Goal: Task Accomplishment & Management: Complete application form

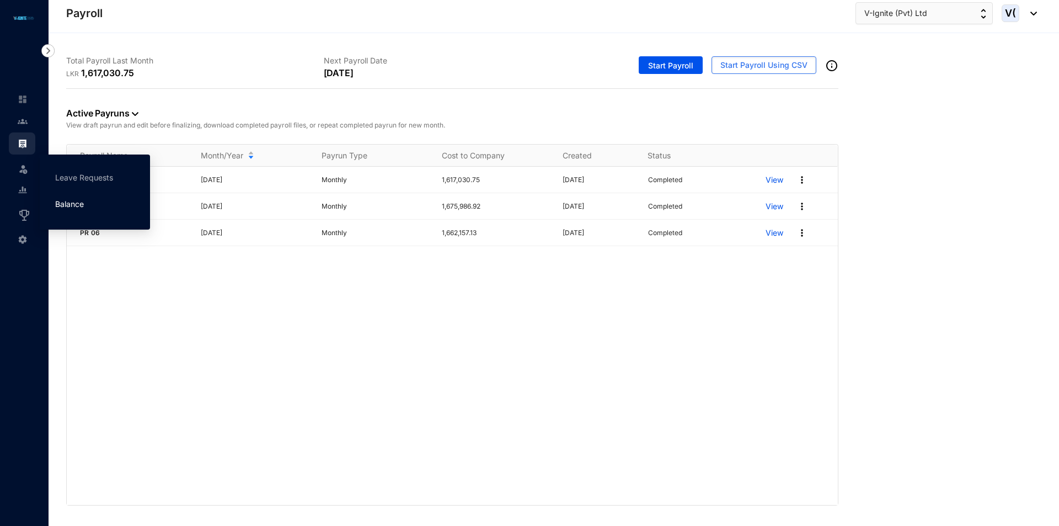
click at [84, 206] on link "Balance" at bounding box center [69, 203] width 29 height 9
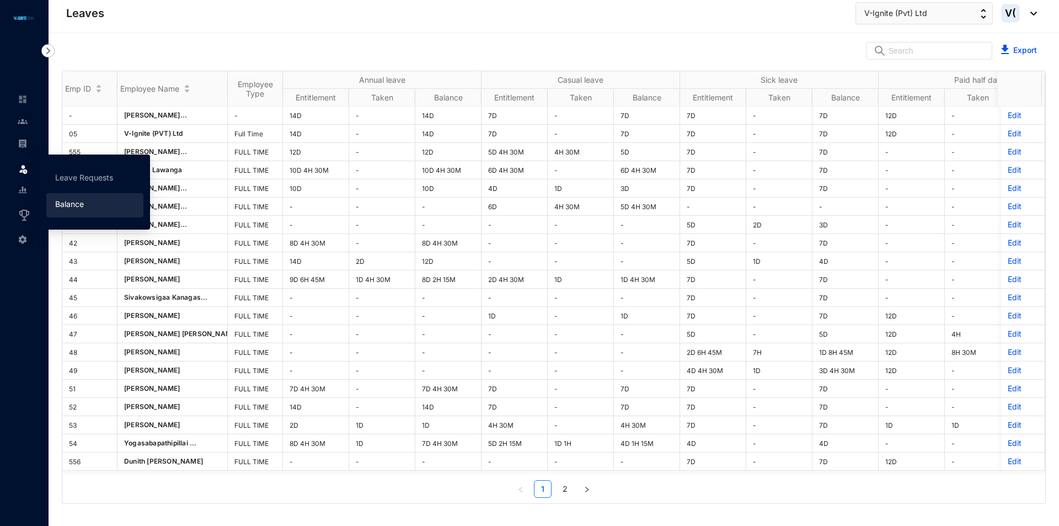
click at [28, 171] on img at bounding box center [23, 168] width 11 height 11
click at [100, 173] on link "Leave Requests" at bounding box center [84, 177] width 58 height 9
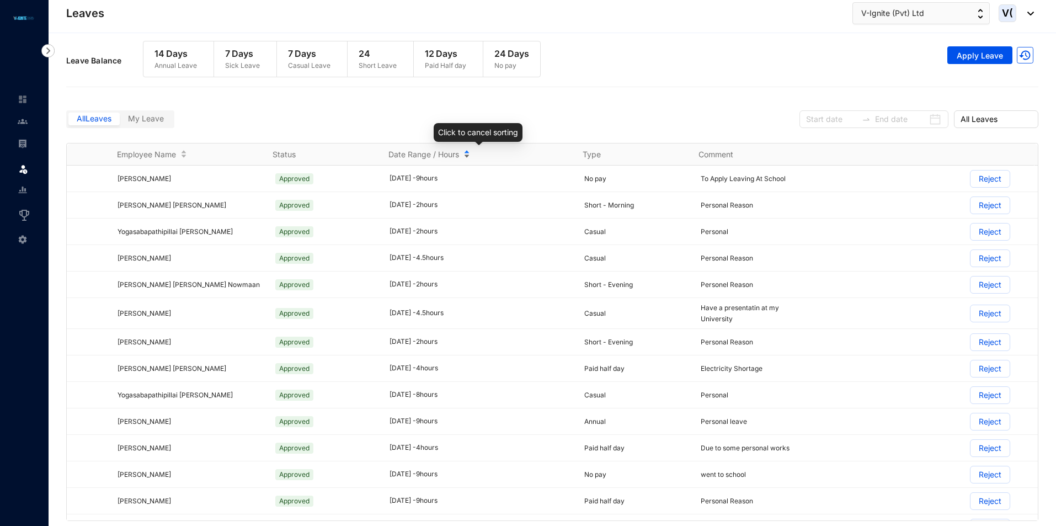
click at [469, 155] on div "Date Range / Hours" at bounding box center [478, 154] width 180 height 12
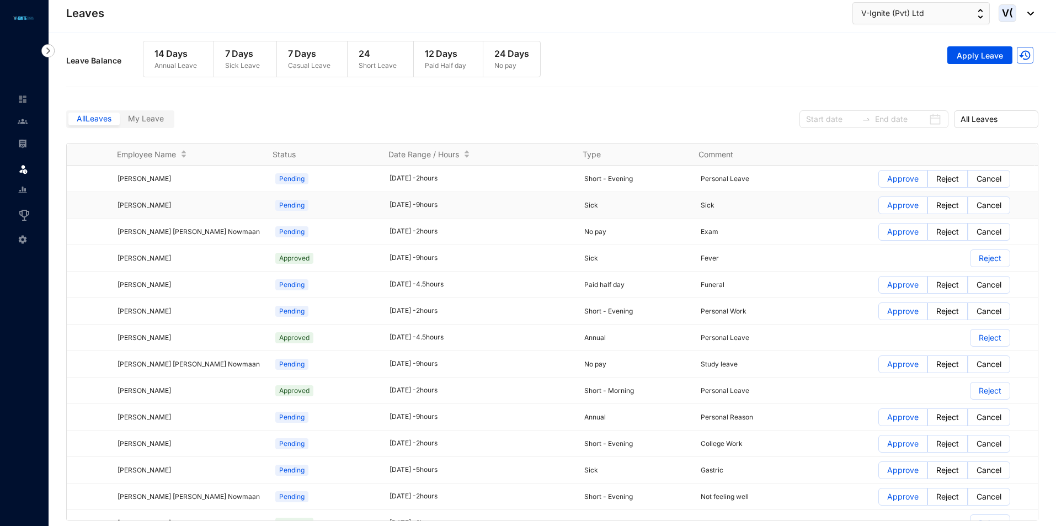
click at [887, 204] on p "Approve" at bounding box center [902, 205] width 31 height 17
click at [879, 208] on input "Approve" at bounding box center [879, 208] width 0 height 0
click at [903, 231] on p "Approve" at bounding box center [902, 231] width 31 height 17
click at [879, 235] on input "Approve" at bounding box center [879, 235] width 0 height 0
click at [887, 286] on p "Approve" at bounding box center [902, 284] width 31 height 17
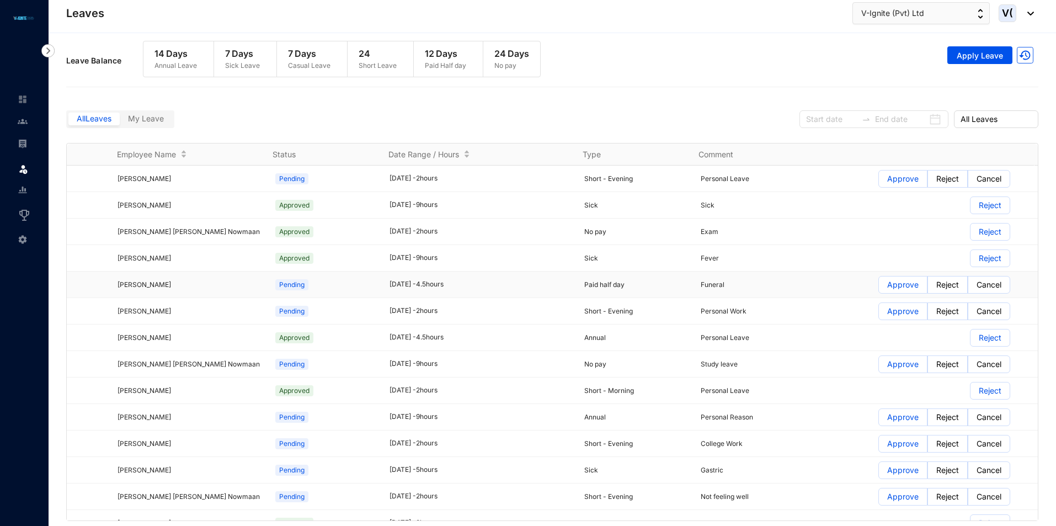
click at [879, 287] on input "Approve" at bounding box center [879, 287] width 0 height 0
click at [892, 312] on p "Approve" at bounding box center [902, 311] width 31 height 17
click at [879, 314] on input "Approve" at bounding box center [879, 314] width 0 height 0
click at [903, 363] on p "Approve" at bounding box center [902, 364] width 31 height 17
click at [879, 367] on input "Approve" at bounding box center [879, 367] width 0 height 0
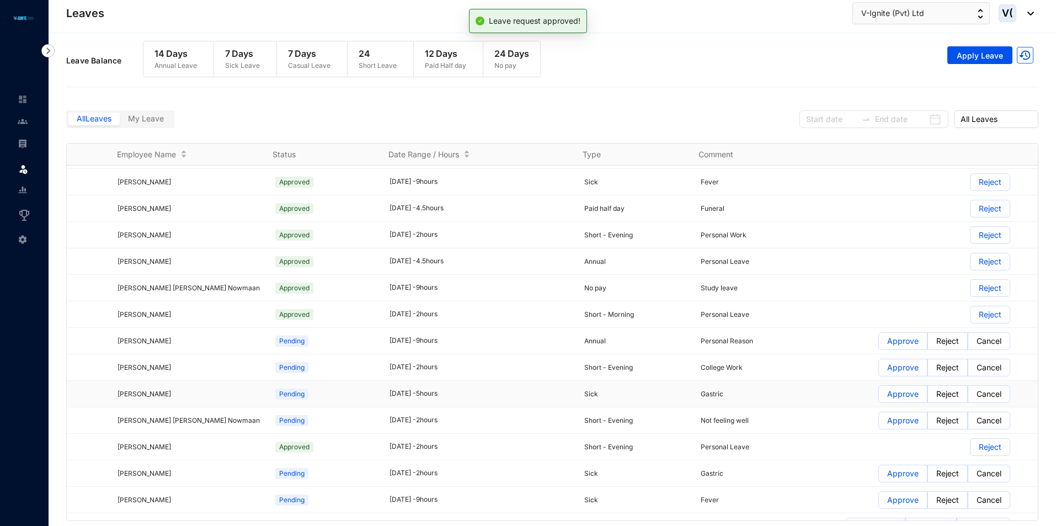
scroll to position [166, 0]
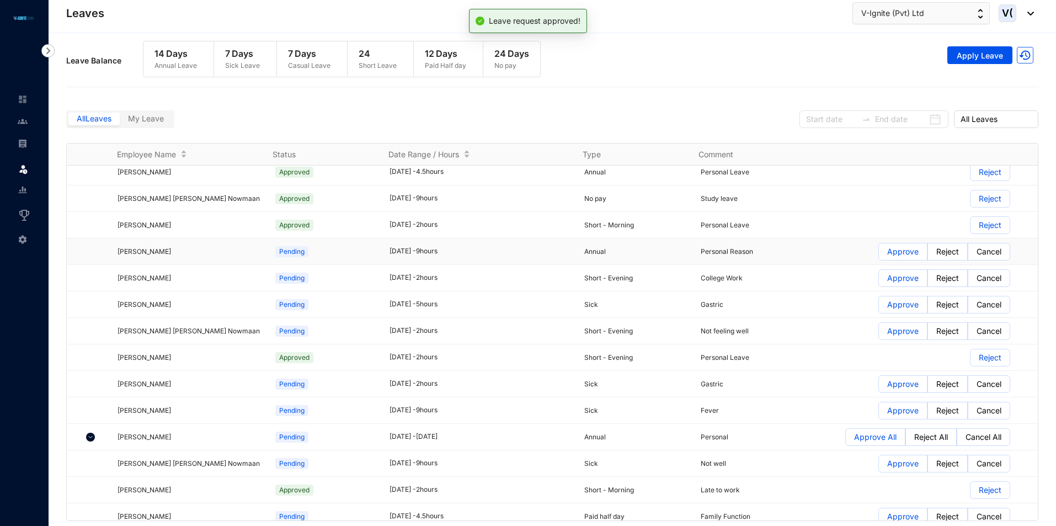
click at [887, 249] on p "Approve" at bounding box center [902, 251] width 31 height 17
click at [879, 254] on input "Approve" at bounding box center [879, 254] width 0 height 0
click at [887, 275] on p "Approve" at bounding box center [902, 278] width 31 height 17
click at [879, 281] on input "Approve" at bounding box center [879, 281] width 0 height 0
click at [889, 302] on p "Approve" at bounding box center [902, 304] width 31 height 17
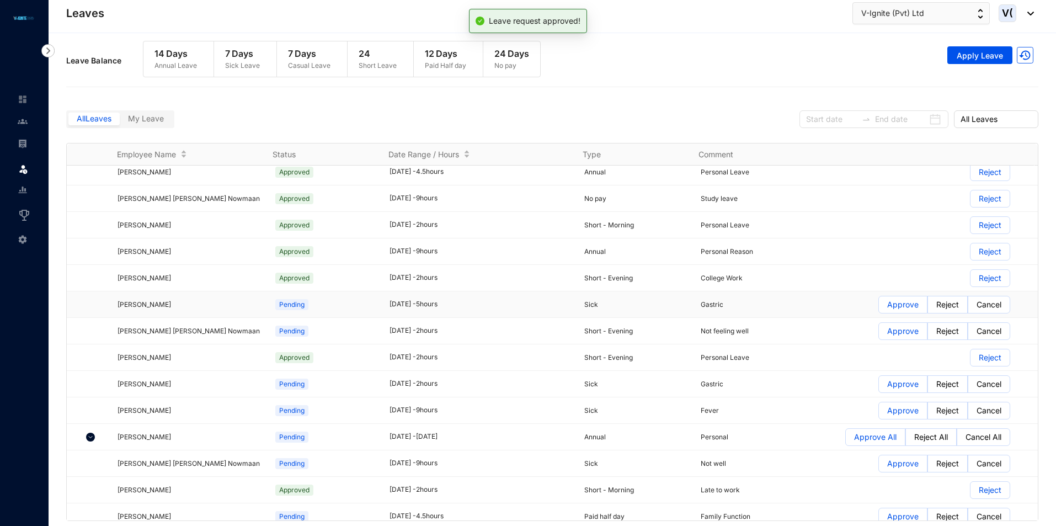
click at [879, 307] on input "Approve" at bounding box center [879, 307] width 0 height 0
click at [894, 334] on p "Approve" at bounding box center [902, 331] width 31 height 17
click at [879, 334] on input "Approve" at bounding box center [879, 334] width 0 height 0
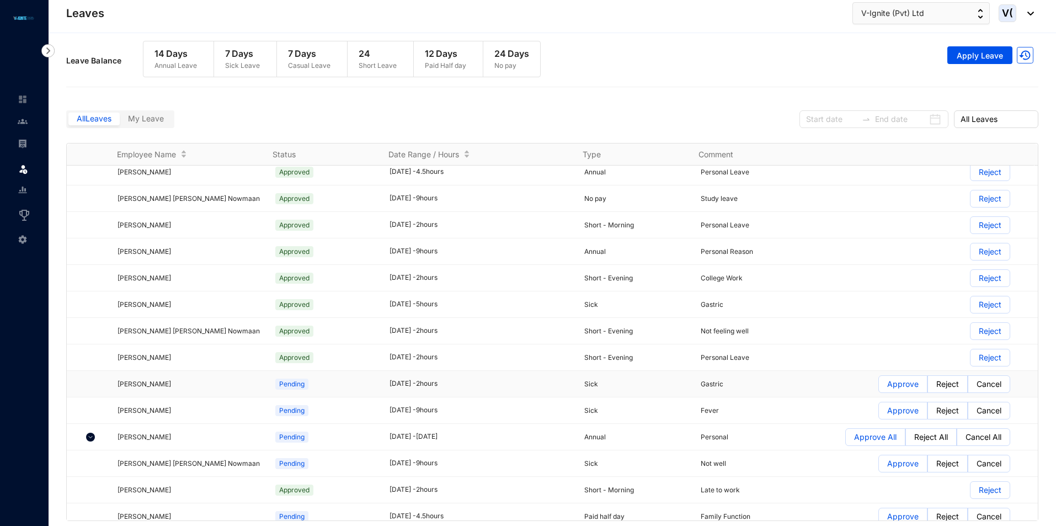
click at [893, 386] on p "Approve" at bounding box center [902, 384] width 31 height 17
click at [879, 387] on input "Approve" at bounding box center [879, 387] width 0 height 0
click at [896, 411] on p "Approve" at bounding box center [902, 410] width 31 height 17
click at [879, 413] on input "Approve" at bounding box center [879, 413] width 0 height 0
click at [866, 435] on p "Approve All" at bounding box center [875, 437] width 42 height 17
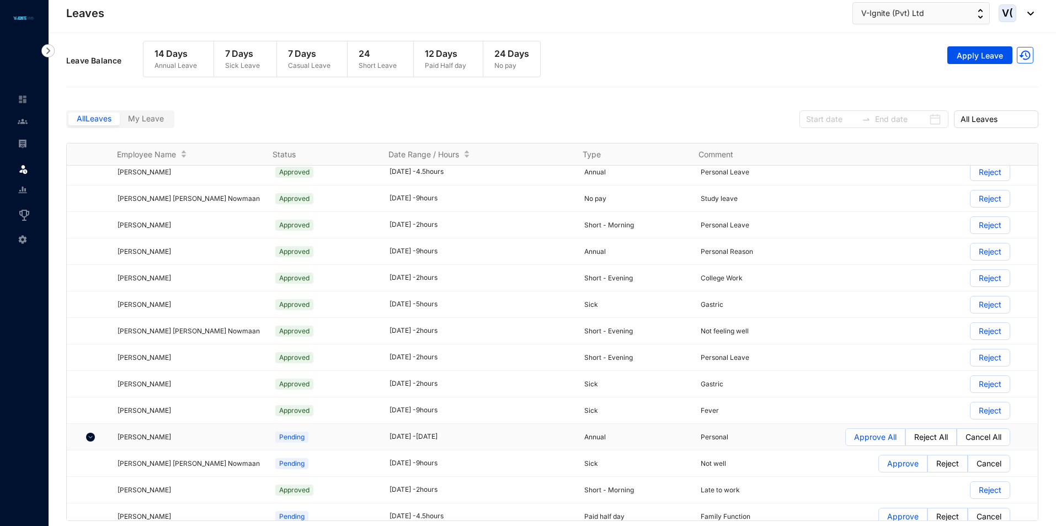
click at [846, 440] on input "Approve All" at bounding box center [846, 440] width 0 height 0
click at [887, 464] on p "Approve" at bounding box center [902, 463] width 31 height 17
click at [879, 466] on input "Approve" at bounding box center [879, 466] width 0 height 0
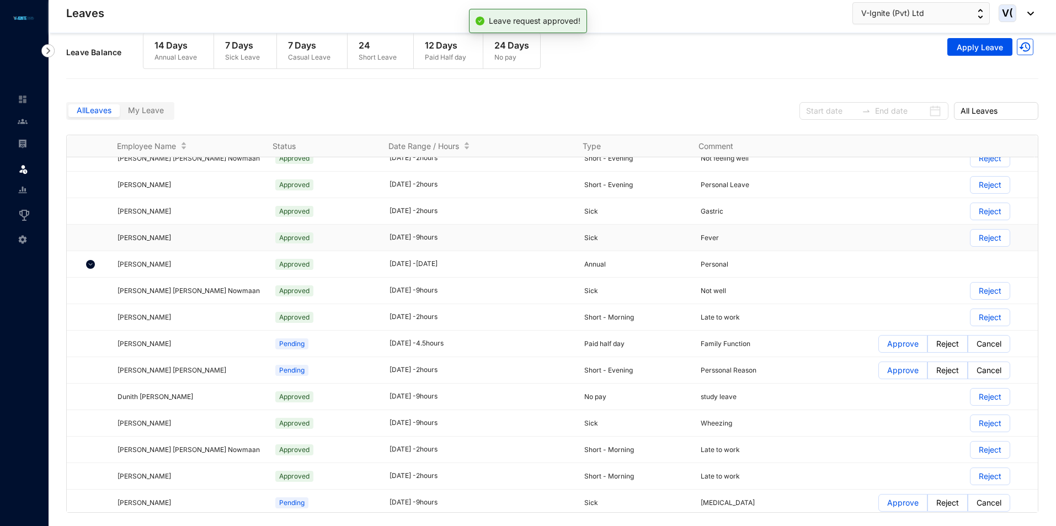
scroll to position [331, 0]
click at [893, 344] on p "Approve" at bounding box center [902, 342] width 31 height 17
click at [879, 345] on input "Approve" at bounding box center [879, 345] width 0 height 0
click at [899, 370] on p "Approve" at bounding box center [902, 369] width 31 height 17
click at [879, 372] on input "Approve" at bounding box center [879, 372] width 0 height 0
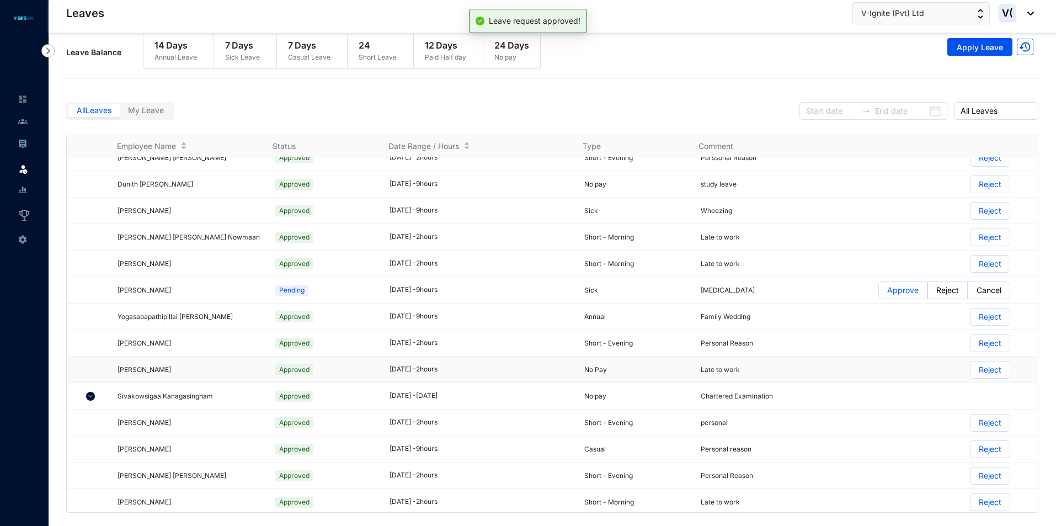
scroll to position [552, 0]
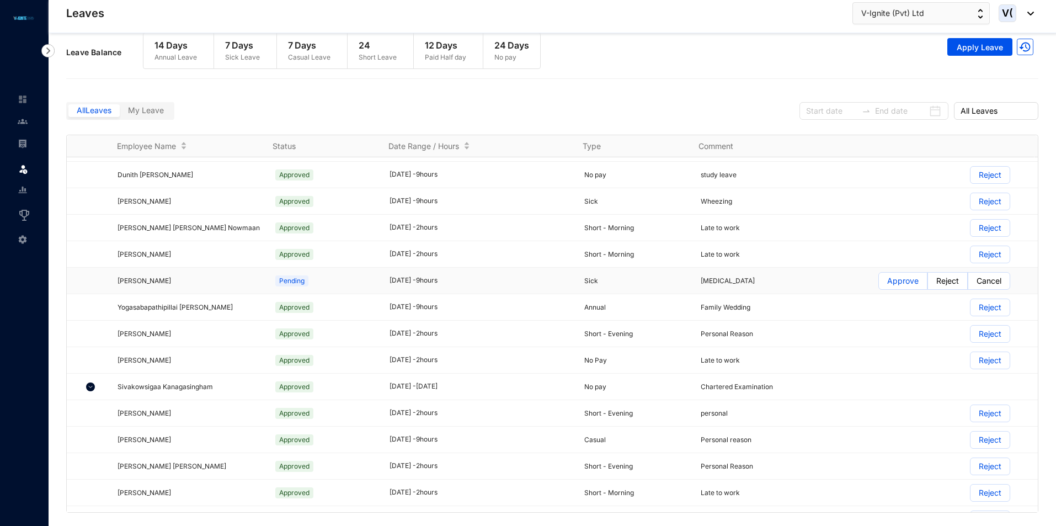
click at [899, 282] on p "Approve" at bounding box center [902, 281] width 31 height 17
click at [879, 284] on input "Approve" at bounding box center [879, 284] width 0 height 0
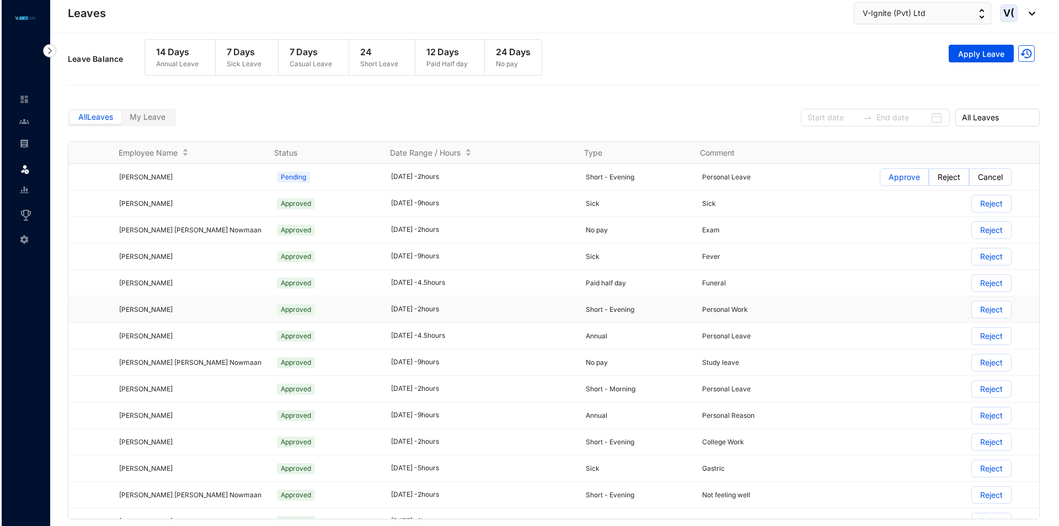
scroll to position [0, 0]
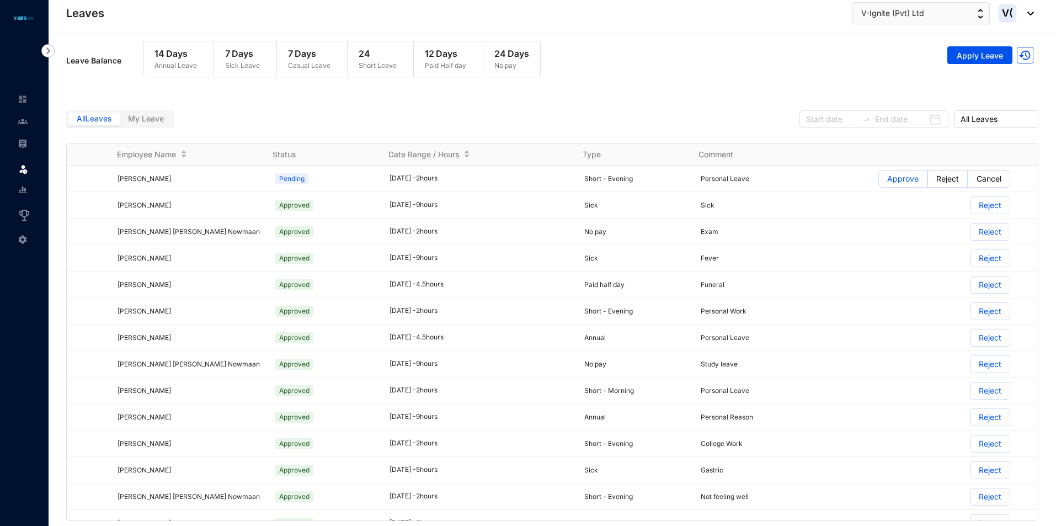
click at [864, 124] on div at bounding box center [874, 119] width 149 height 18
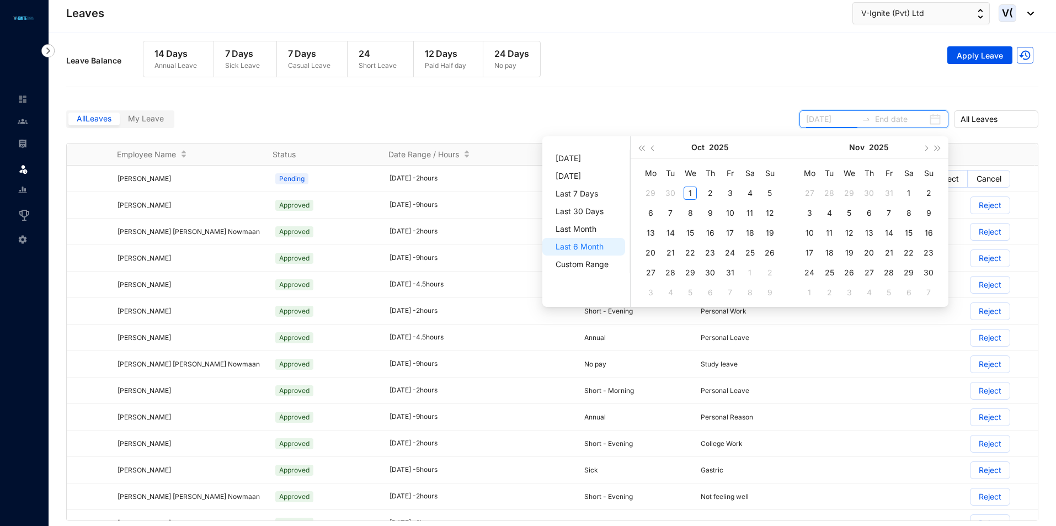
type input "[DATE]"
click at [653, 148] on span "button" at bounding box center [654, 148] width 6 height 6
type input "[DATE]"
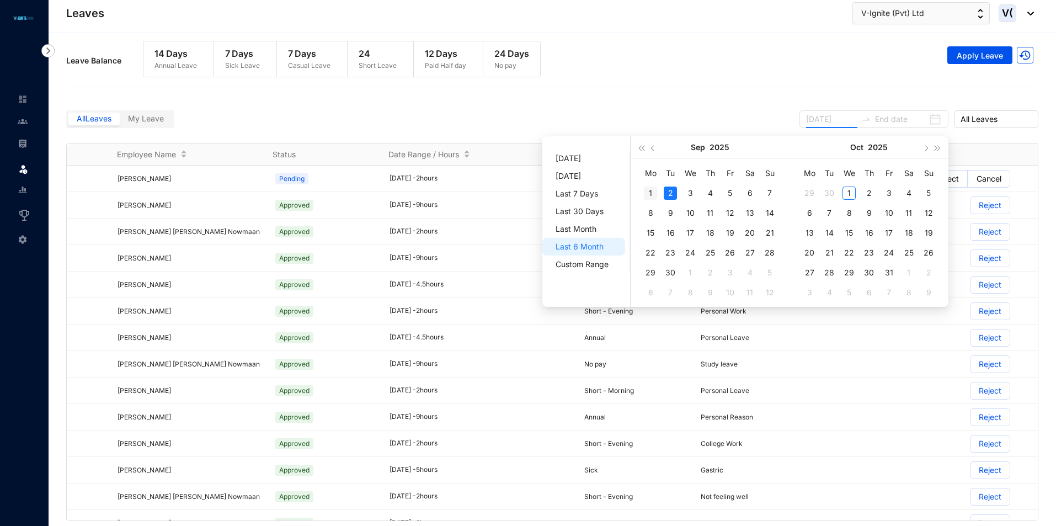
type input "[DATE]"
click at [654, 193] on div "1" at bounding box center [650, 193] width 13 height 13
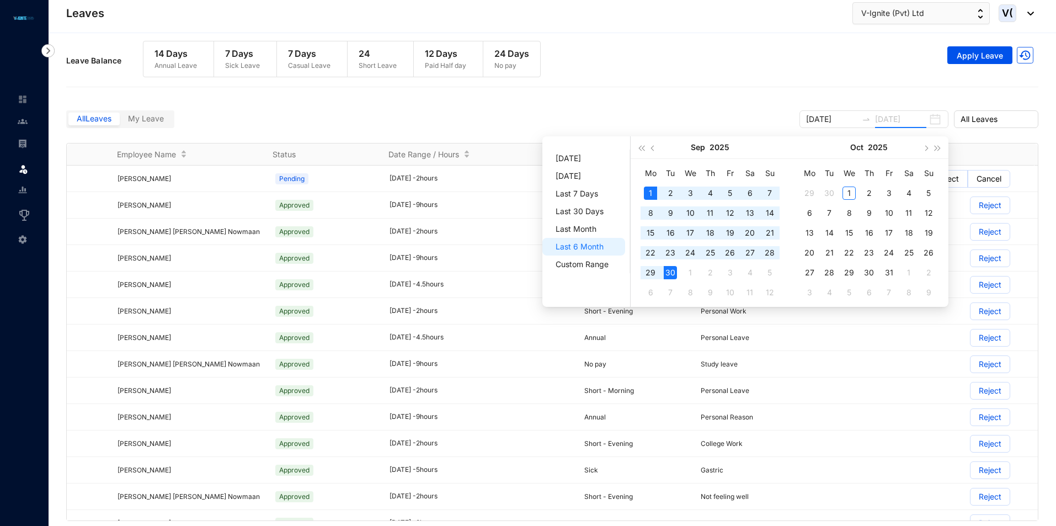
click at [674, 270] on div "30" at bounding box center [670, 272] width 13 height 13
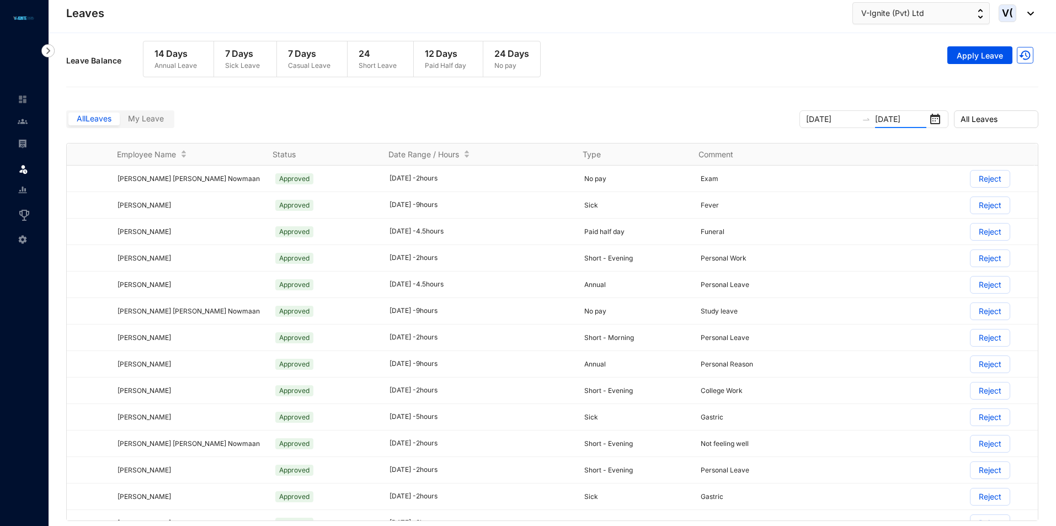
type input "[DATE]"
click at [986, 120] on span "All Leaves" at bounding box center [996, 119] width 71 height 17
click at [844, 79] on div "Leave Balance 14 Days Annual Leave 7 Days Sick Leave 7 Days Casual Leave 24 Sho…" at bounding box center [552, 60] width 972 height 51
click at [157, 116] on span "My Leave" at bounding box center [146, 118] width 36 height 9
click at [120, 121] on input "My Leave" at bounding box center [120, 121] width 0 height 0
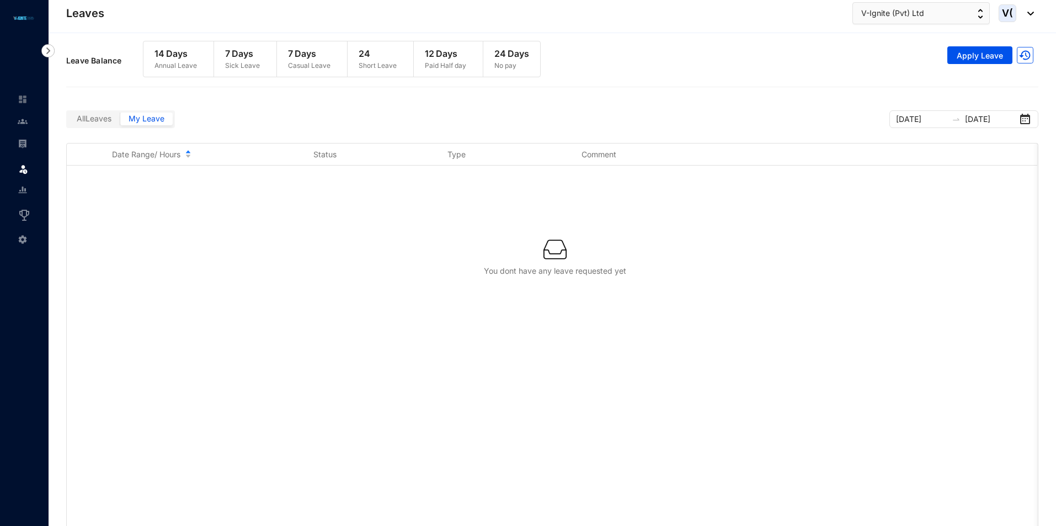
click at [111, 119] on span "All Leaves" at bounding box center [94, 118] width 35 height 9
click at [68, 121] on input "All Leaves" at bounding box center [68, 121] width 0 height 0
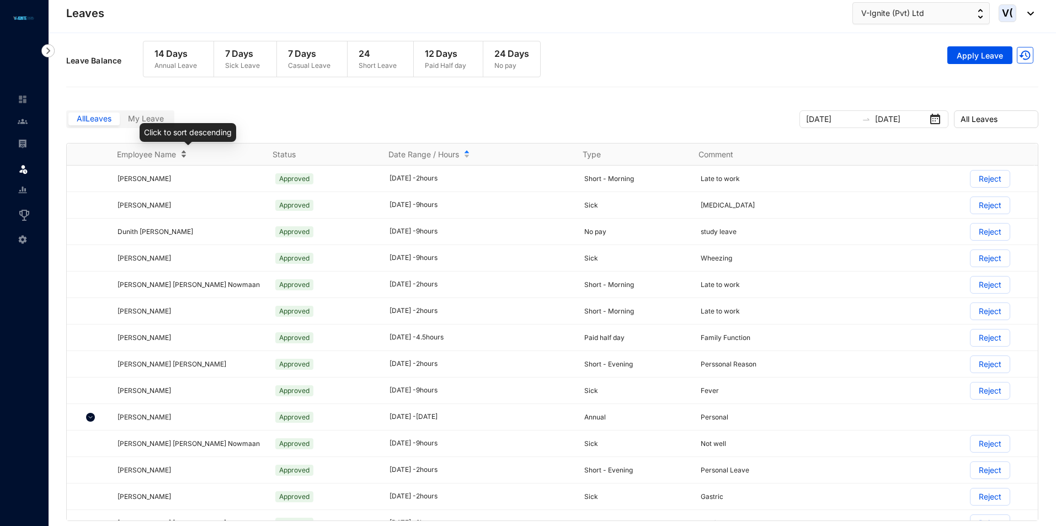
click at [170, 155] on span "Employee Name" at bounding box center [146, 154] width 59 height 11
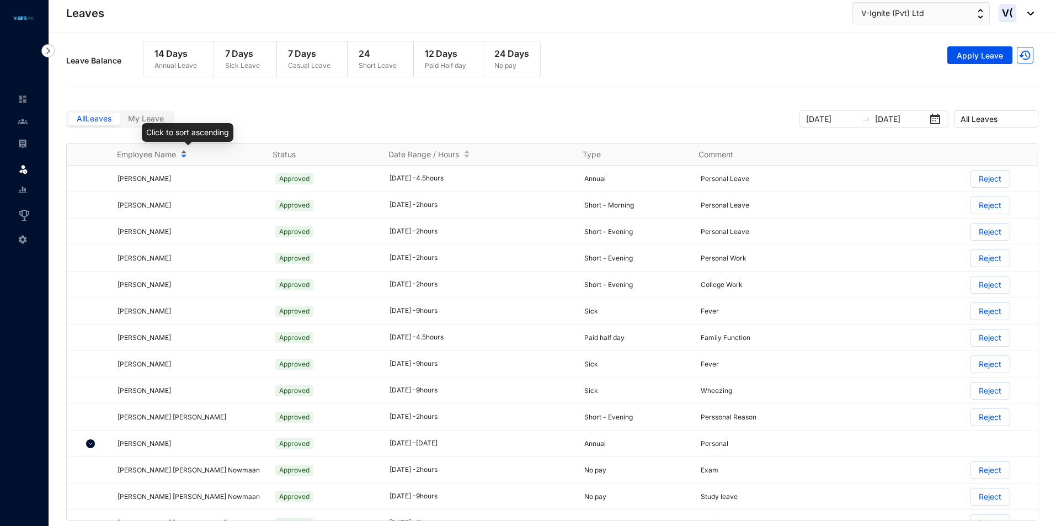
click at [185, 155] on div "Employee Name" at bounding box center [188, 154] width 142 height 12
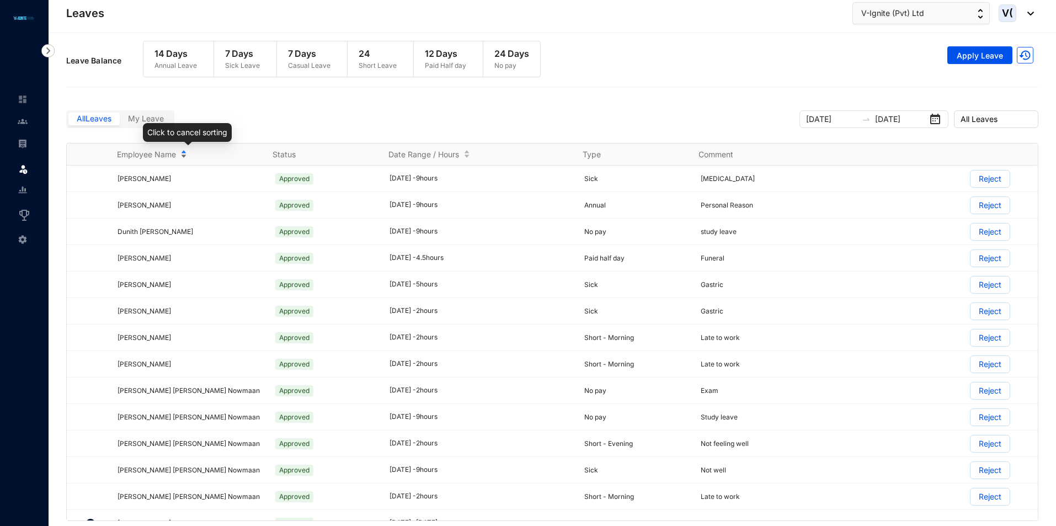
click at [185, 155] on div "Employee Name" at bounding box center [188, 154] width 142 height 12
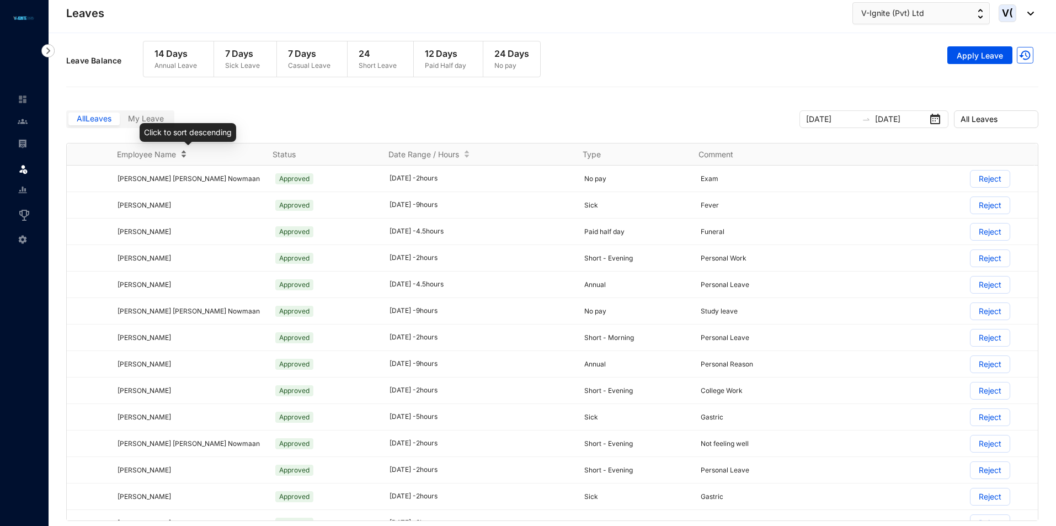
click at [185, 155] on div "Employee Name" at bounding box center [188, 154] width 142 height 12
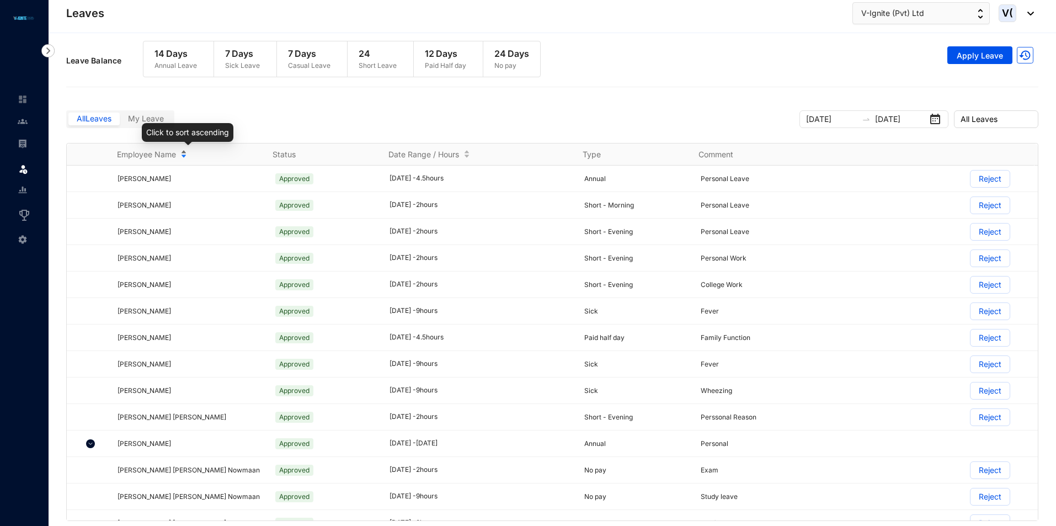
click at [185, 155] on div "Employee Name" at bounding box center [188, 154] width 142 height 12
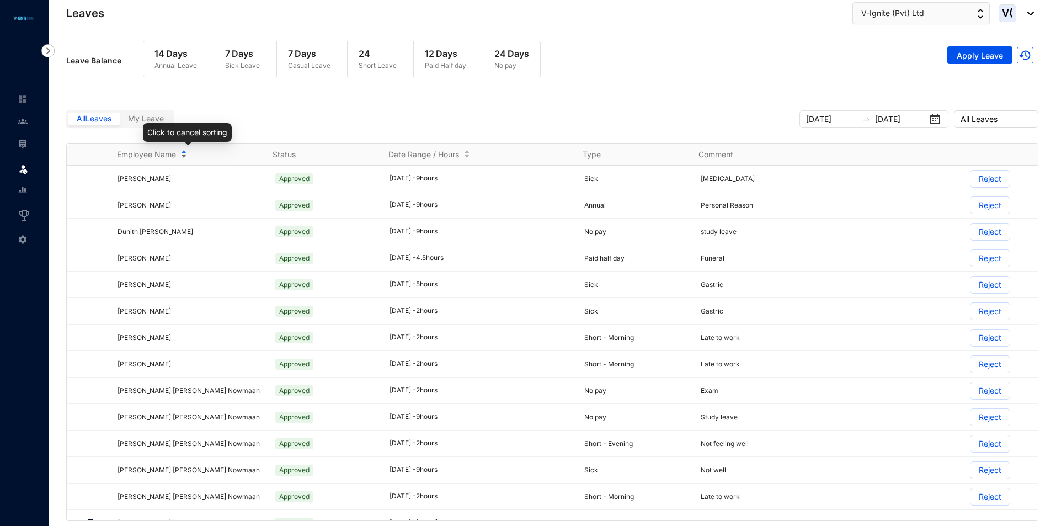
click at [185, 155] on div "Employee Name" at bounding box center [188, 154] width 142 height 12
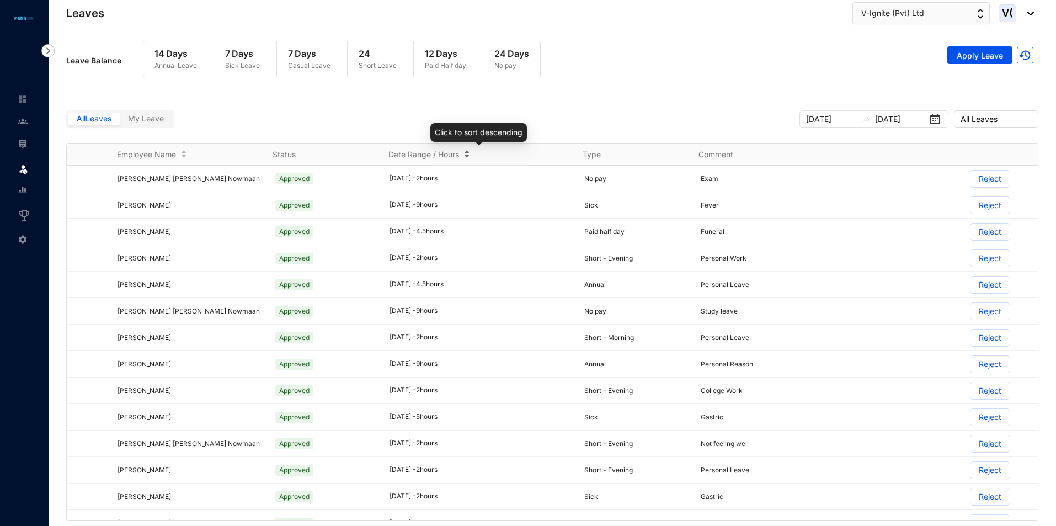
click at [443, 156] on span "Date Range / Hours" at bounding box center [423, 154] width 71 height 11
click at [467, 156] on div "Date Range / Hours" at bounding box center [478, 154] width 180 height 12
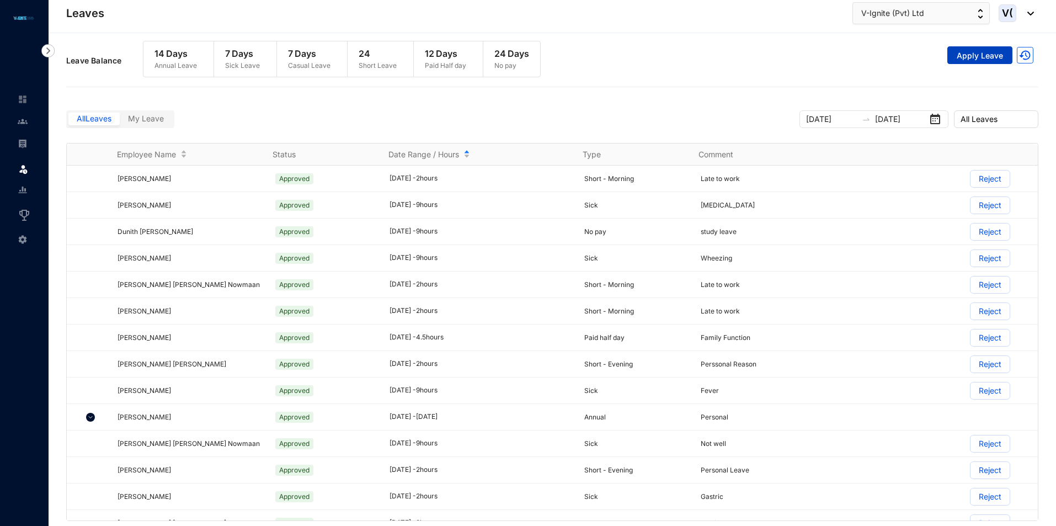
click at [994, 57] on span "Apply Leave" at bounding box center [980, 55] width 46 height 11
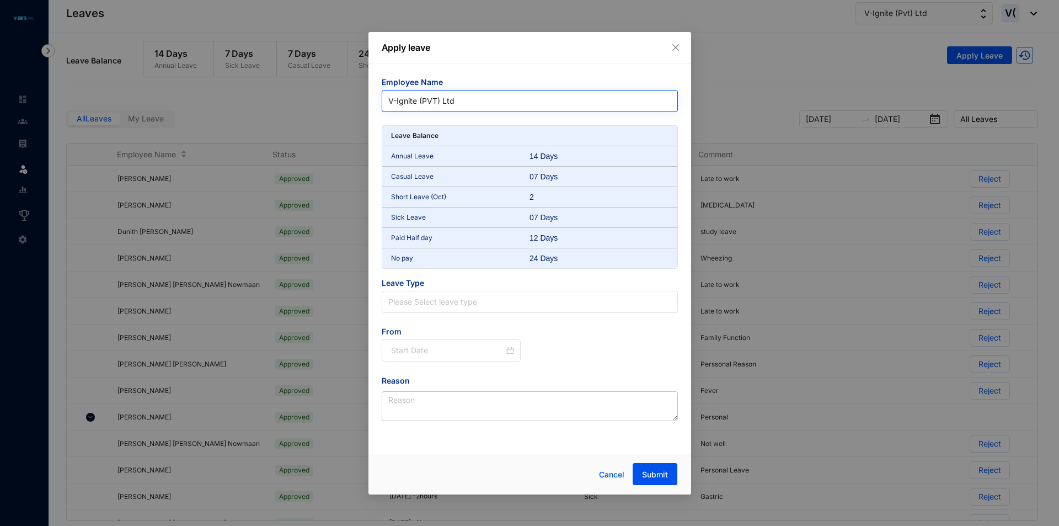
click at [495, 103] on span "V-Ignite (PVT) Ltd" at bounding box center [529, 101] width 283 height 17
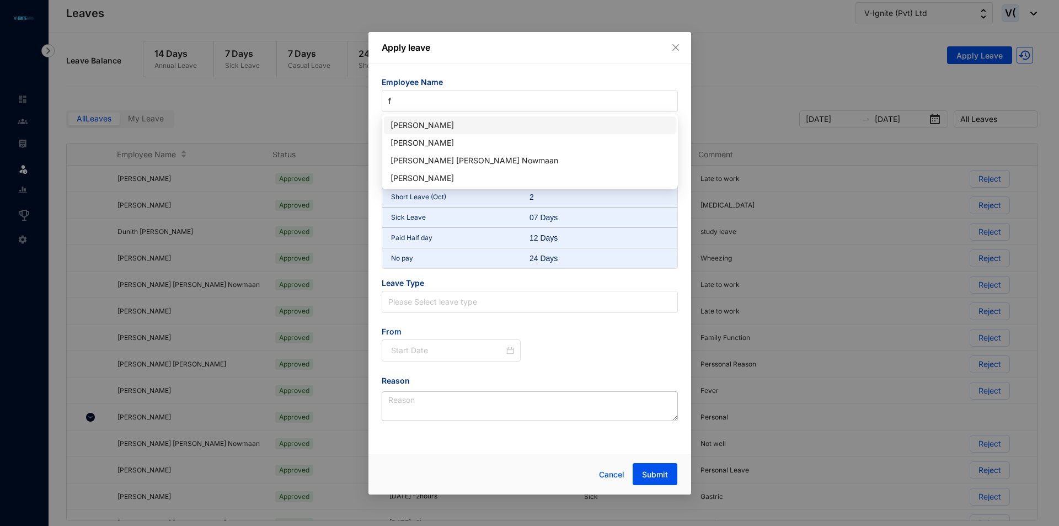
type input "fa"
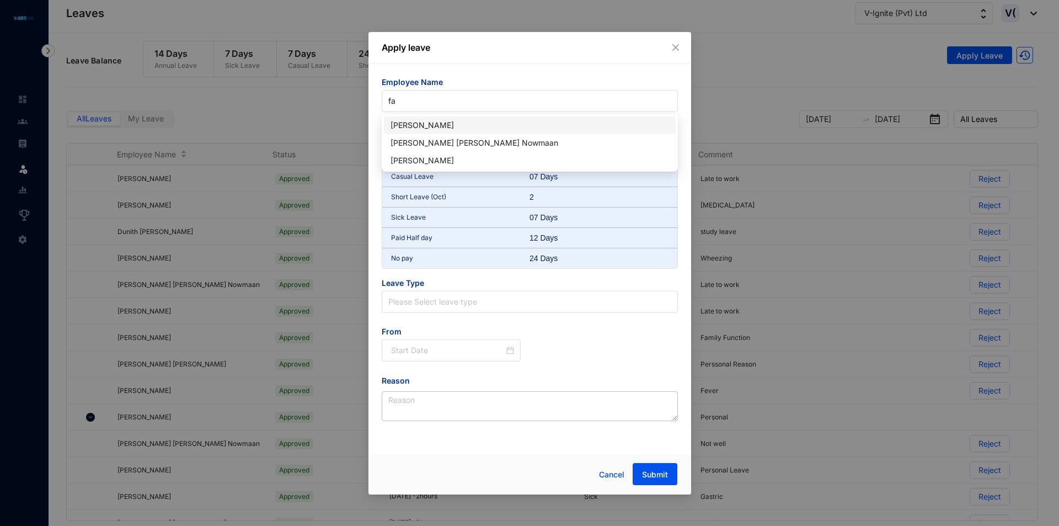
click at [484, 127] on div "[PERSON_NAME]" at bounding box center [530, 125] width 279 height 12
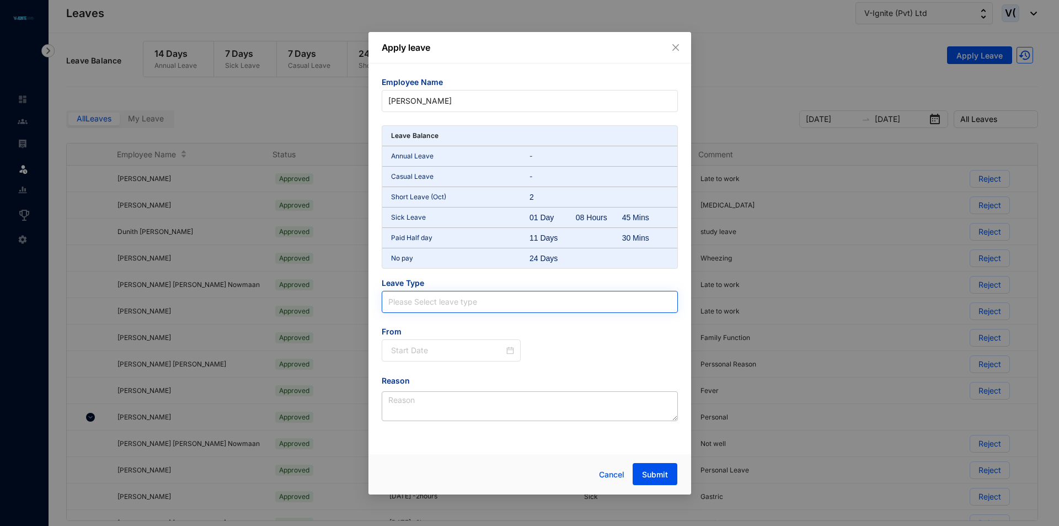
click at [456, 300] on input "search" at bounding box center [529, 301] width 283 height 21
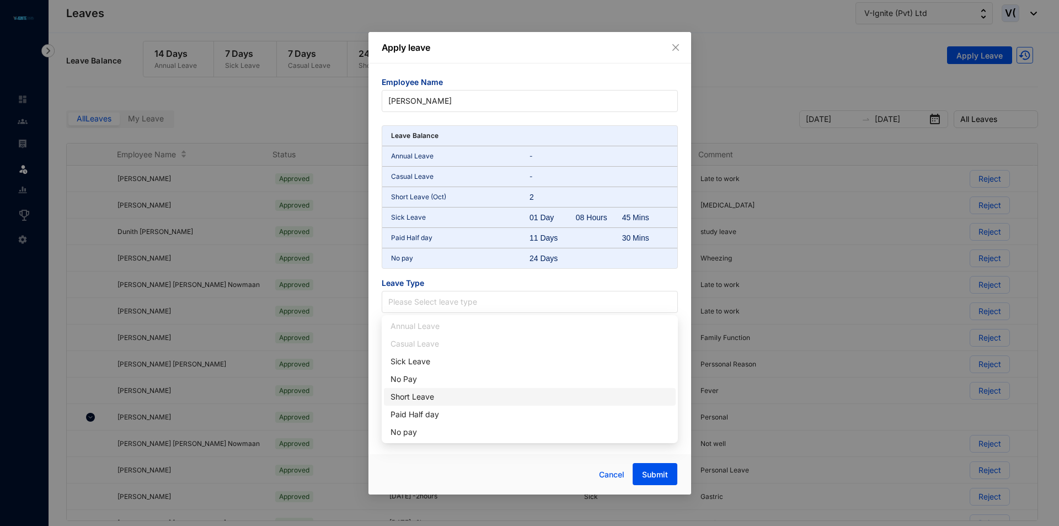
click at [455, 391] on div "Short Leave" at bounding box center [530, 397] width 279 height 12
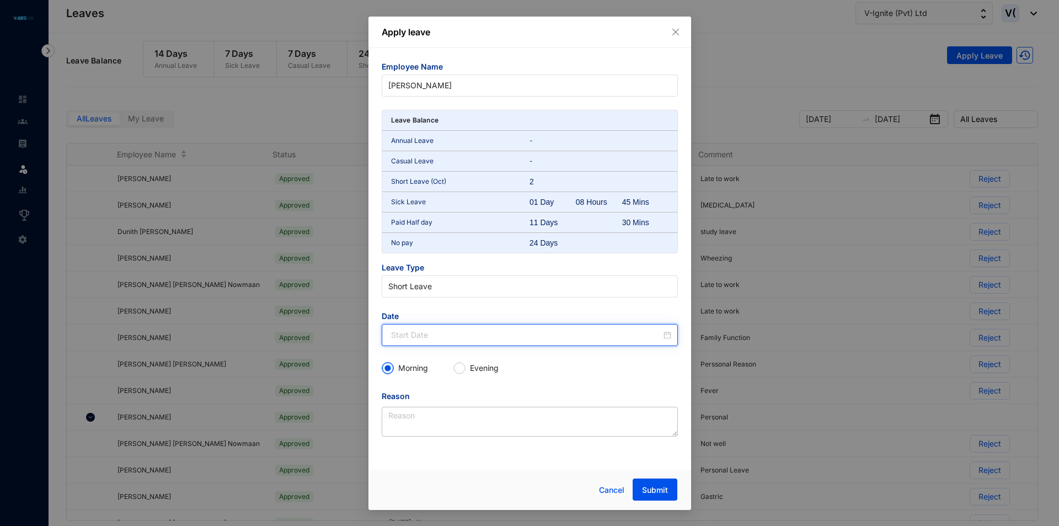
click at [414, 332] on input at bounding box center [526, 335] width 270 height 12
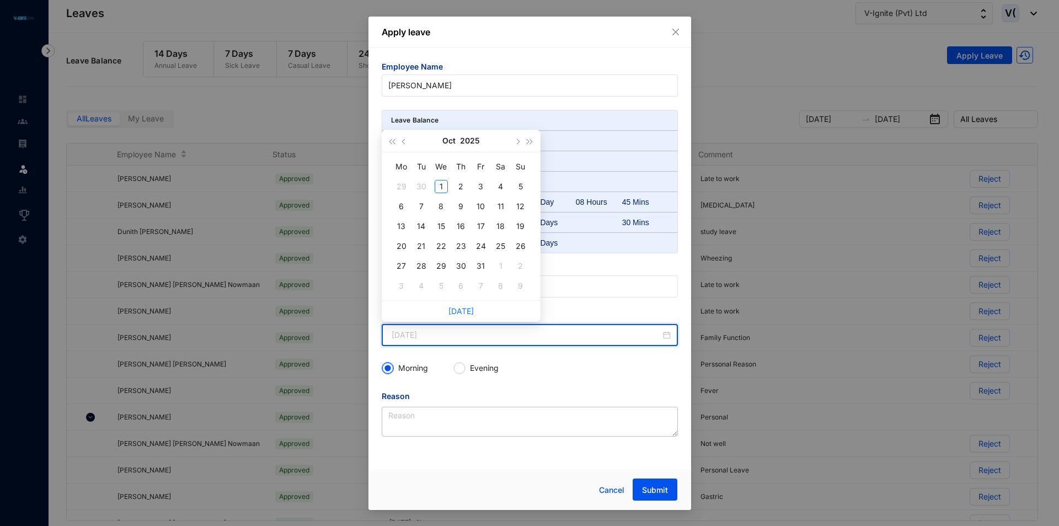
type input "[DATE]"
click at [406, 146] on button "button" at bounding box center [404, 141] width 12 height 22
click at [399, 205] on div "8" at bounding box center [401, 206] width 13 height 13
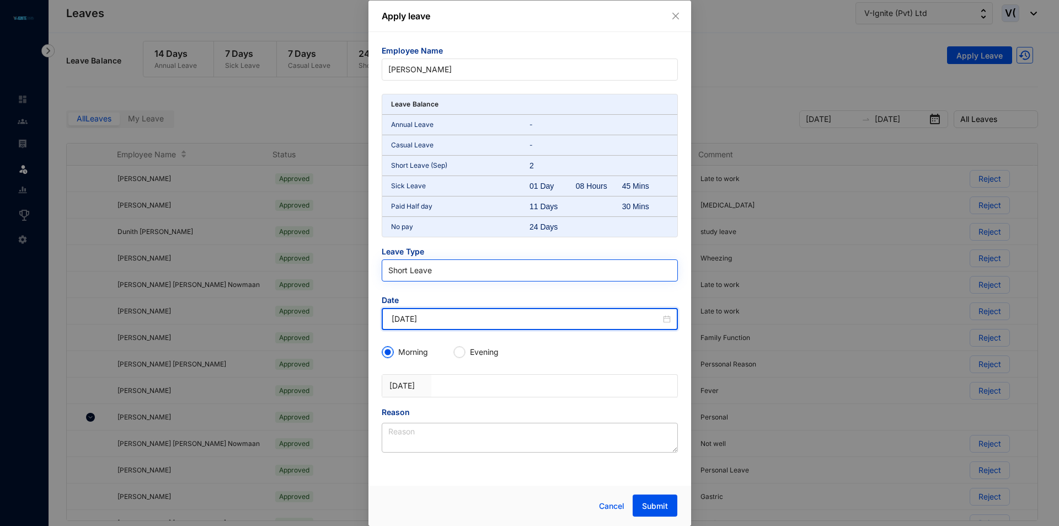
type input "2025-09-08"
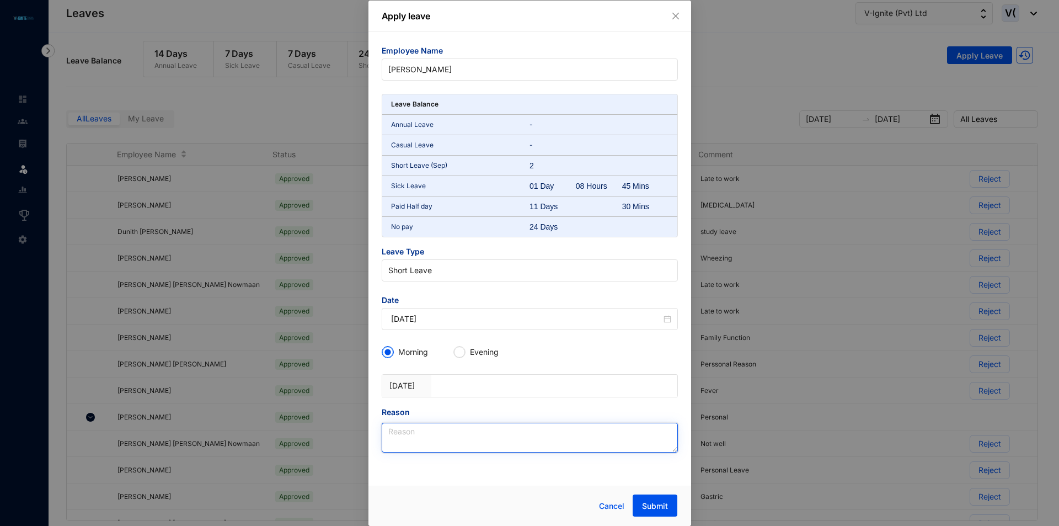
click at [444, 441] on textarea "Reason" at bounding box center [530, 438] width 296 height 30
type textarea "Late to work"
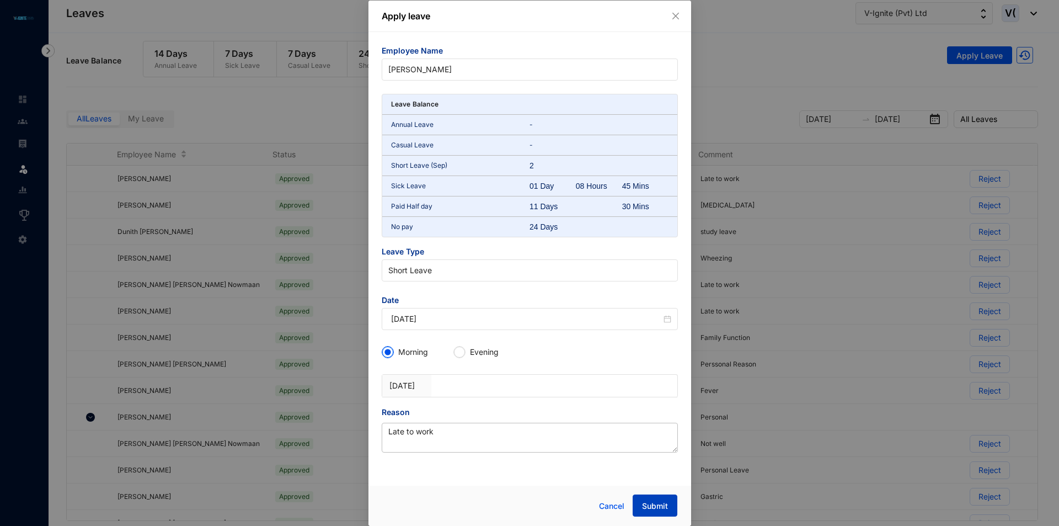
click at [664, 506] on span "Submit" at bounding box center [655, 505] width 26 height 11
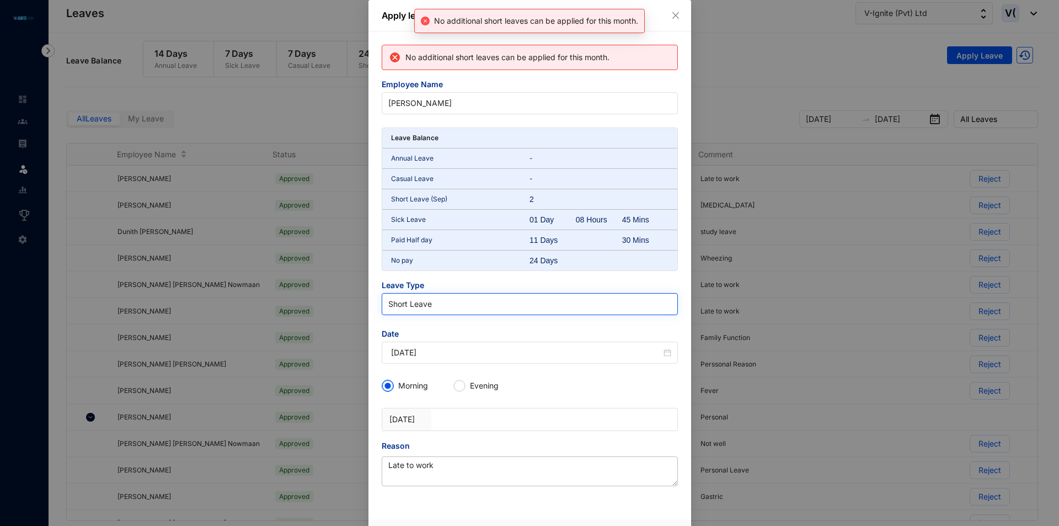
click at [435, 304] on span "Short Leave" at bounding box center [529, 304] width 283 height 17
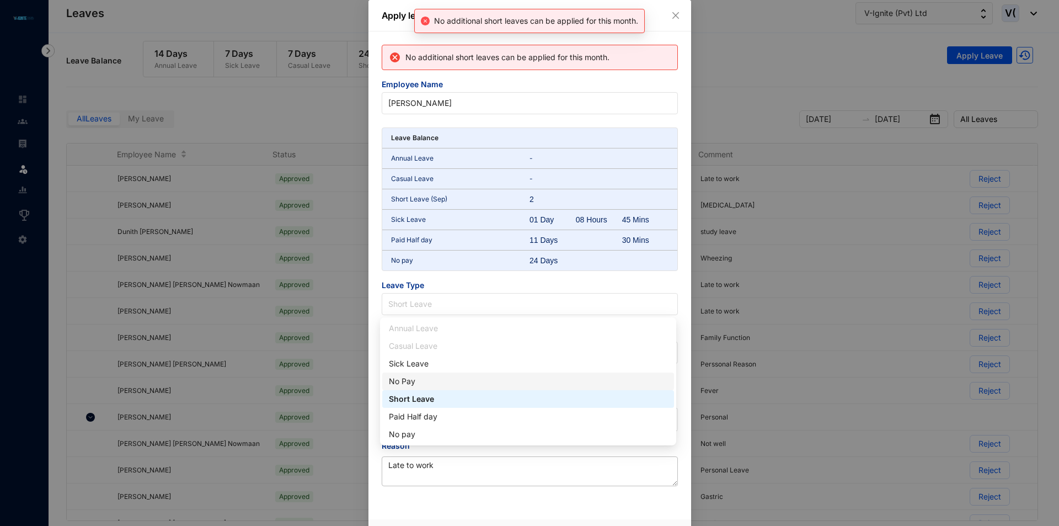
click at [424, 377] on div "No Pay" at bounding box center [528, 381] width 279 height 12
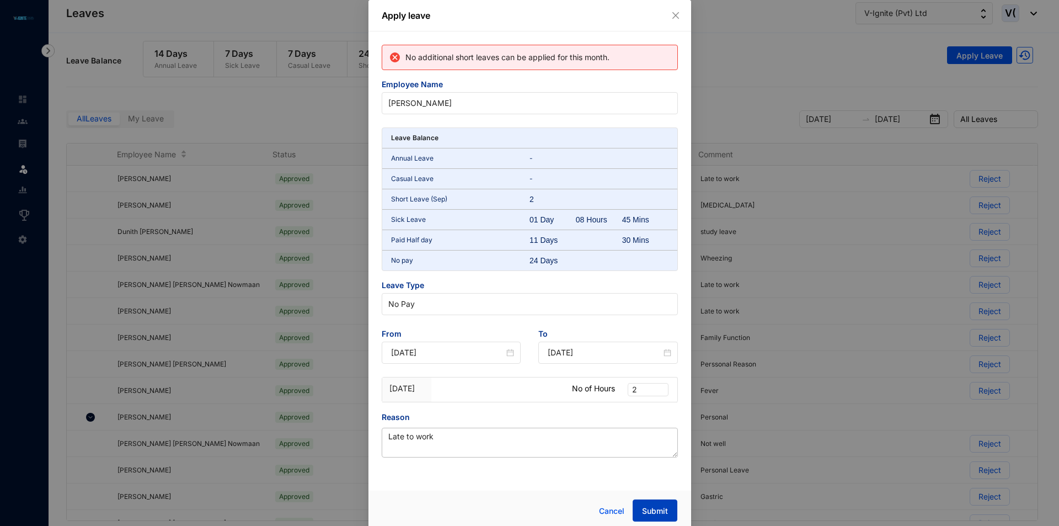
click at [656, 513] on span "Submit" at bounding box center [655, 510] width 26 height 11
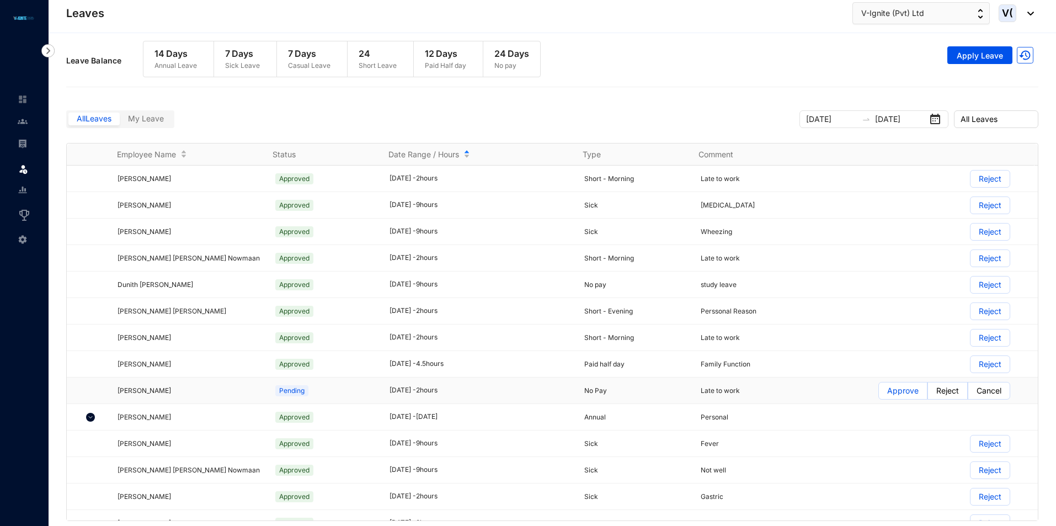
click at [898, 395] on p "Approve" at bounding box center [902, 390] width 31 height 17
click at [879, 393] on input "Approve" at bounding box center [879, 393] width 0 height 0
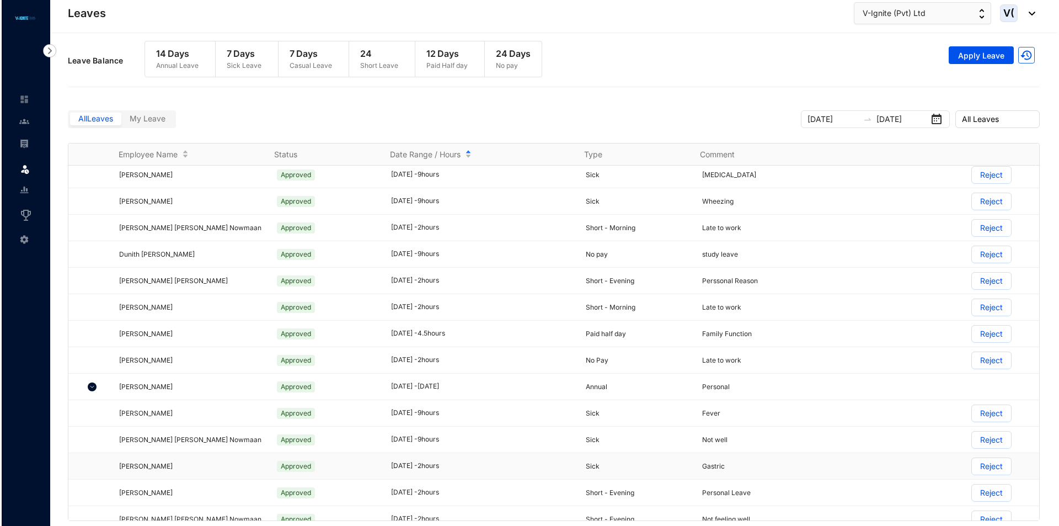
scroll to position [55, 0]
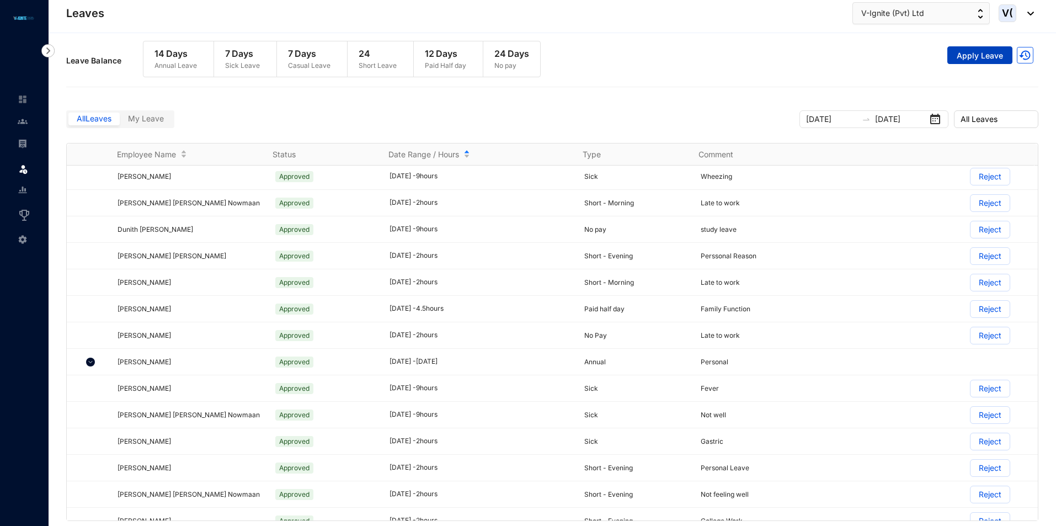
click at [974, 61] on button "Apply Leave" at bounding box center [979, 55] width 65 height 18
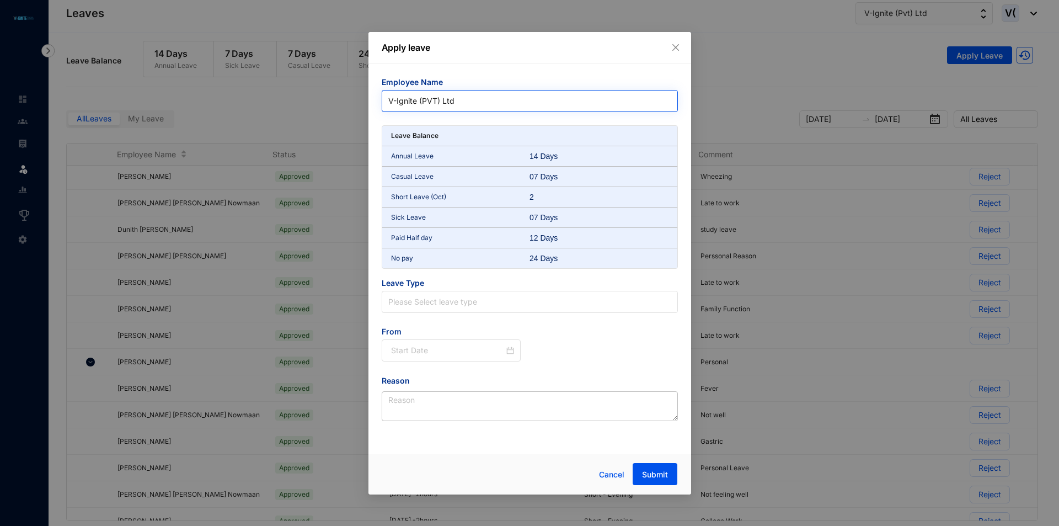
click at [495, 102] on span "V-Ignite (PVT) Ltd" at bounding box center [529, 101] width 283 height 17
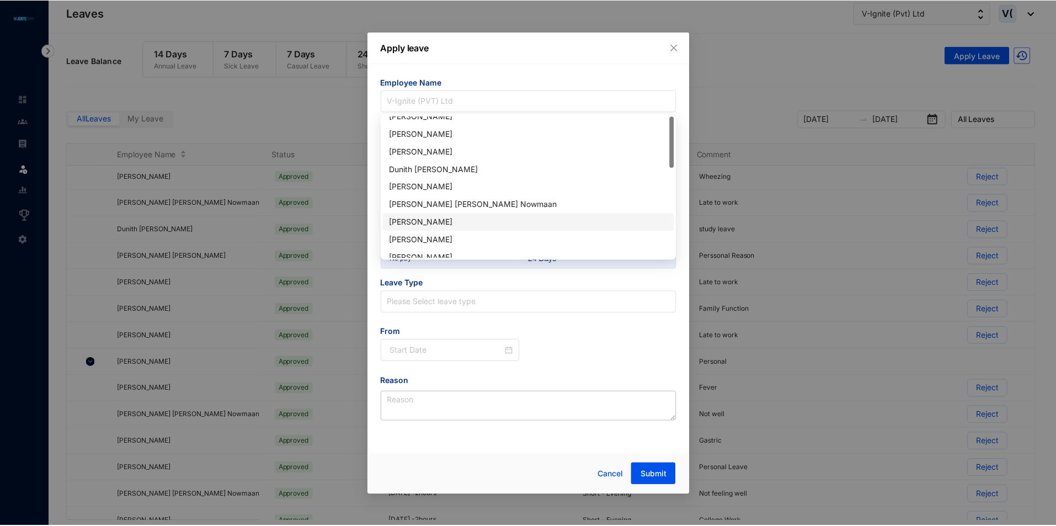
scroll to position [0, 0]
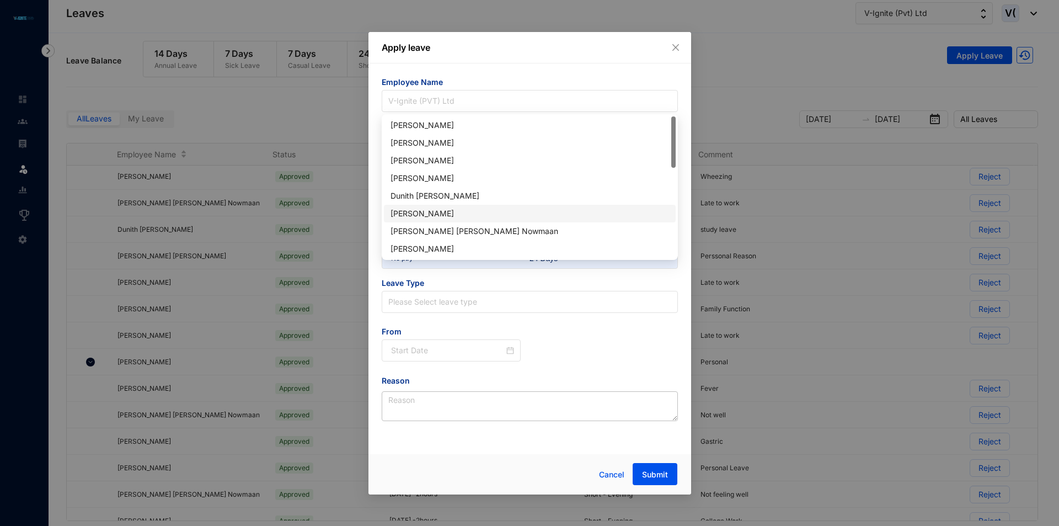
click at [444, 209] on div "[PERSON_NAME]" at bounding box center [530, 213] width 279 height 12
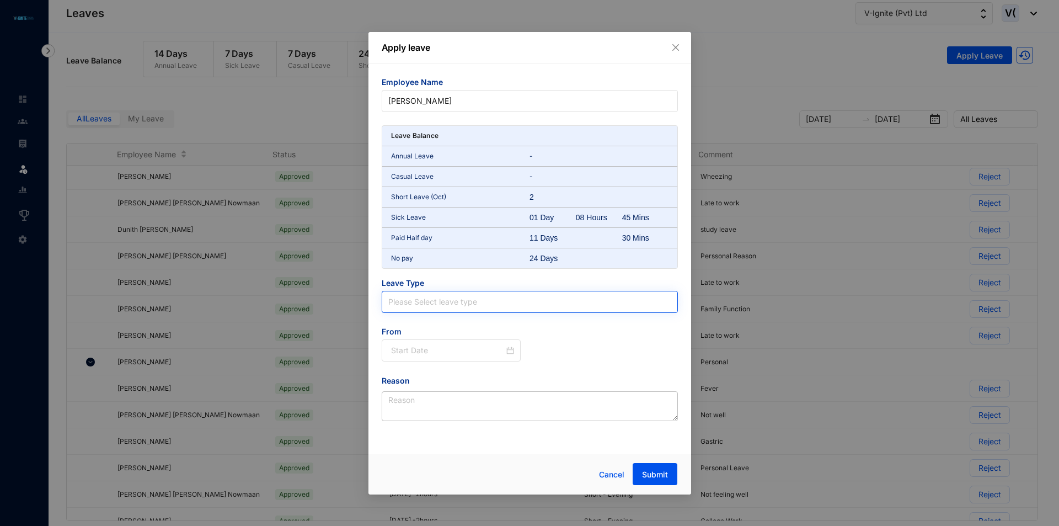
click at [515, 302] on input "search" at bounding box center [529, 301] width 283 height 21
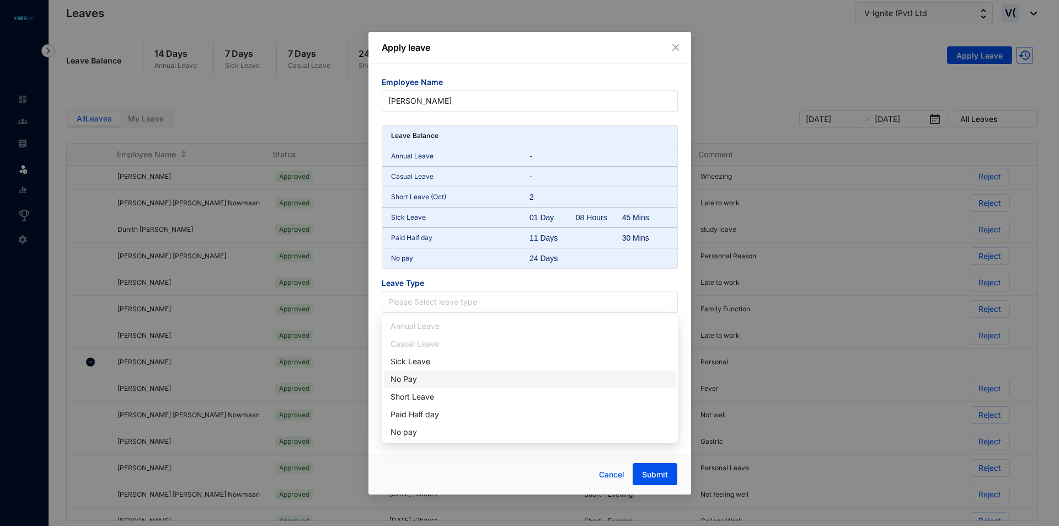
click at [407, 373] on div "No Pay" at bounding box center [530, 379] width 279 height 12
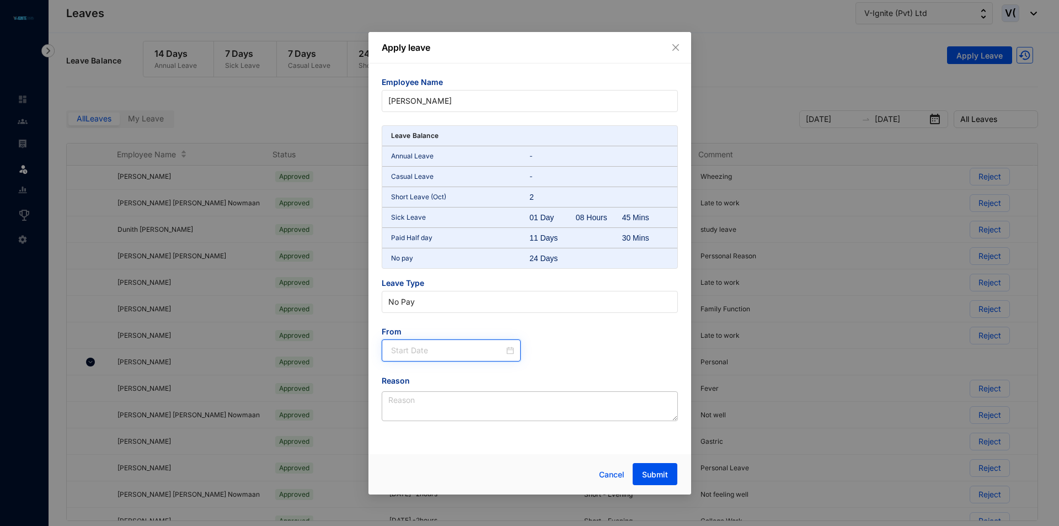
click at [417, 353] on input at bounding box center [448, 350] width 114 height 12
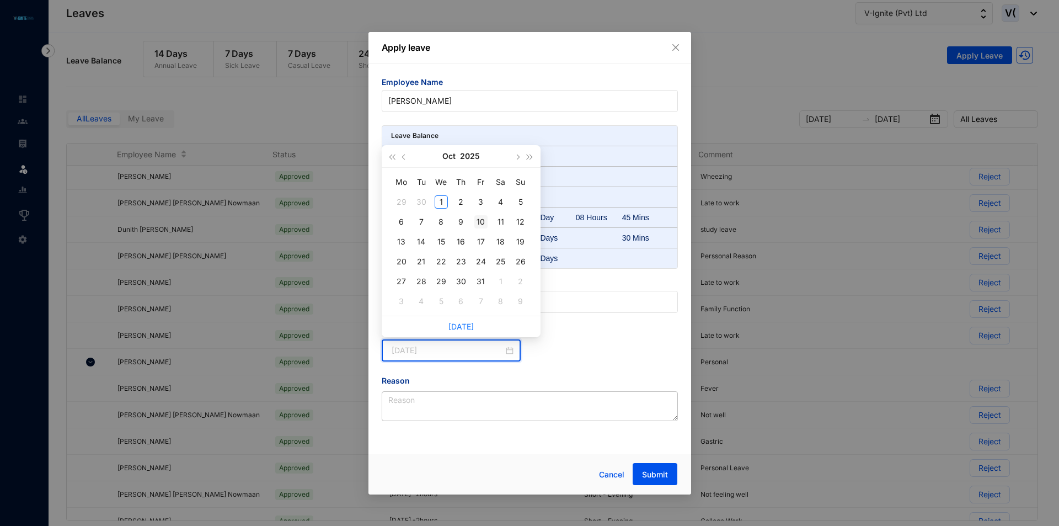
type input "[DATE]"
click at [485, 230] on td "10" at bounding box center [481, 222] width 20 height 20
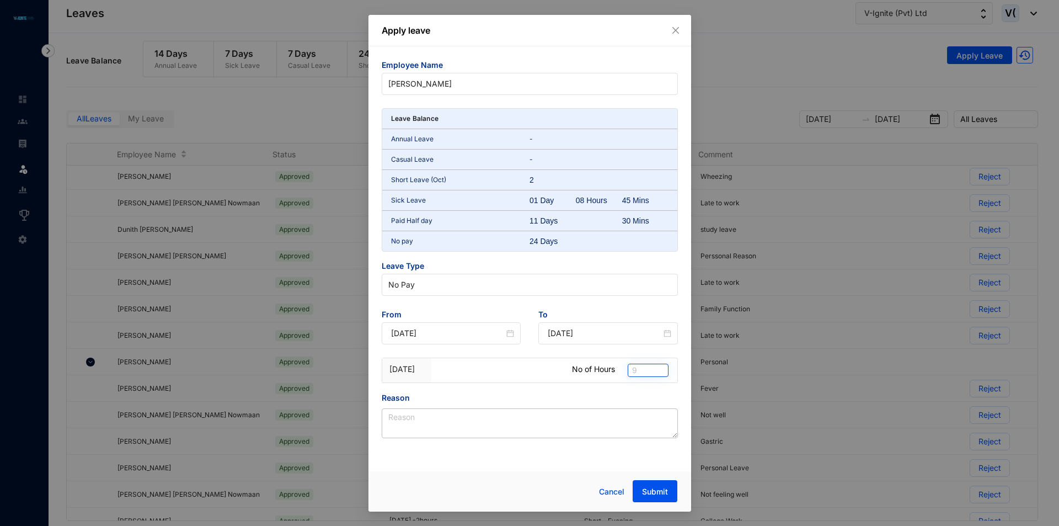
click at [643, 374] on span "9" at bounding box center [648, 370] width 32 height 12
click at [641, 446] on div "2" at bounding box center [648, 443] width 23 height 12
click at [486, 417] on textarea "Reason" at bounding box center [530, 423] width 296 height 30
type textarea "Late to work"
click at [656, 484] on button "Submit" at bounding box center [655, 491] width 45 height 22
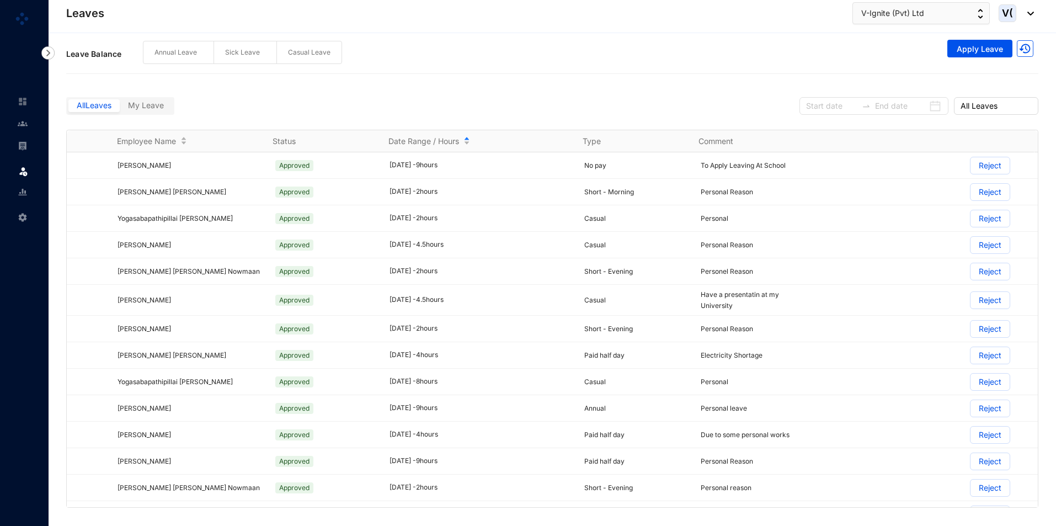
click at [917, 99] on div at bounding box center [874, 106] width 149 height 18
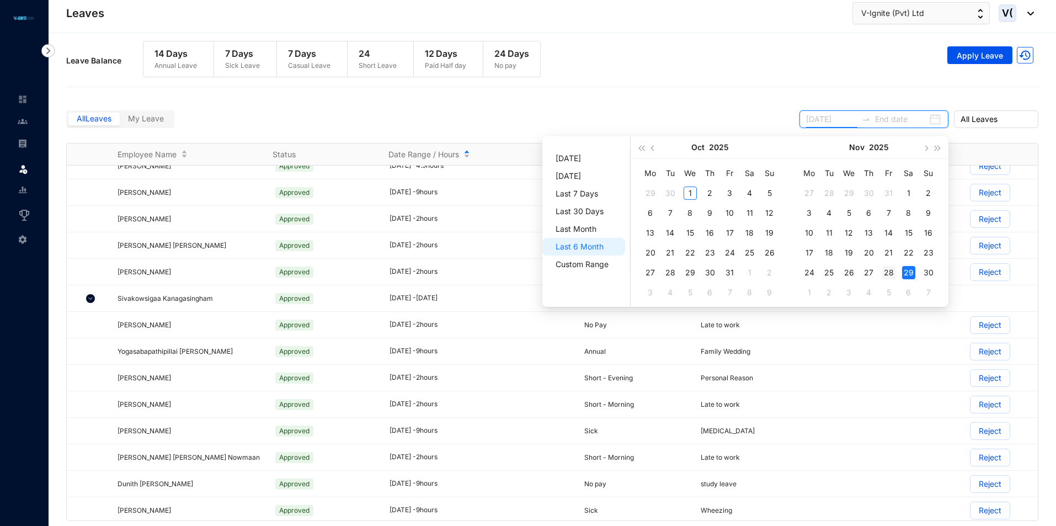
scroll to position [607, 0]
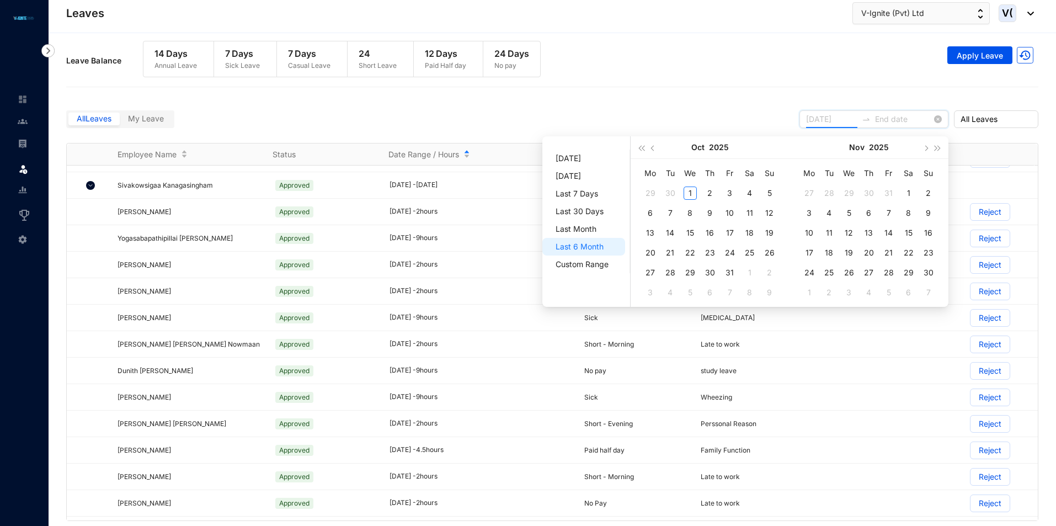
type input "2025-11-07"
click at [839, 92] on div "Leave Balance 14 Days Annual Leave 7 Days Sick Leave 7 Days Casual Leave 24 Sho…" at bounding box center [552, 65] width 972 height 60
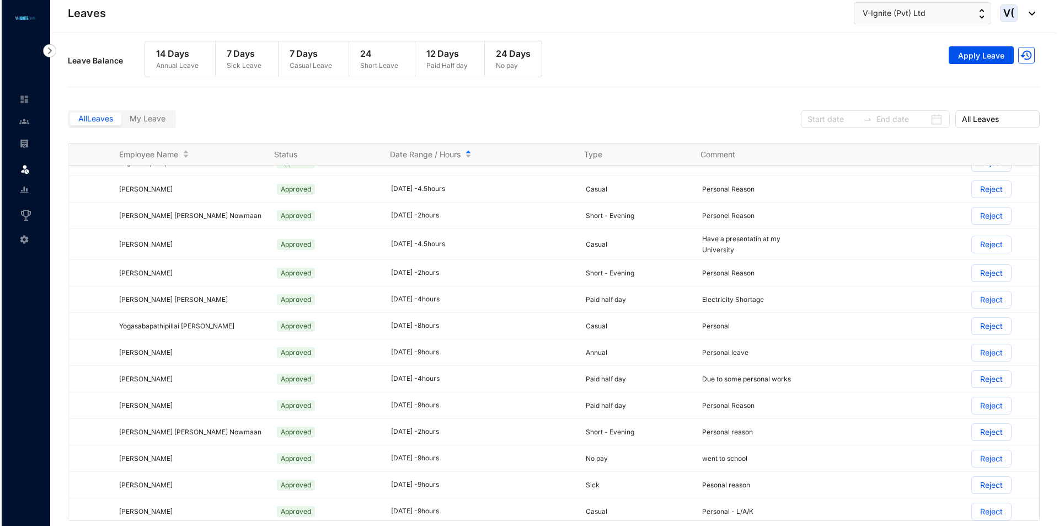
scroll to position [0, 0]
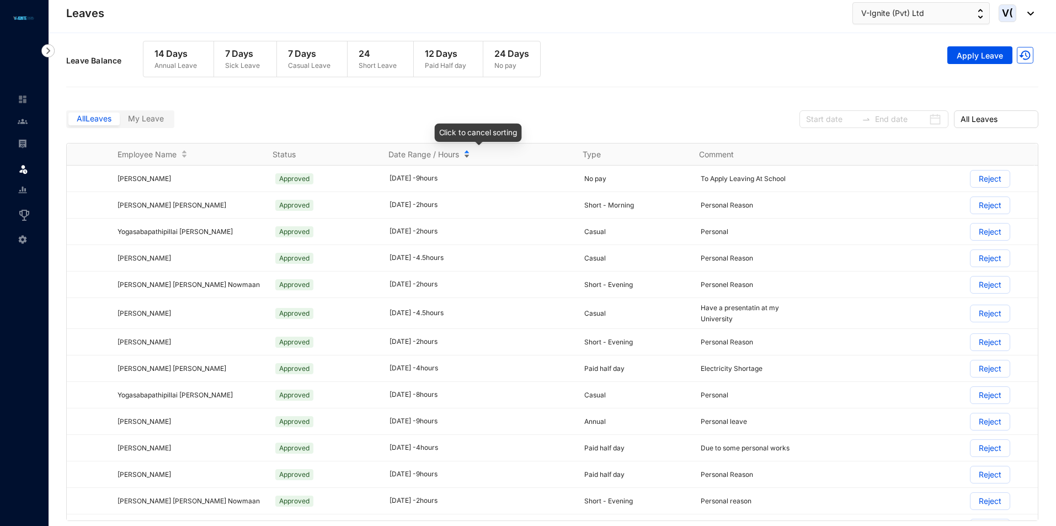
click at [467, 152] on div "Date Range / Hours" at bounding box center [478, 154] width 180 height 12
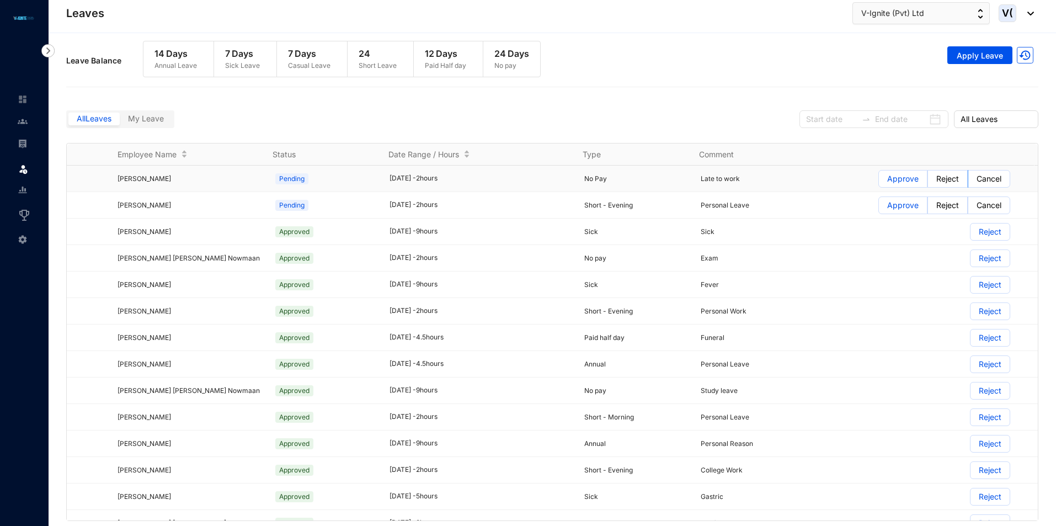
click at [977, 179] on p "Cancel" at bounding box center [989, 179] width 25 height 17
click at [968, 182] on input "Cancel" at bounding box center [968, 182] width 0 height 0
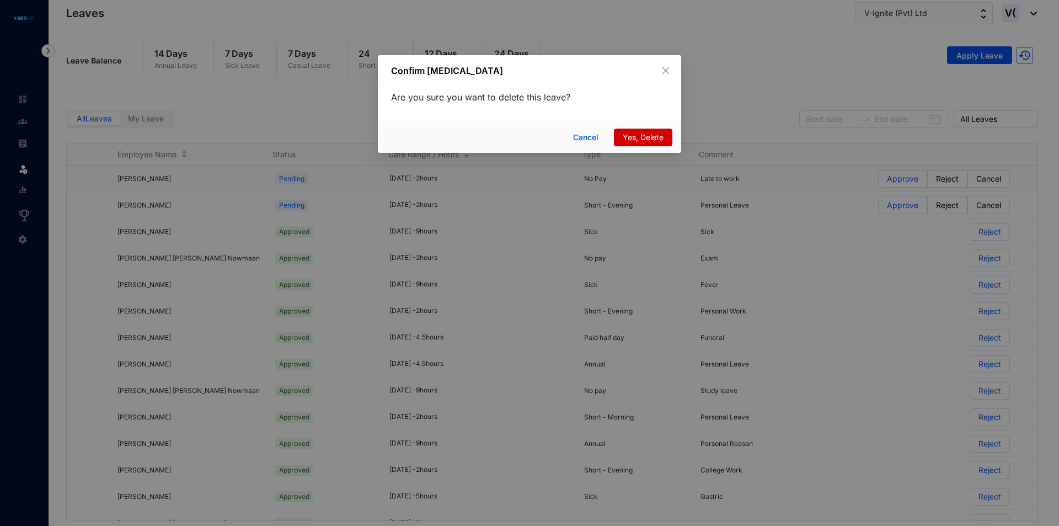
click at [623, 137] on span "Yes, Delete" at bounding box center [643, 137] width 41 height 12
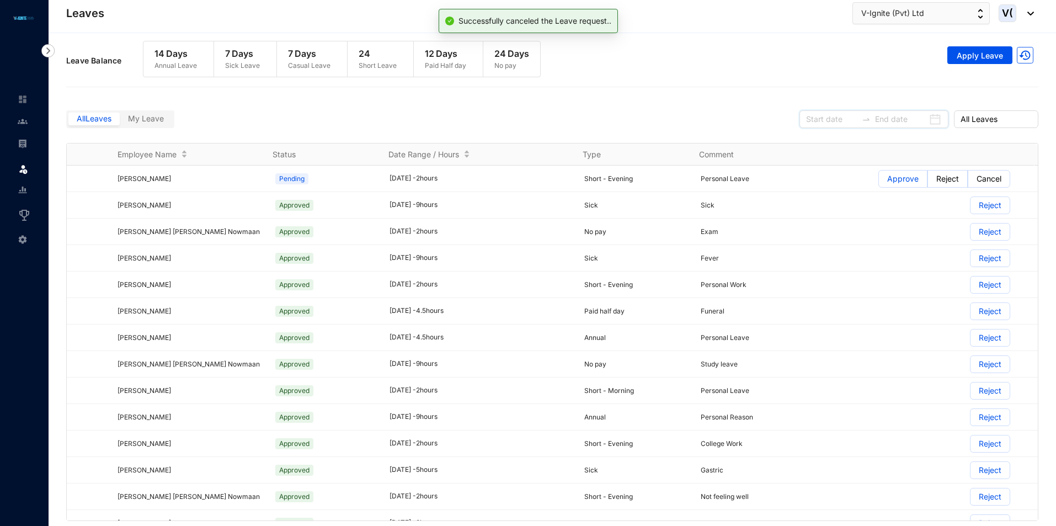
click at [830, 120] on input at bounding box center [831, 119] width 51 height 12
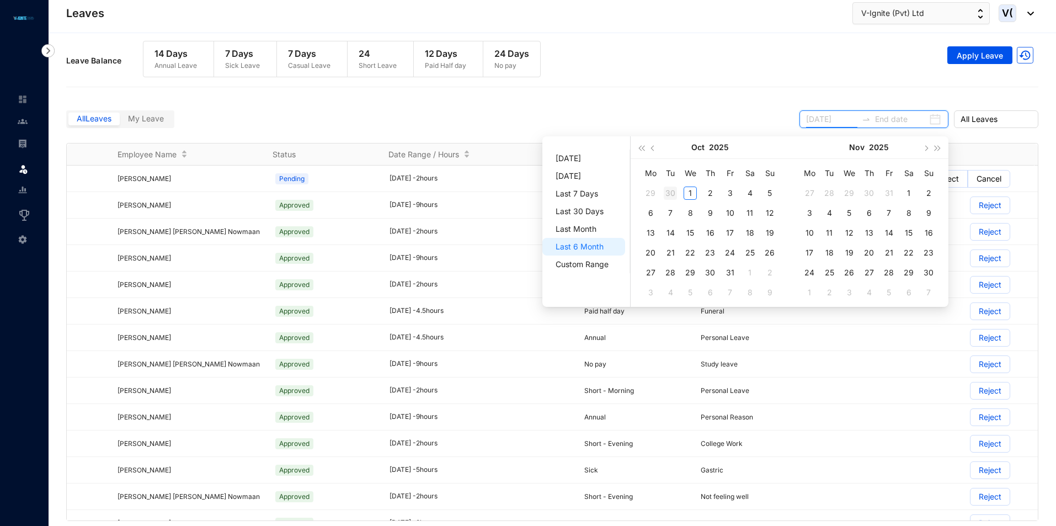
type input "[DATE]"
click at [653, 151] on span "button" at bounding box center [654, 148] width 6 height 6
type input "[DATE]"
click at [651, 189] on div "1" at bounding box center [650, 193] width 13 height 13
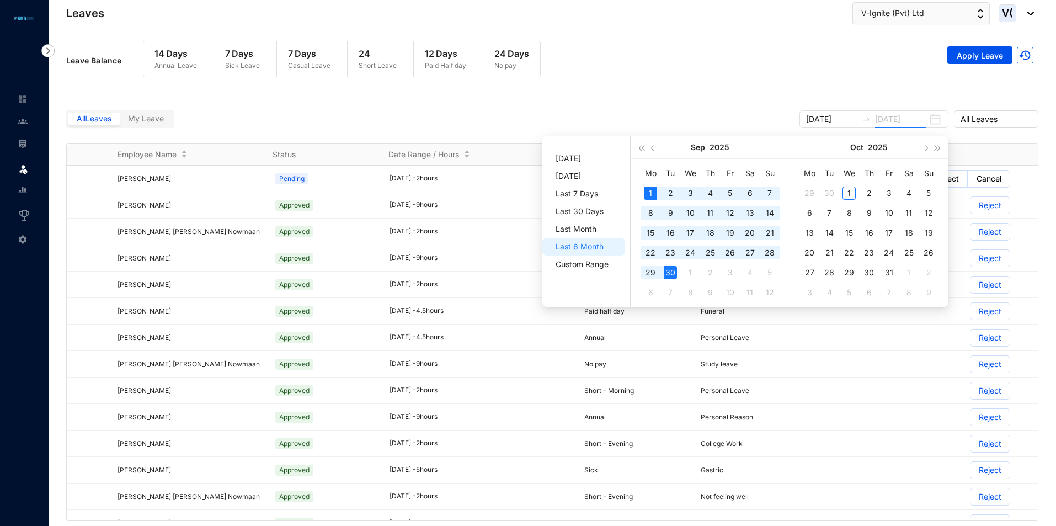
click at [674, 273] on div "30" at bounding box center [670, 272] width 13 height 13
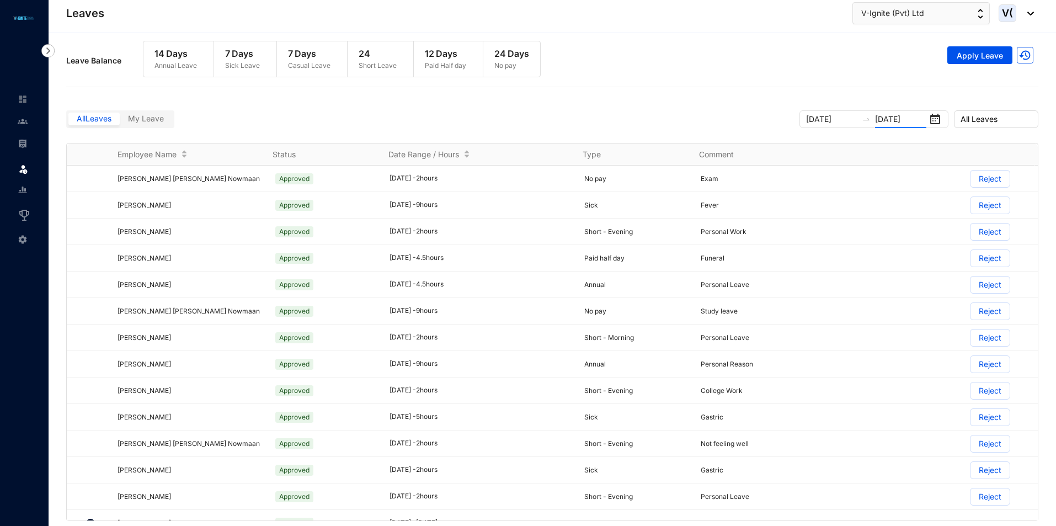
type input "[DATE]"
click at [997, 47] on button "Apply Leave" at bounding box center [979, 55] width 65 height 18
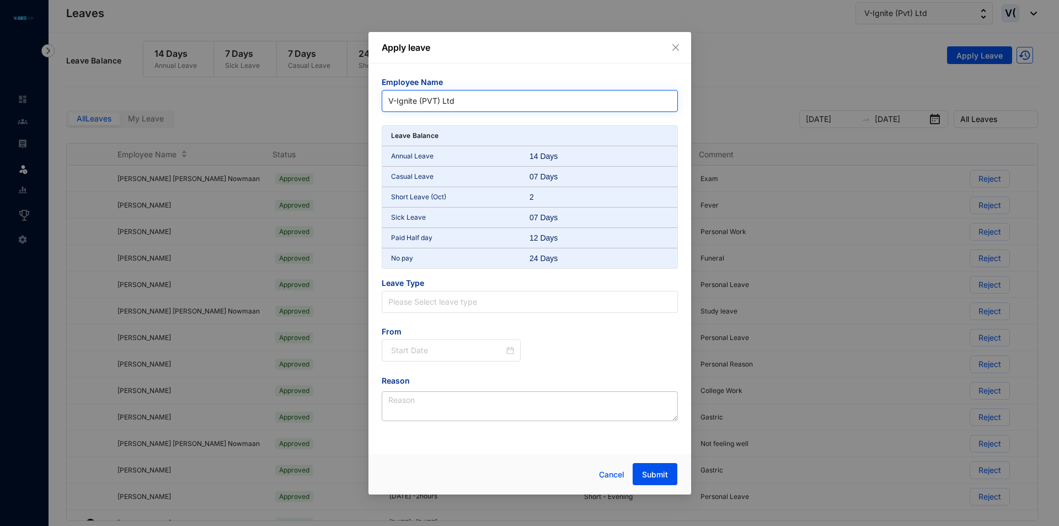
click at [423, 100] on span "V-Ignite (PVT) Ltd" at bounding box center [529, 101] width 283 height 17
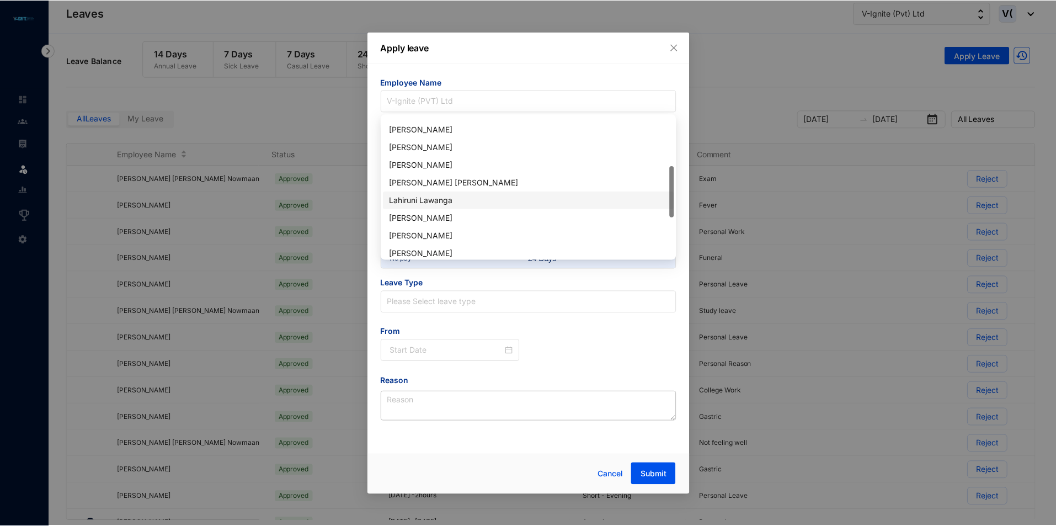
scroll to position [82, 0]
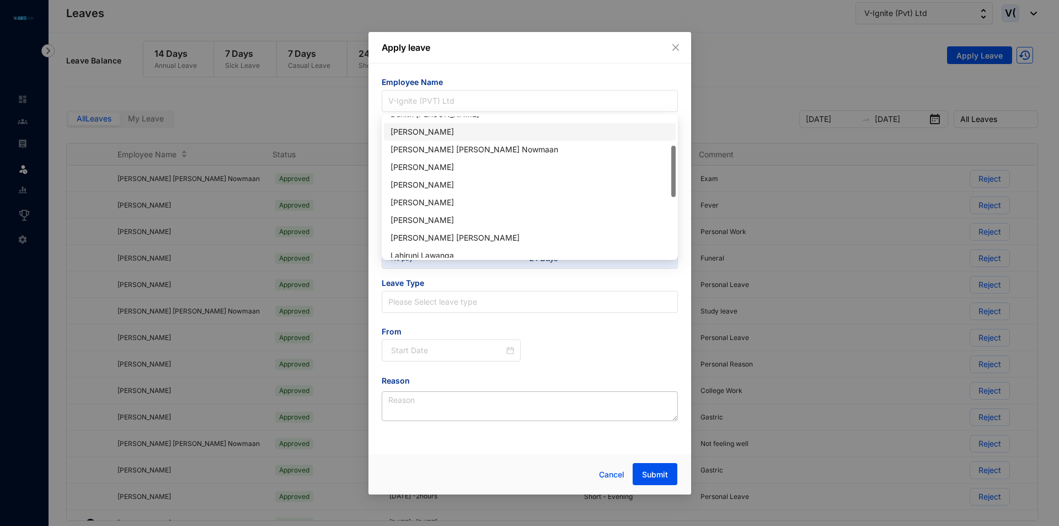
click at [448, 134] on div "[PERSON_NAME]" at bounding box center [530, 132] width 279 height 12
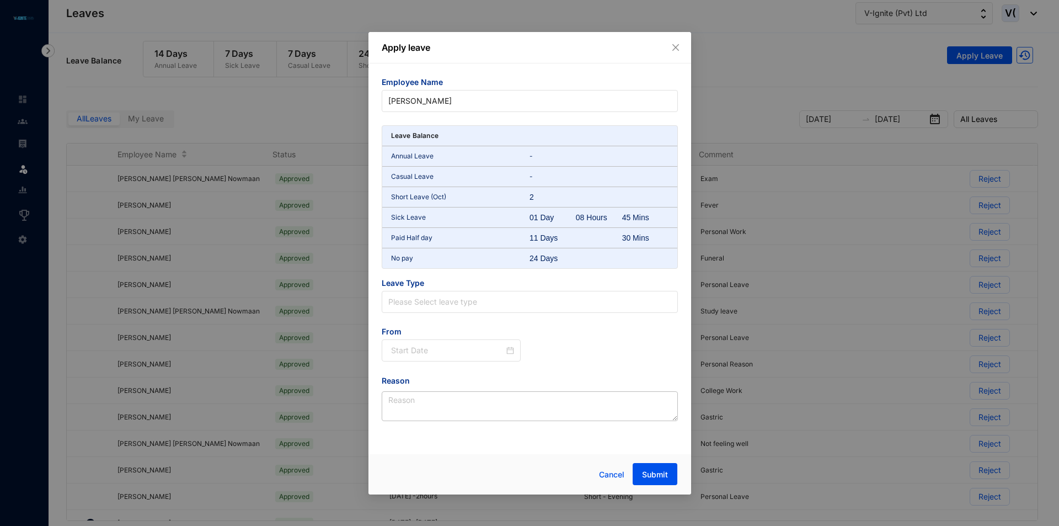
click at [432, 287] on span "Leave Type" at bounding box center [530, 284] width 296 height 13
click at [438, 306] on input "search" at bounding box center [529, 301] width 283 height 21
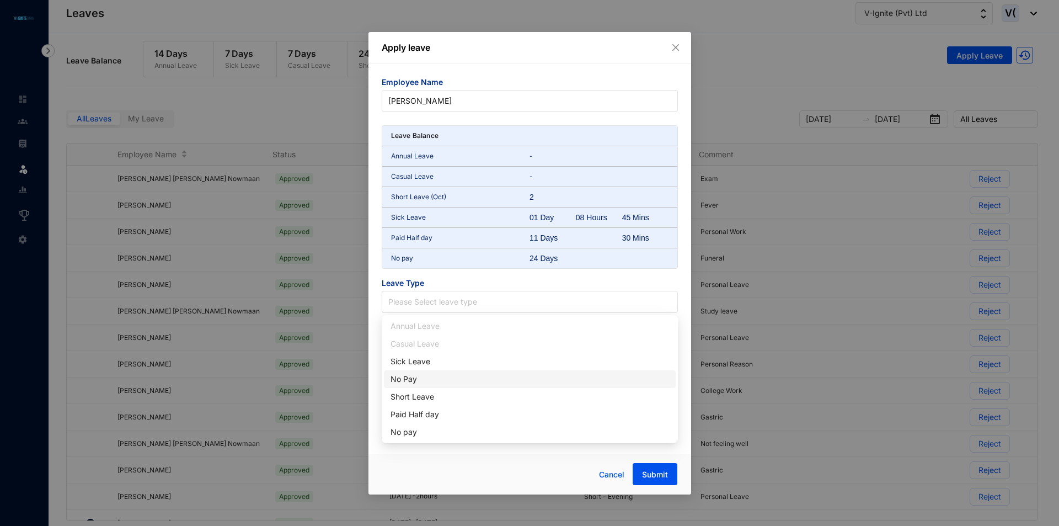
click at [411, 376] on div "No Pay" at bounding box center [530, 379] width 279 height 12
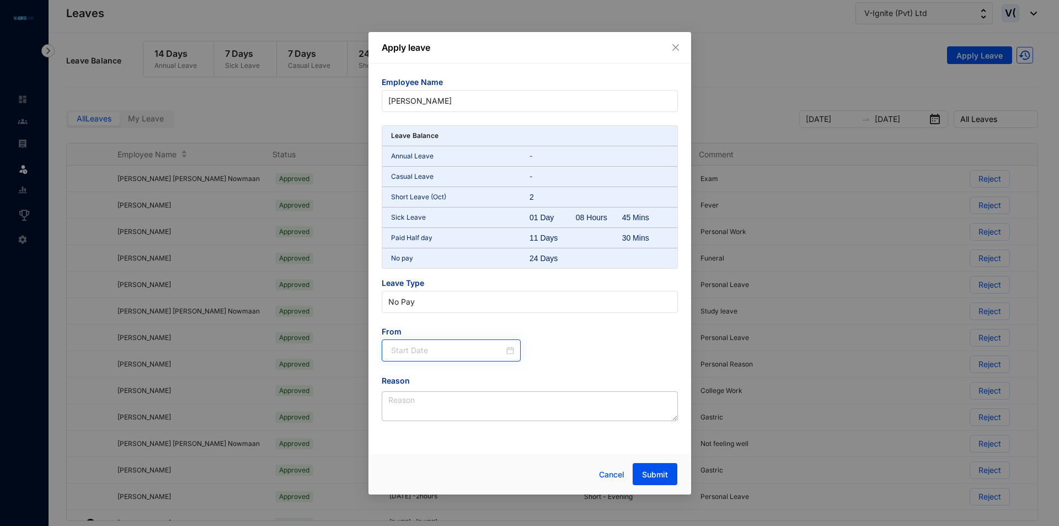
click at [412, 360] on div at bounding box center [452, 350] width 140 height 22
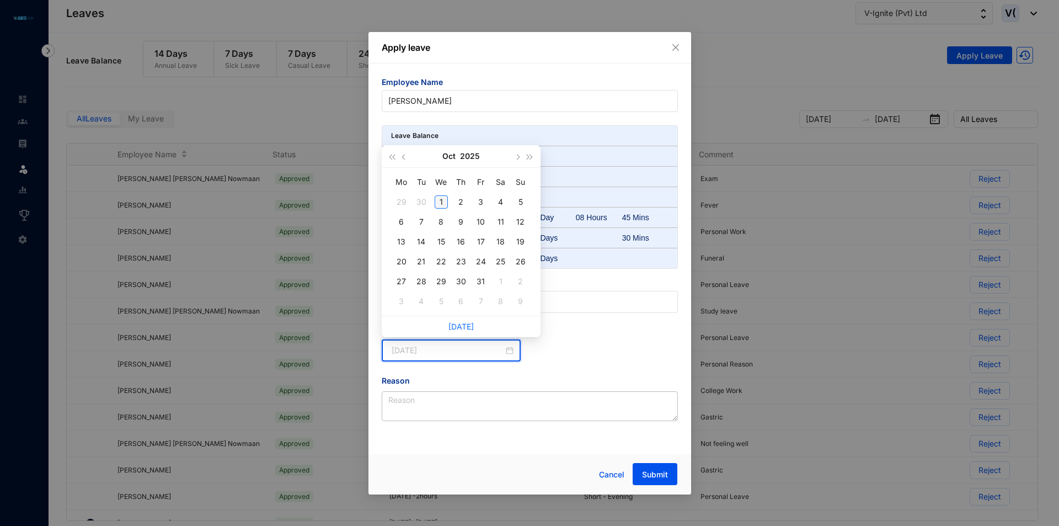
type input "[DATE]"
click at [401, 159] on button "button" at bounding box center [404, 156] width 12 height 22
type input "[DATE]"
click at [443, 222] on div "10" at bounding box center [441, 221] width 13 height 13
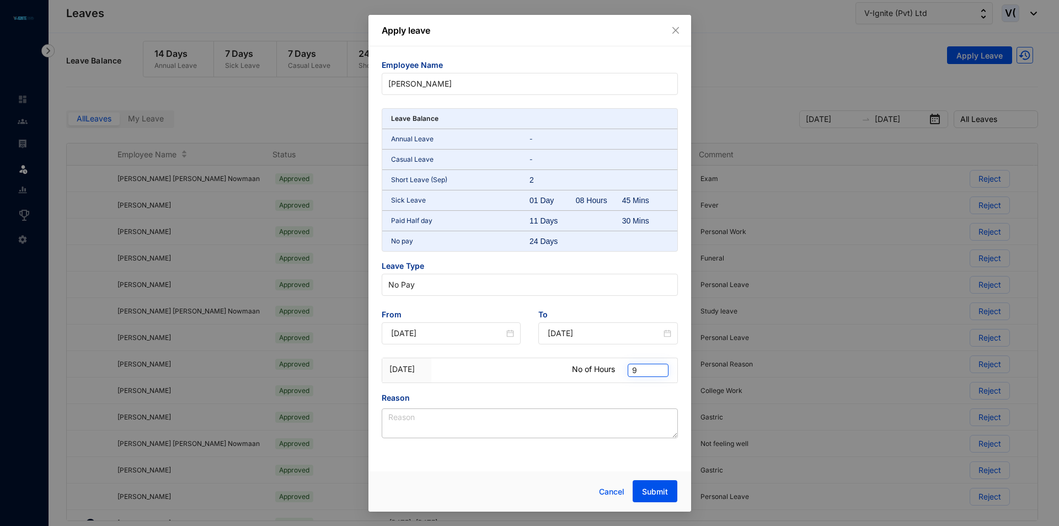
click at [651, 369] on span "9" at bounding box center [648, 370] width 32 height 12
click at [642, 448] on div "2" at bounding box center [648, 443] width 23 height 12
click at [510, 422] on textarea "Reason" at bounding box center [530, 423] width 296 height 30
type textarea "Late to work"
click at [646, 488] on span "Submit" at bounding box center [655, 491] width 26 height 11
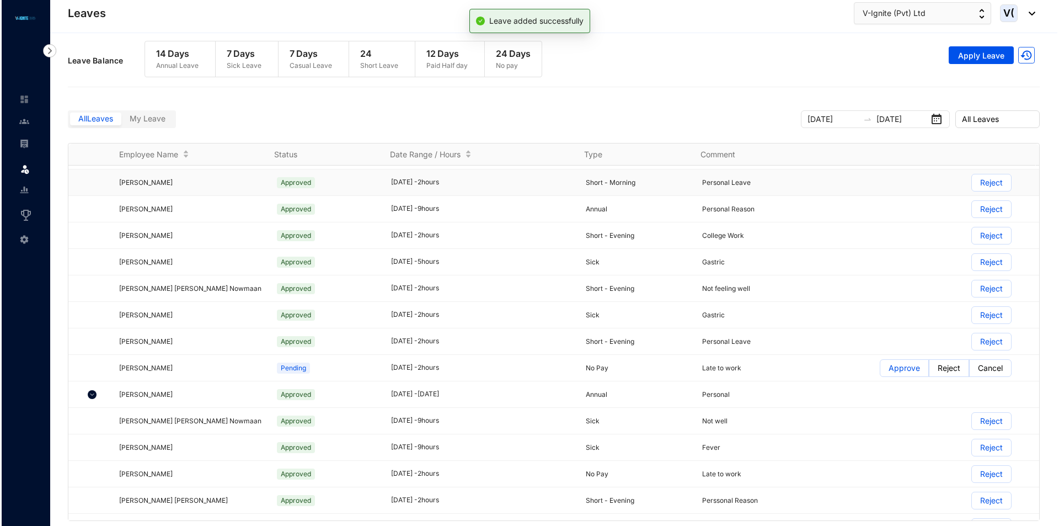
scroll to position [166, 0]
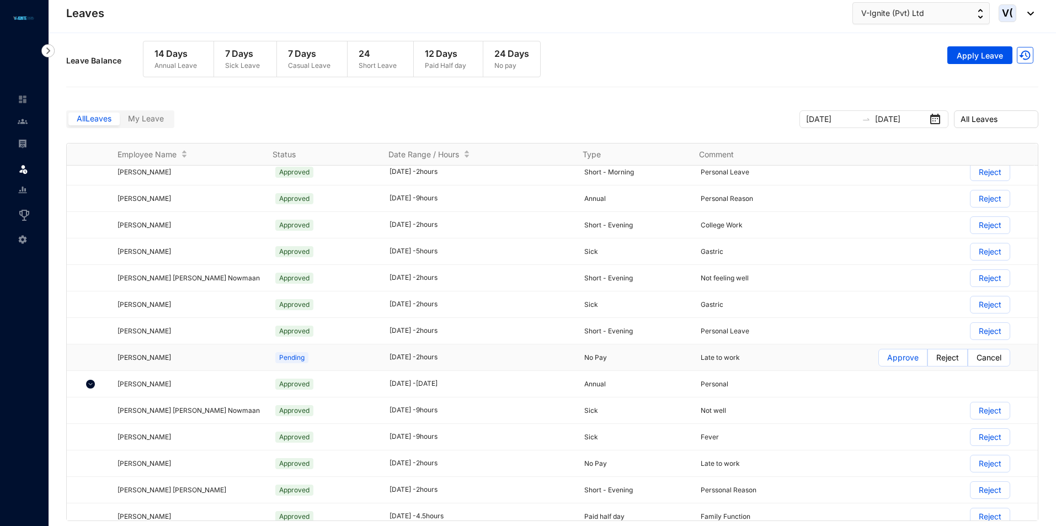
click at [896, 361] on p "Approve" at bounding box center [902, 357] width 31 height 17
click at [879, 360] on input "Approve" at bounding box center [879, 360] width 0 height 0
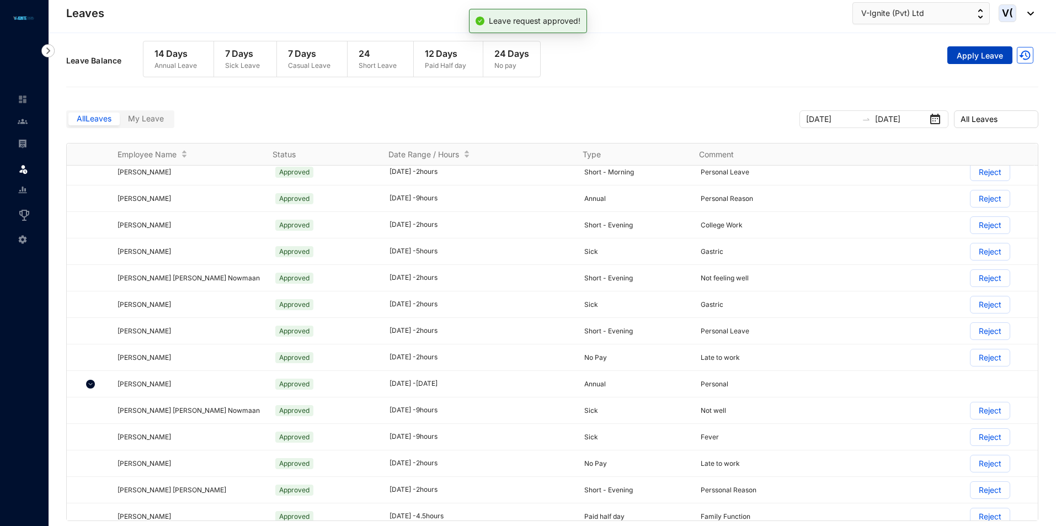
click at [989, 57] on span "Apply Leave" at bounding box center [980, 55] width 46 height 11
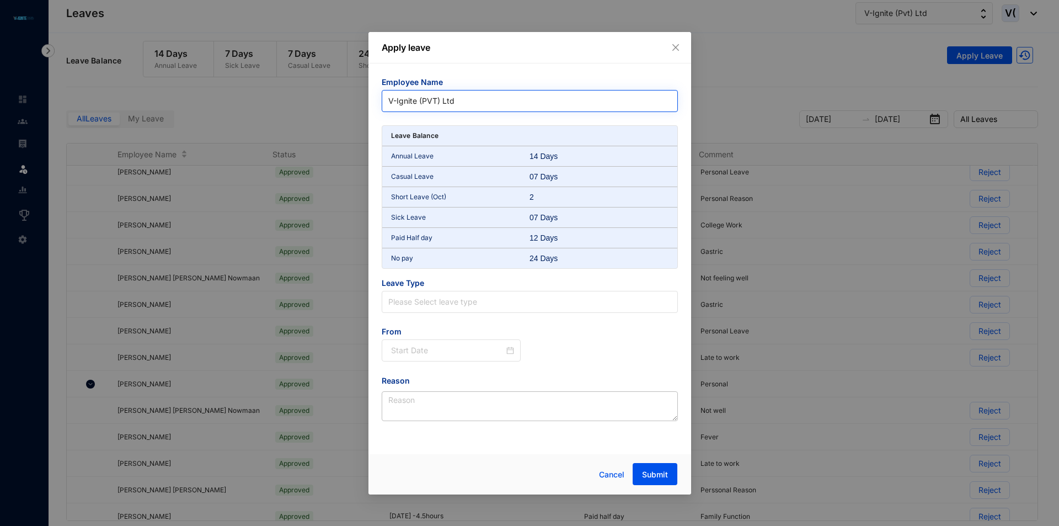
click at [465, 97] on span "V-Ignite (PVT) Ltd" at bounding box center [529, 101] width 283 height 17
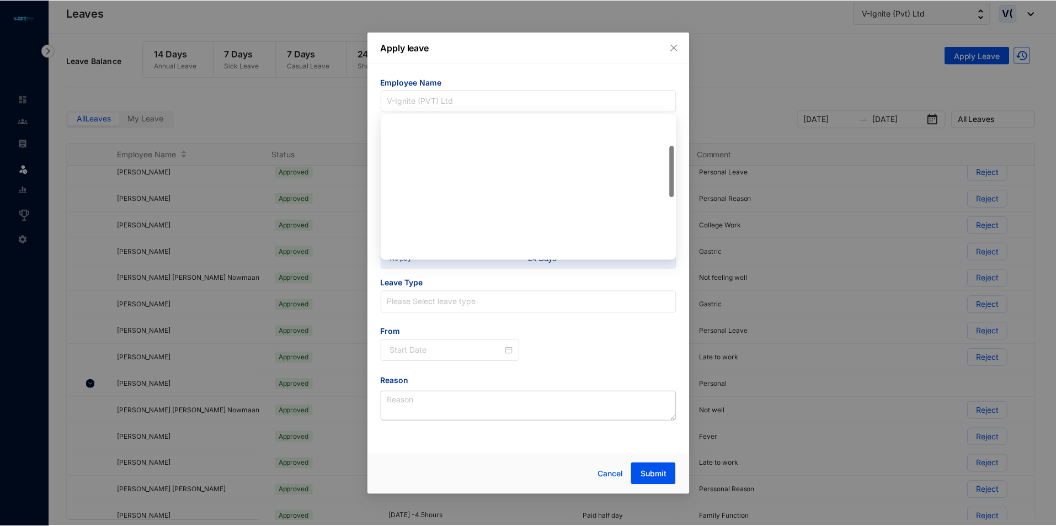
scroll to position [82, 0]
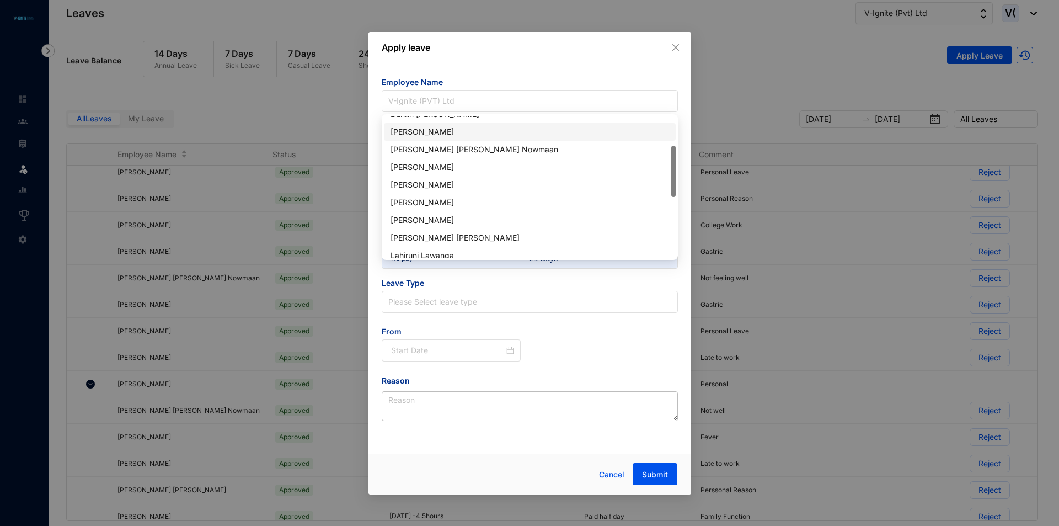
click at [453, 126] on div "[PERSON_NAME]" at bounding box center [530, 132] width 279 height 12
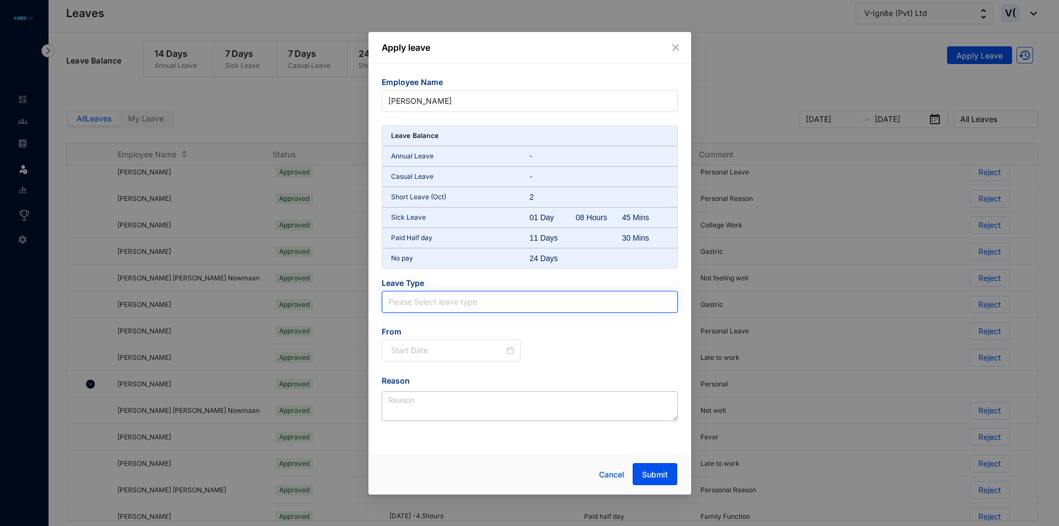
click at [467, 311] on input "search" at bounding box center [529, 301] width 283 height 21
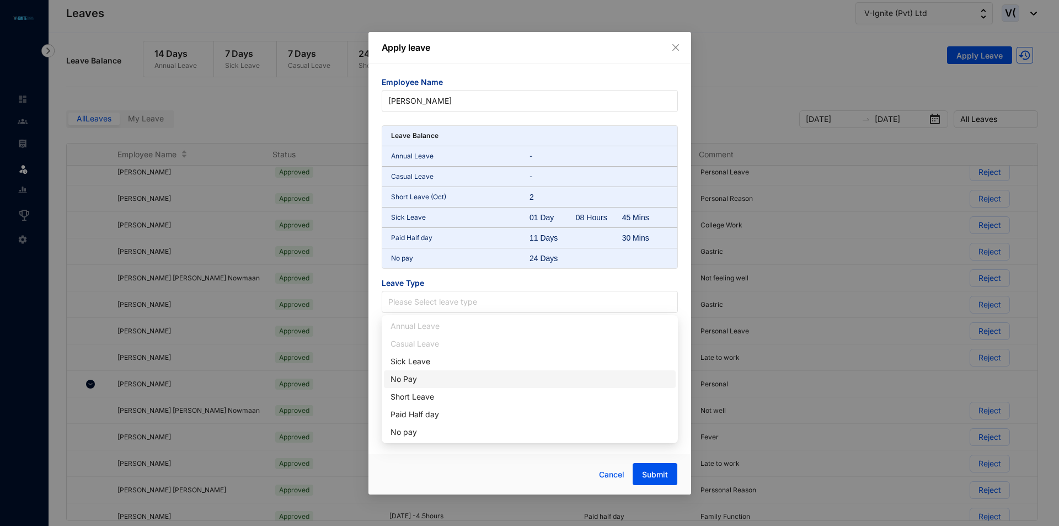
click at [427, 380] on div "No Pay" at bounding box center [530, 379] width 279 height 12
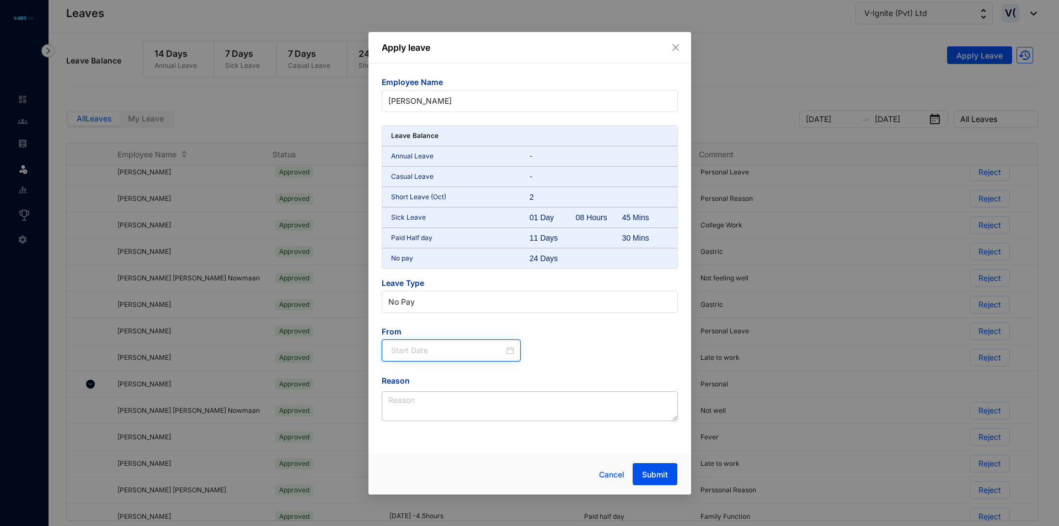
click at [478, 347] on input at bounding box center [448, 350] width 114 height 12
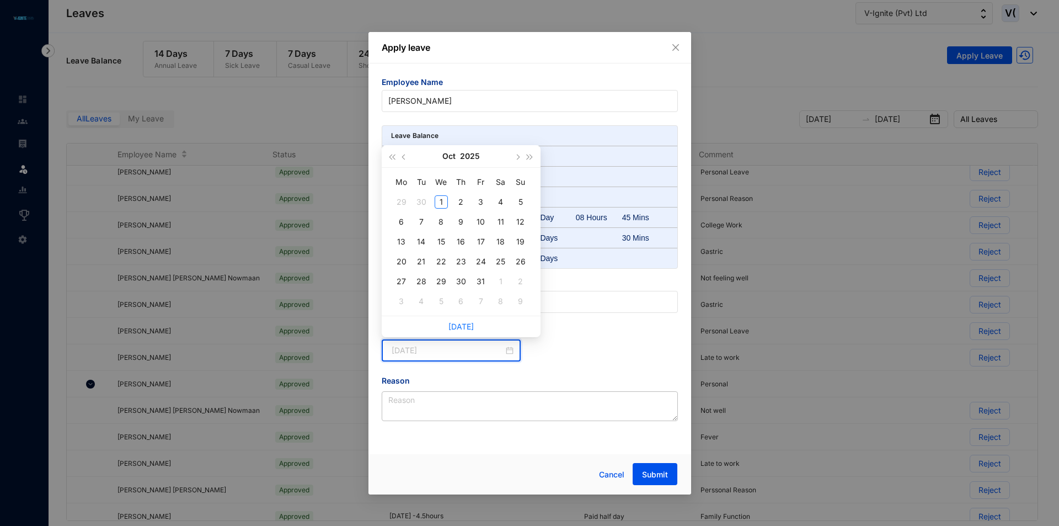
type input "[DATE]"
click at [406, 158] on span "button" at bounding box center [405, 157] width 6 height 6
click at [465, 222] on div "11" at bounding box center [461, 221] width 13 height 13
type input "[DATE]"
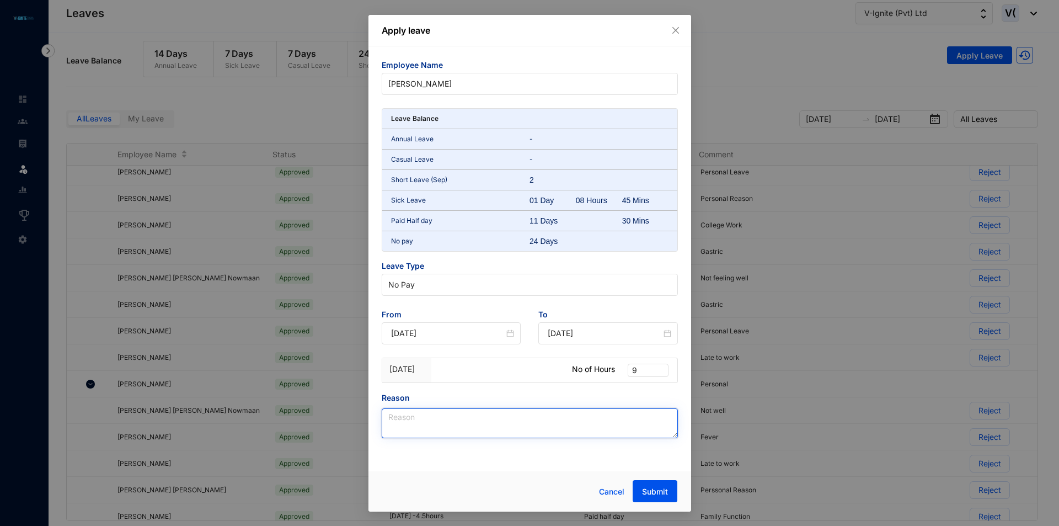
click at [448, 422] on textarea "Reason" at bounding box center [530, 423] width 296 height 30
click at [650, 367] on span "9" at bounding box center [648, 370] width 32 height 12
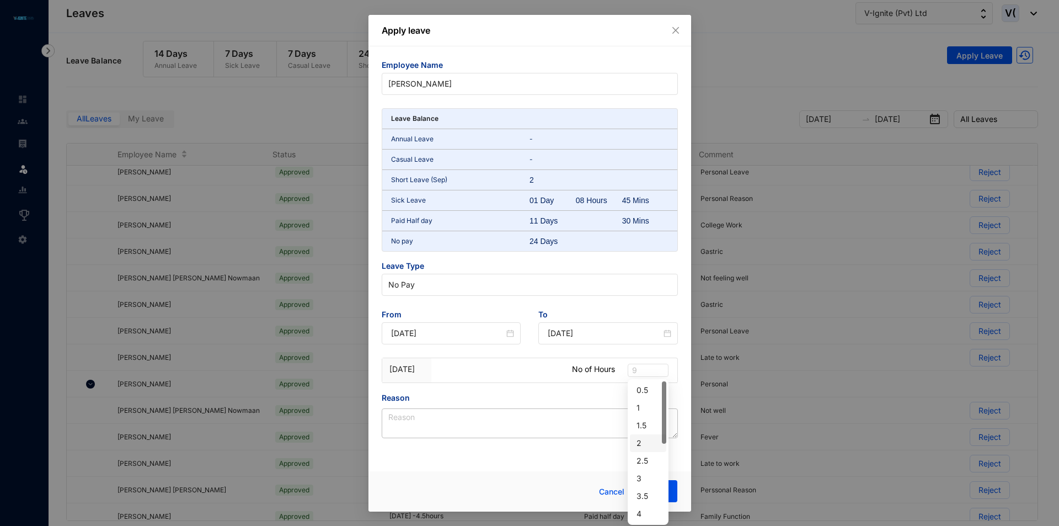
click at [649, 441] on div "2" at bounding box center [648, 443] width 23 height 12
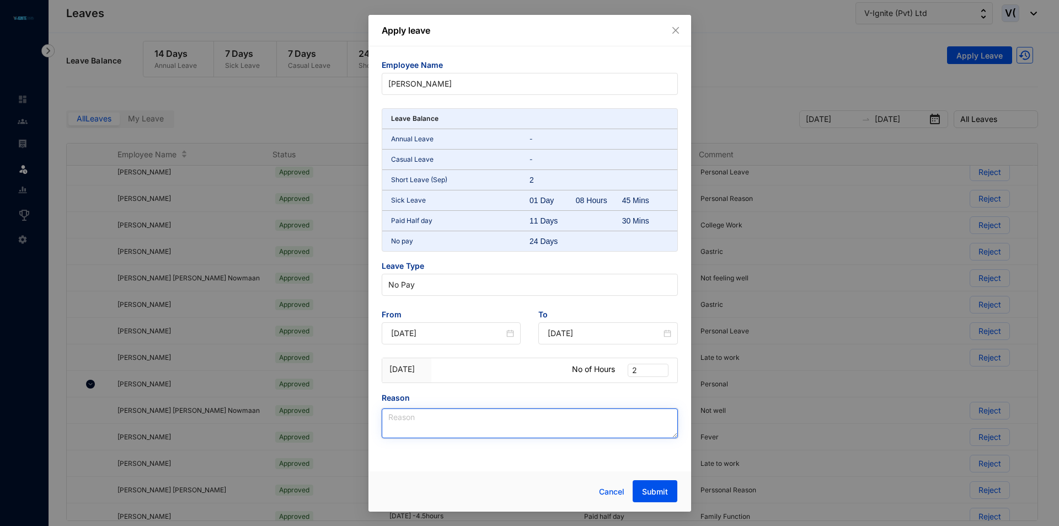
click at [502, 423] on textarea "Reason" at bounding box center [530, 423] width 296 height 30
type textarea "Late to work"
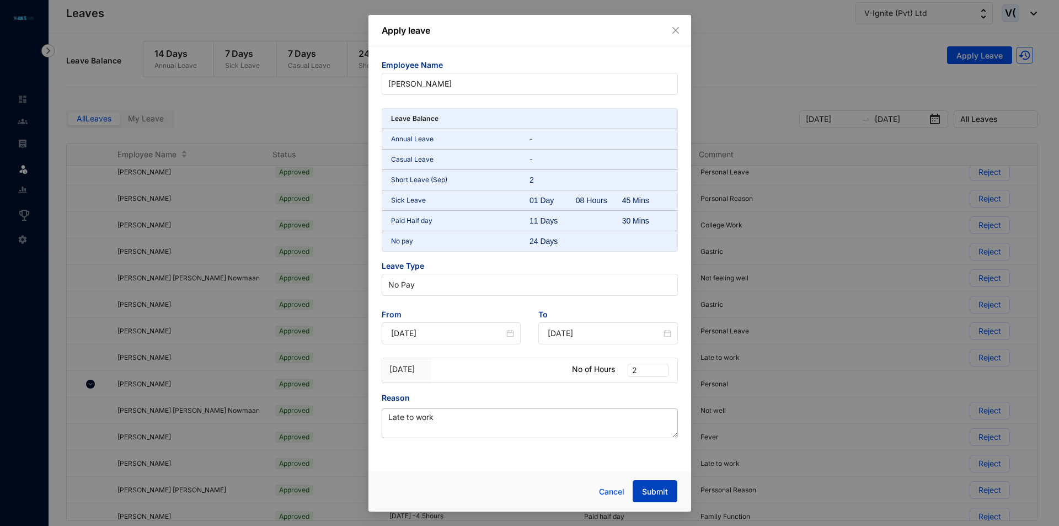
click at [653, 492] on span "Submit" at bounding box center [655, 491] width 26 height 11
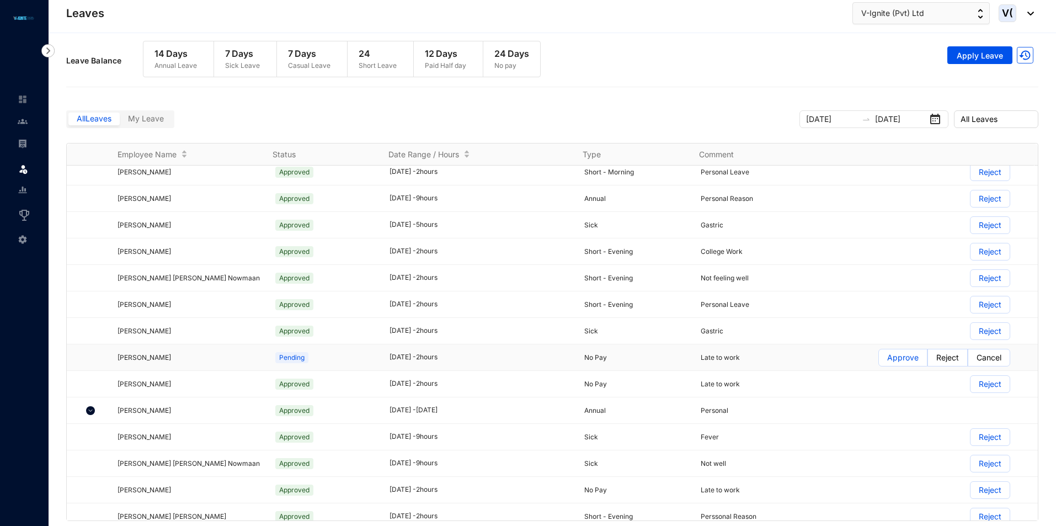
click at [897, 359] on p "Approve" at bounding box center [902, 357] width 31 height 17
click at [879, 360] on input "Approve" at bounding box center [879, 360] width 0 height 0
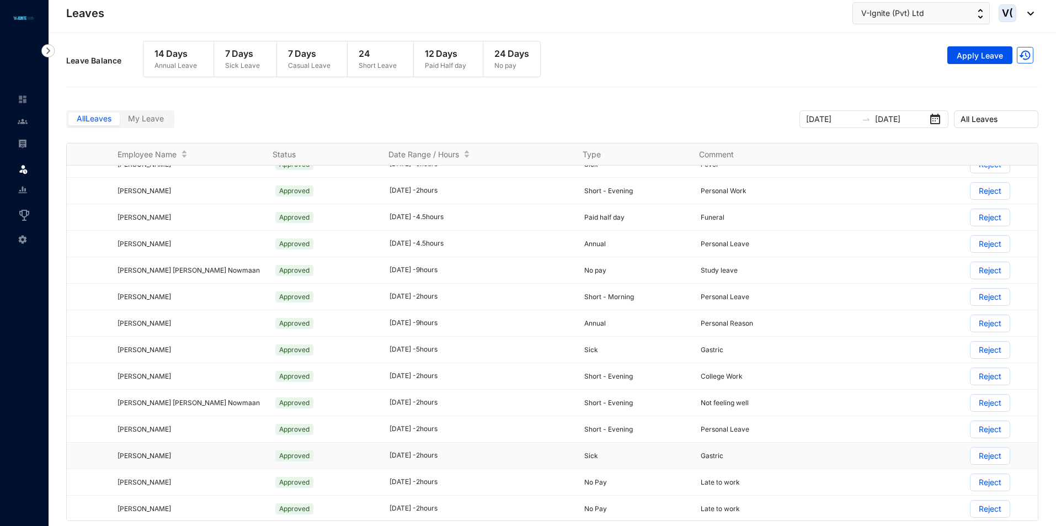
scroll to position [0, 0]
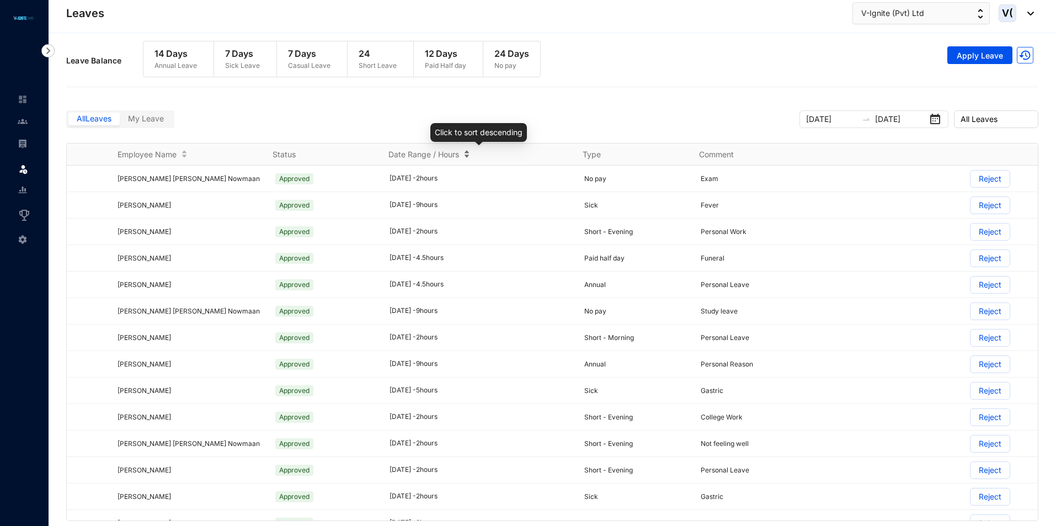
click at [469, 157] on div "Date Range / Hours" at bounding box center [478, 154] width 180 height 12
click at [465, 150] on div "Date Range / Hours" at bounding box center [478, 154] width 180 height 12
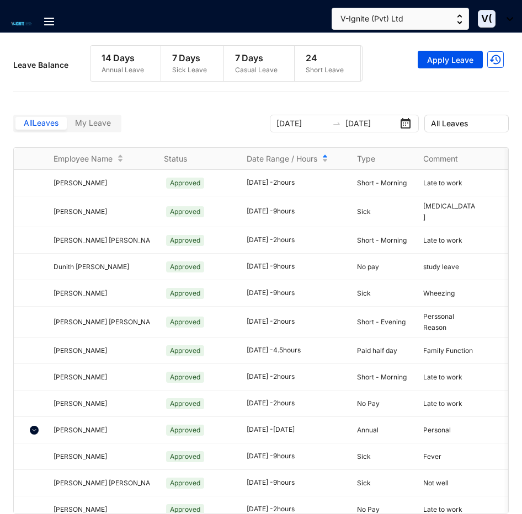
click at [0, 170] on html "Leaves Home Contacts Payroll Leave Reports Incentive Management Settings Leaves…" at bounding box center [261, 257] width 522 height 514
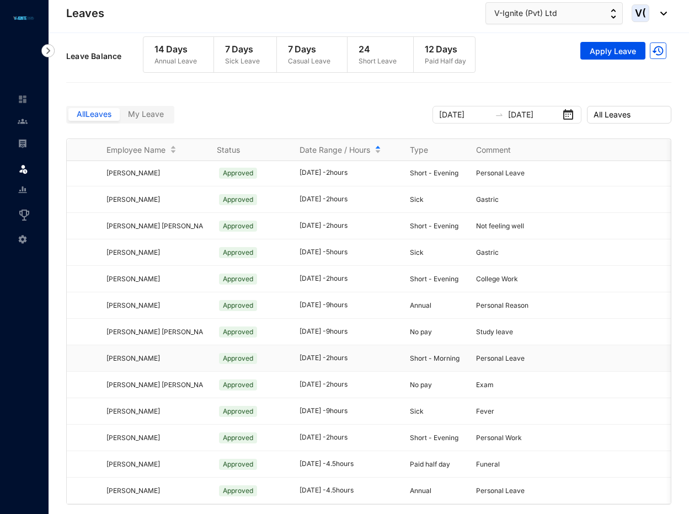
scroll to position [13, 0]
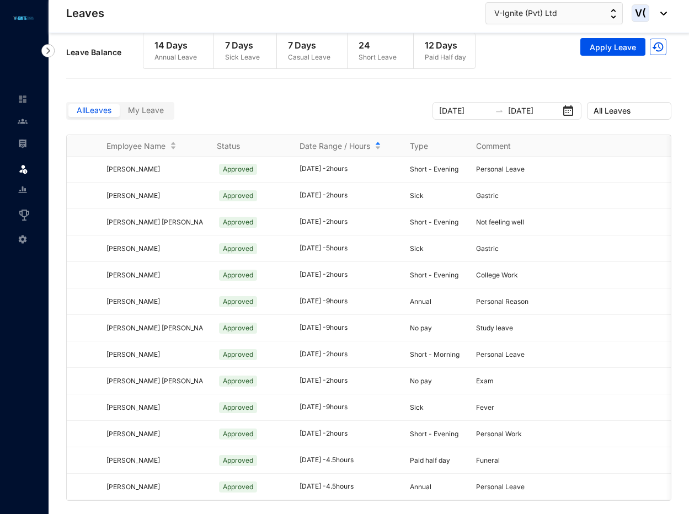
click at [684, 214] on div "Leave Request Leave Annual Leave Balance 14 Days Sick Leave Balance 7 Days Casu…" at bounding box center [369, 269] width 641 height 489
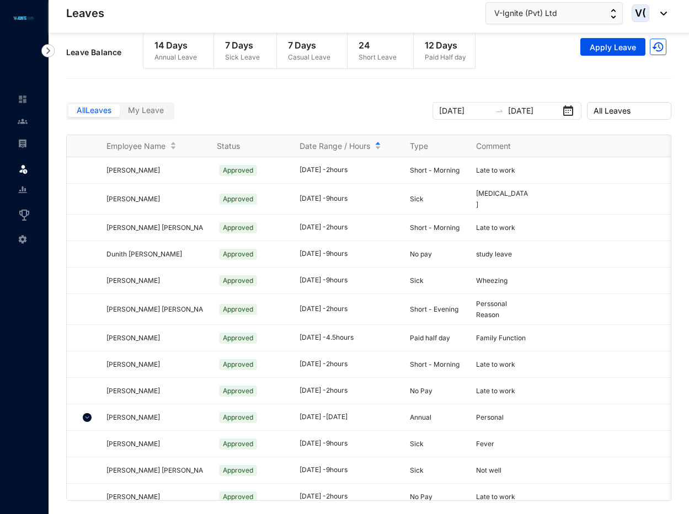
click at [686, 108] on div "Leave Request Leave Annual Leave Balance 14 Days Sick Leave Balance 7 Days Casu…" at bounding box center [369, 269] width 641 height 489
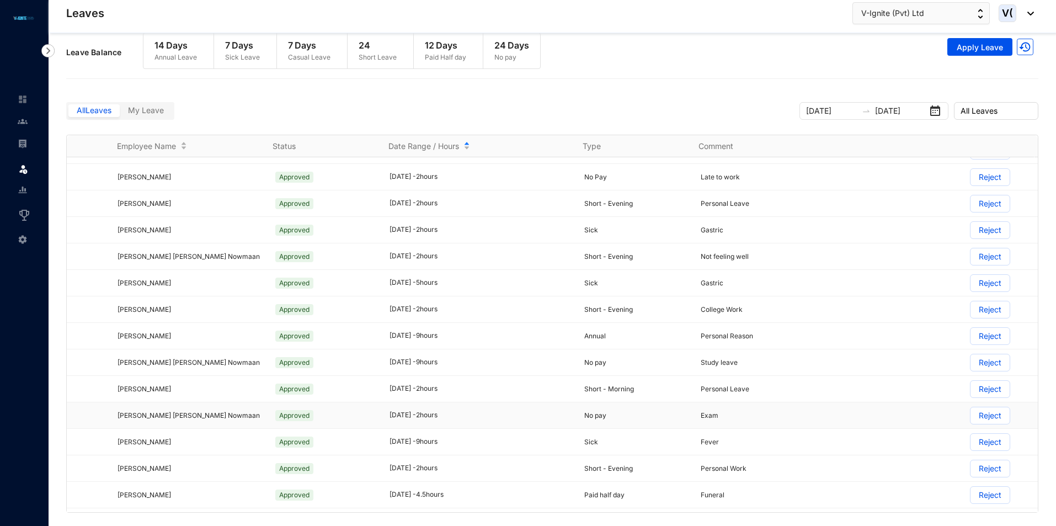
scroll to position [360, 0]
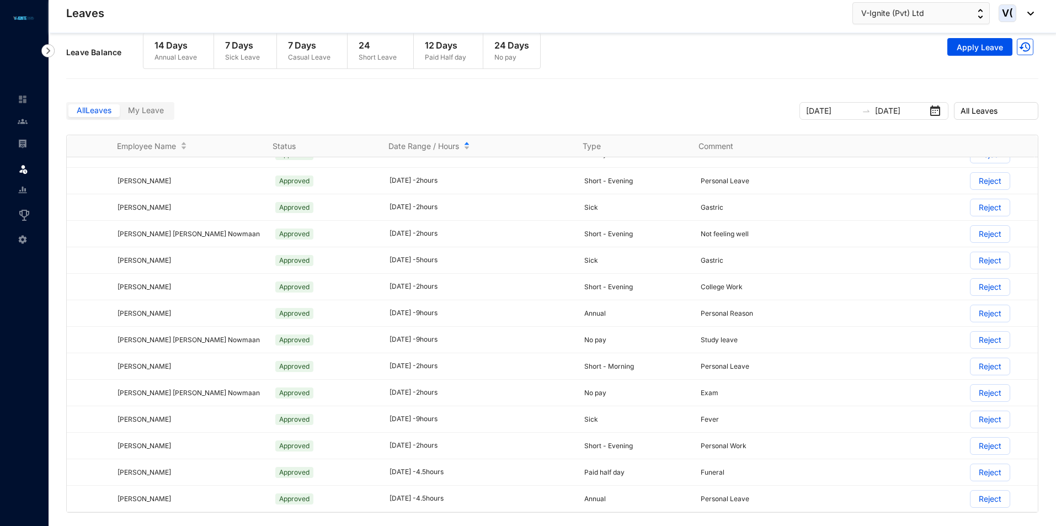
click at [1010, 70] on div "Leave Balance 14 Days Annual Leave 7 Days Sick Leave 7 Days Casual Leave 24 Sho…" at bounding box center [552, 52] width 972 height 51
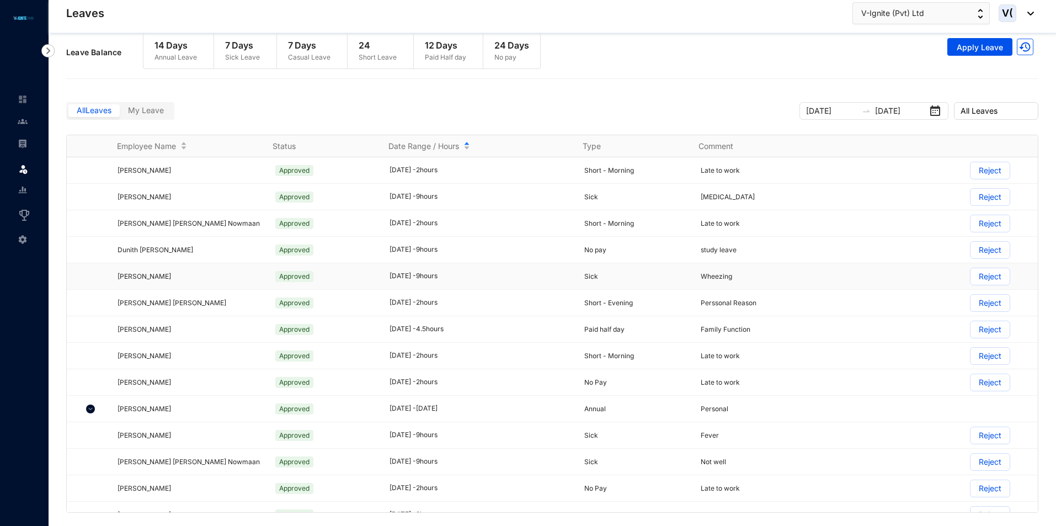
scroll to position [0, 0]
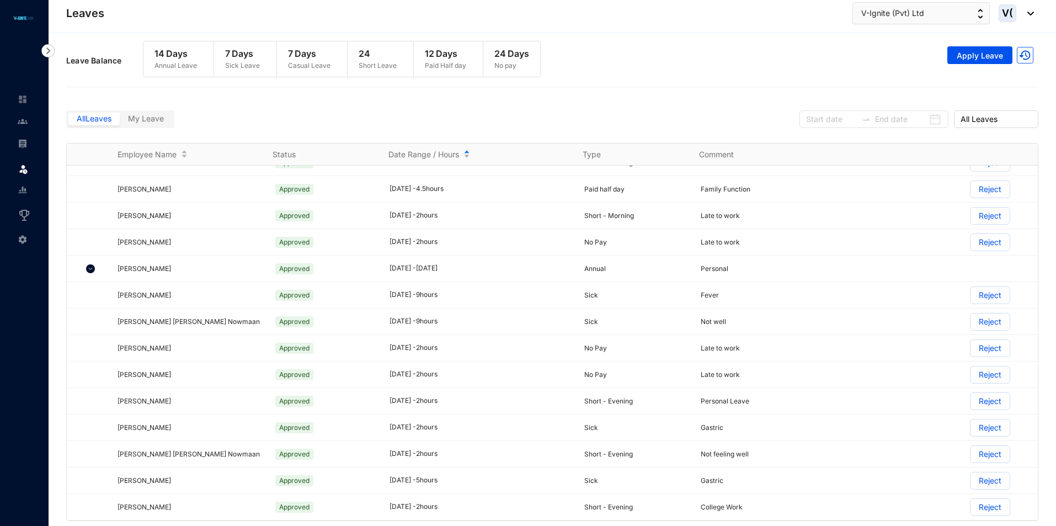
scroll to position [773, 0]
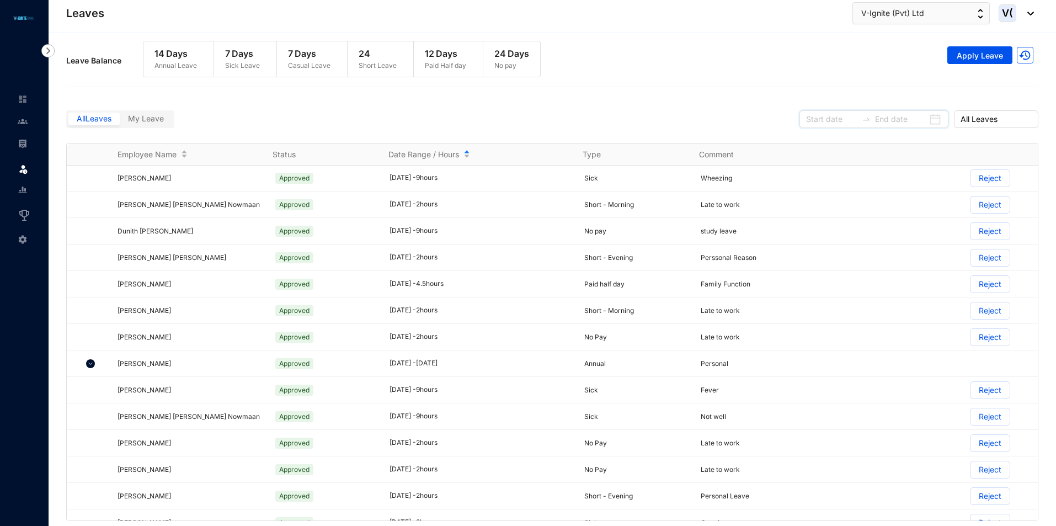
click at [820, 121] on input at bounding box center [831, 119] width 51 height 12
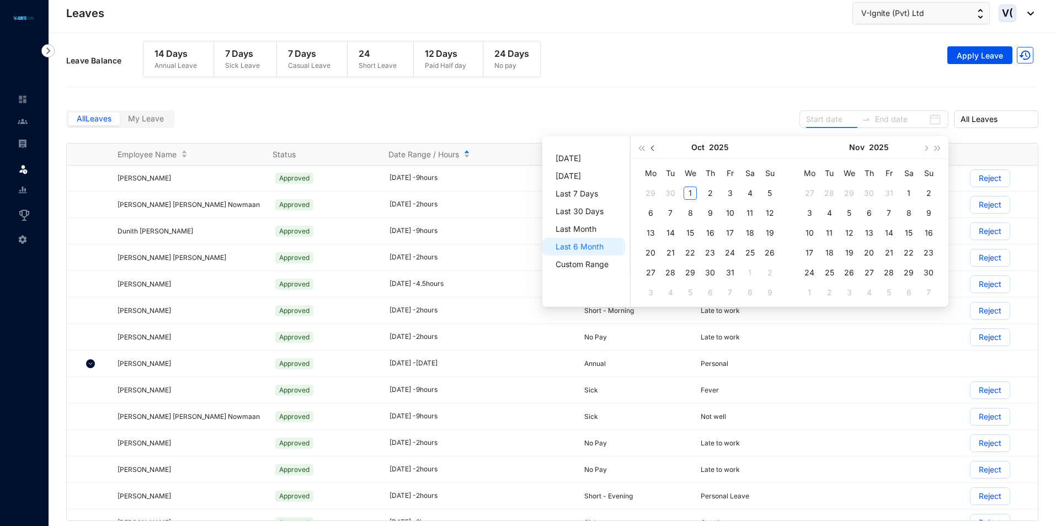
click at [655, 151] on button "button" at bounding box center [653, 147] width 12 height 22
type input "[DATE]"
click at [651, 192] on div "1" at bounding box center [650, 193] width 13 height 13
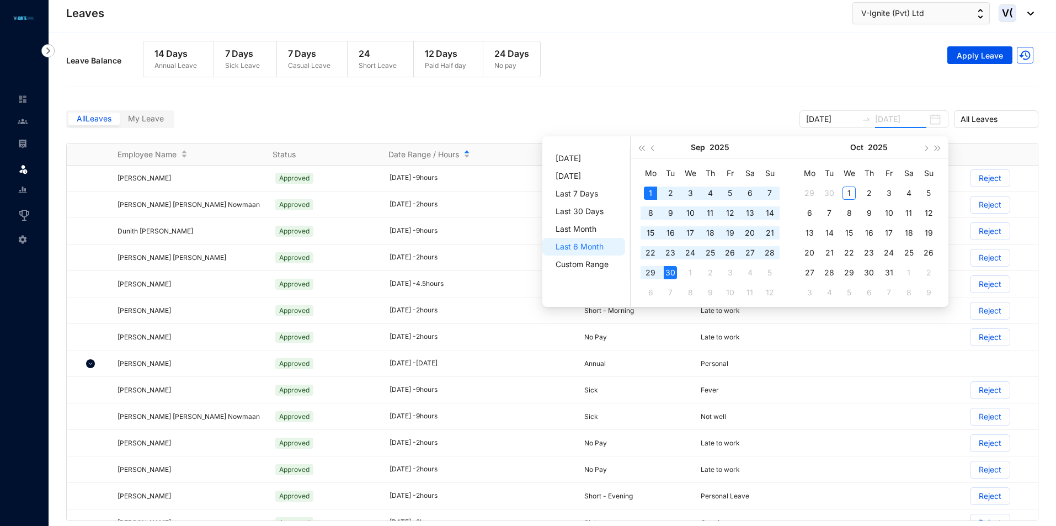
click at [672, 276] on div "30" at bounding box center [670, 272] width 13 height 13
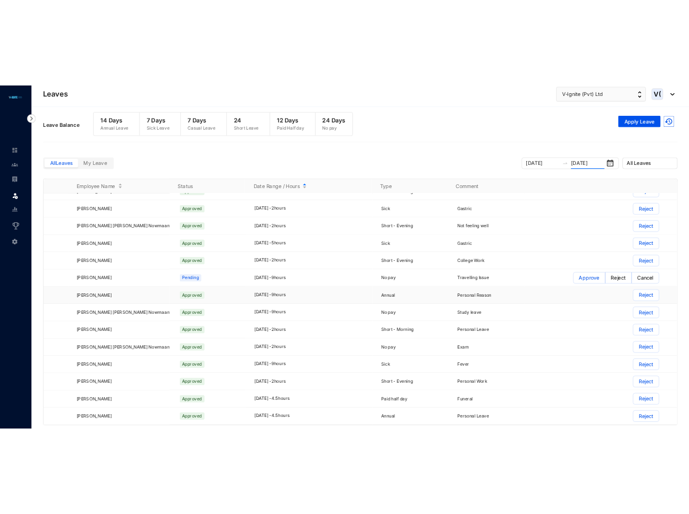
scroll to position [387, 0]
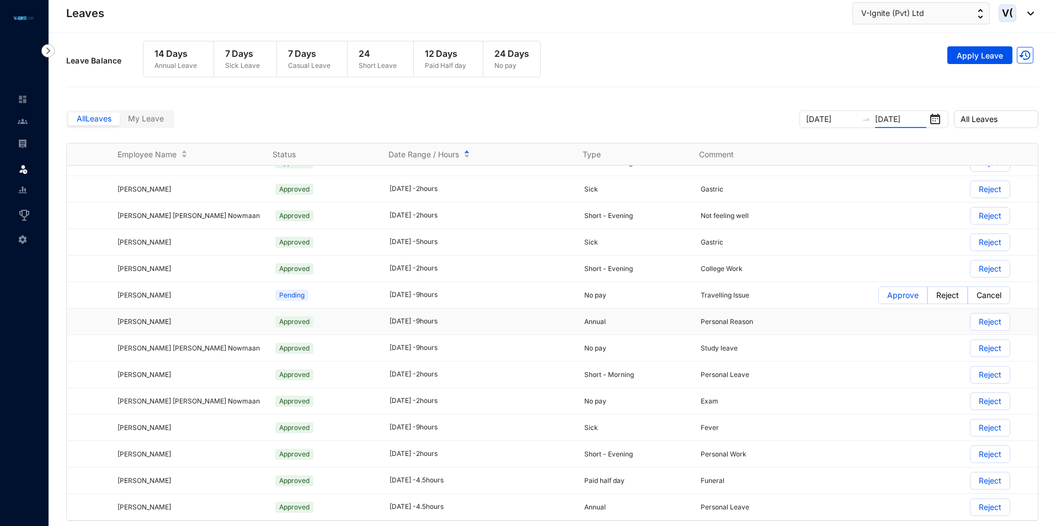
type input "[DATE]"
click at [887, 293] on p "Approve" at bounding box center [902, 295] width 31 height 17
click at [879, 298] on input "Approve" at bounding box center [879, 298] width 0 height 0
click at [894, 300] on p "Approve" at bounding box center [902, 295] width 31 height 17
click at [879, 298] on input "Approve" at bounding box center [879, 298] width 0 height 0
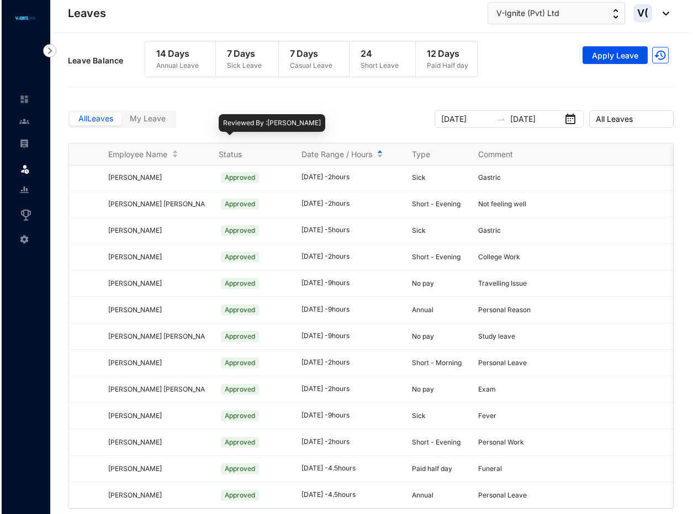
scroll to position [0, 0]
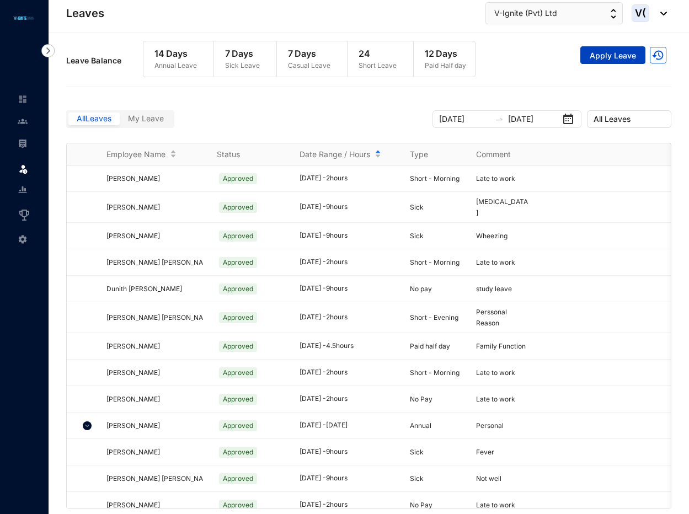
click at [597, 63] on button "Apply Leave" at bounding box center [612, 55] width 65 height 18
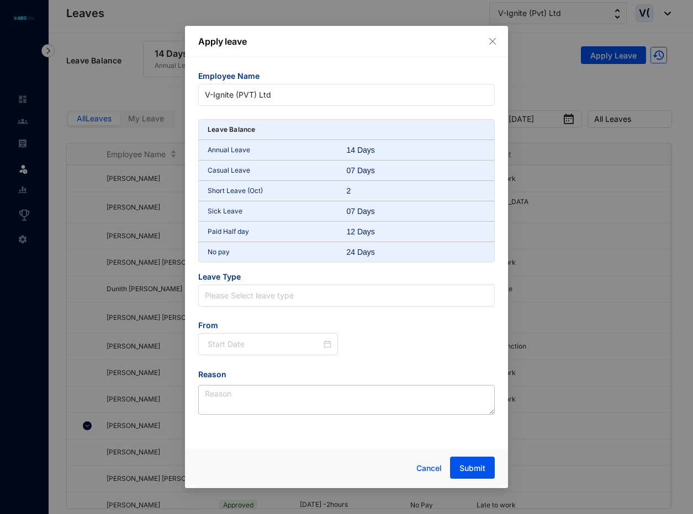
click at [345, 123] on div "Leave Balance" at bounding box center [346, 130] width 295 height 20
click at [340, 108] on div "Employee Name V-Ignite (PVT) Ltd Leave Balance Annual Leave 14 Days Casual Leav…" at bounding box center [346, 243] width 296 height 344
click at [337, 98] on span "V-Ignite (PVT) Ltd" at bounding box center [346, 95] width 283 height 17
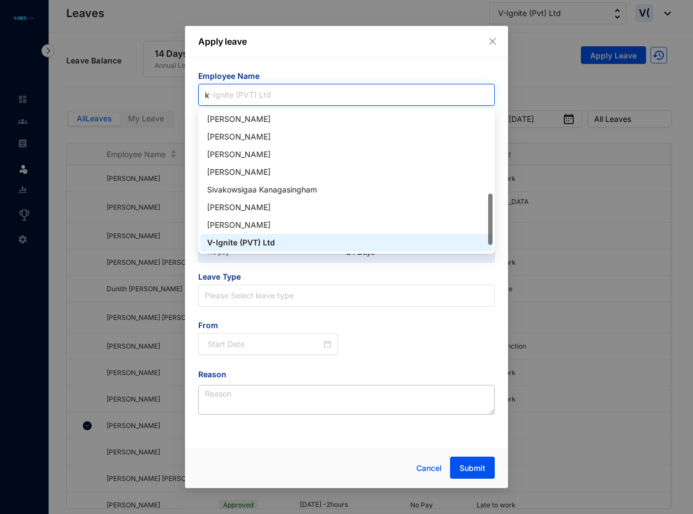
scroll to position [18, 0]
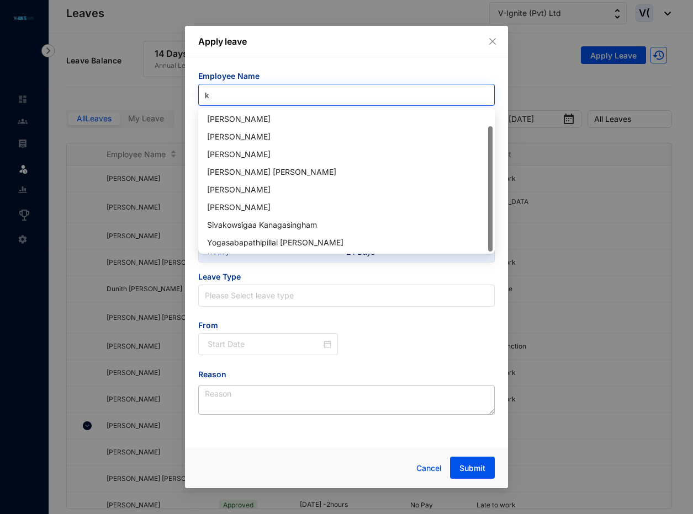
type input "ke"
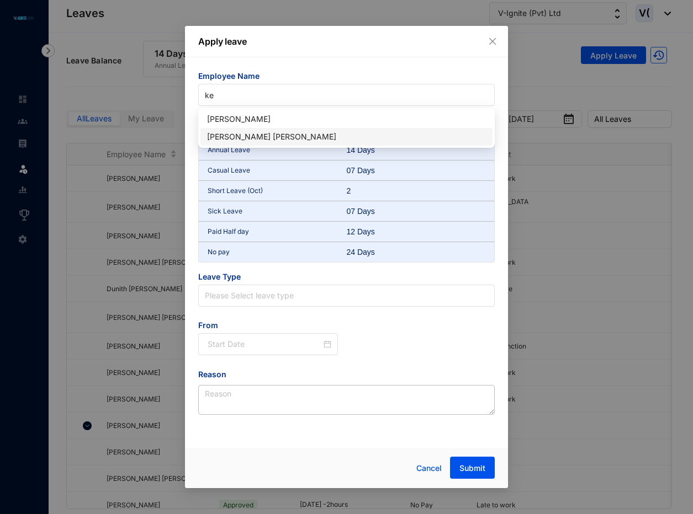
click at [304, 136] on div "[PERSON_NAME] [PERSON_NAME]" at bounding box center [346, 137] width 279 height 12
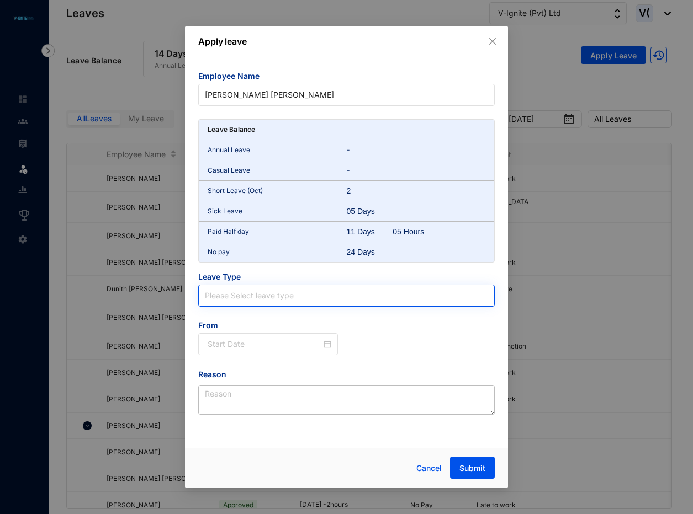
click at [253, 298] on input "search" at bounding box center [346, 295] width 283 height 21
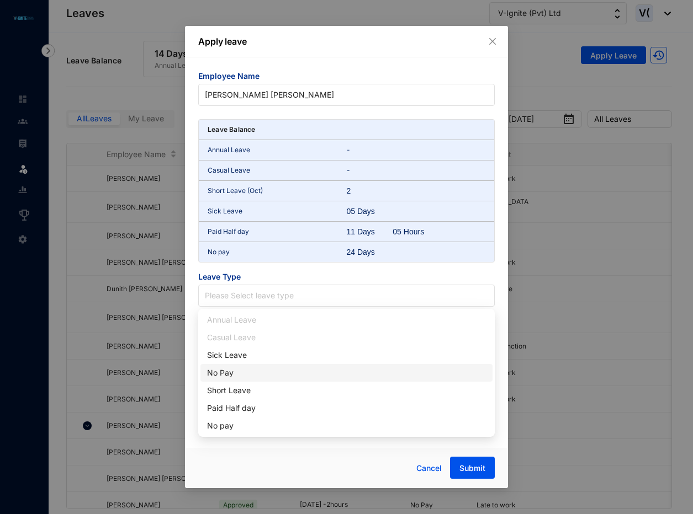
click at [227, 374] on div "No Pay" at bounding box center [346, 373] width 279 height 12
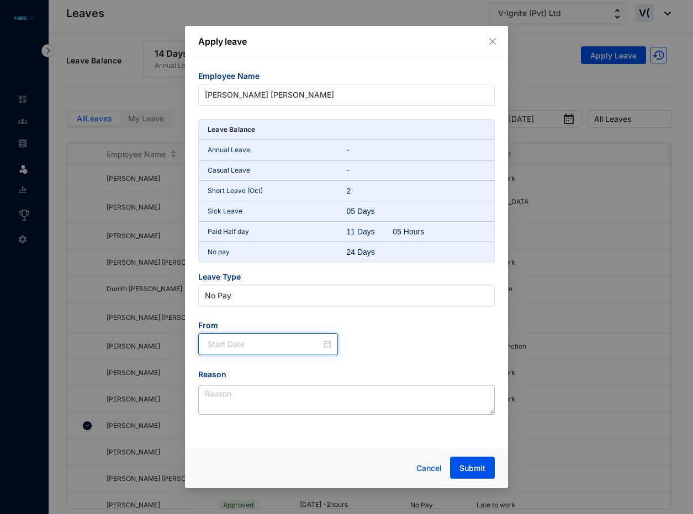
click at [270, 350] on input at bounding box center [264, 344] width 114 height 12
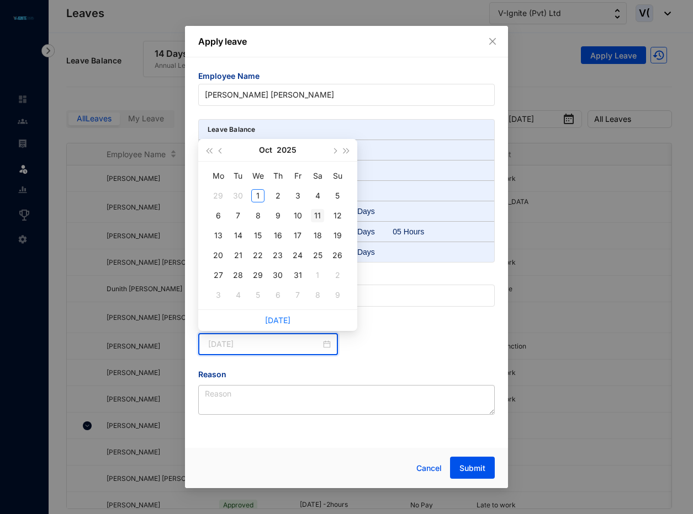
click at [316, 217] on div "11" at bounding box center [317, 215] width 13 height 13
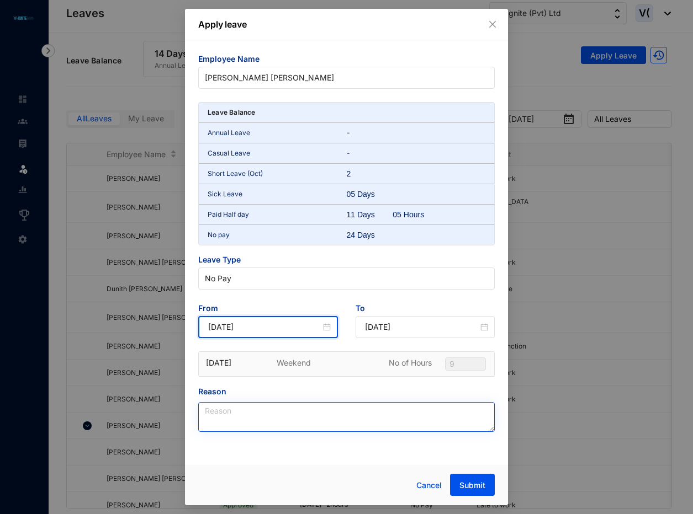
type input "[DATE]"
click at [366, 419] on textarea "Reason" at bounding box center [346, 417] width 296 height 30
type textarea "Personal reason"
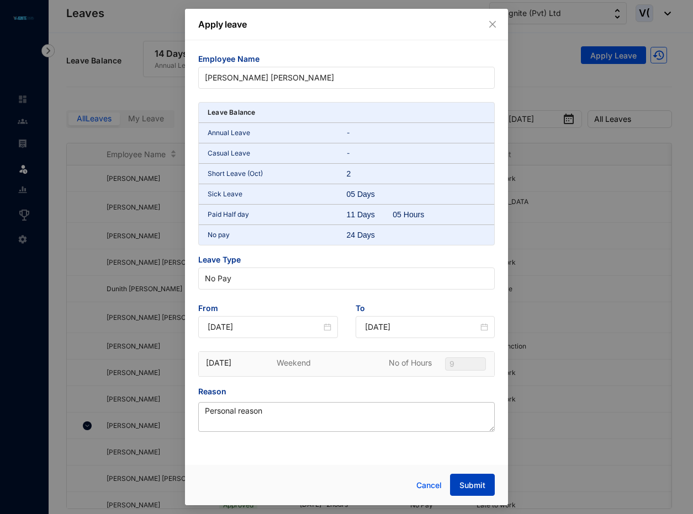
click at [477, 484] on span "Submit" at bounding box center [472, 485] width 26 height 11
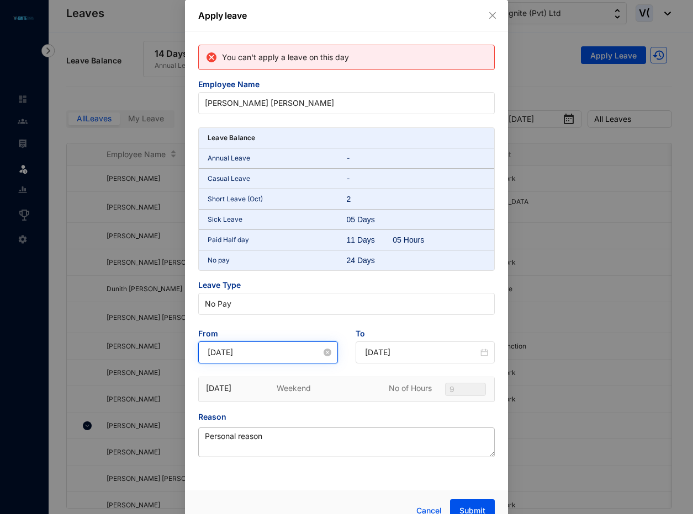
click at [263, 352] on input "[DATE]" at bounding box center [264, 353] width 114 height 12
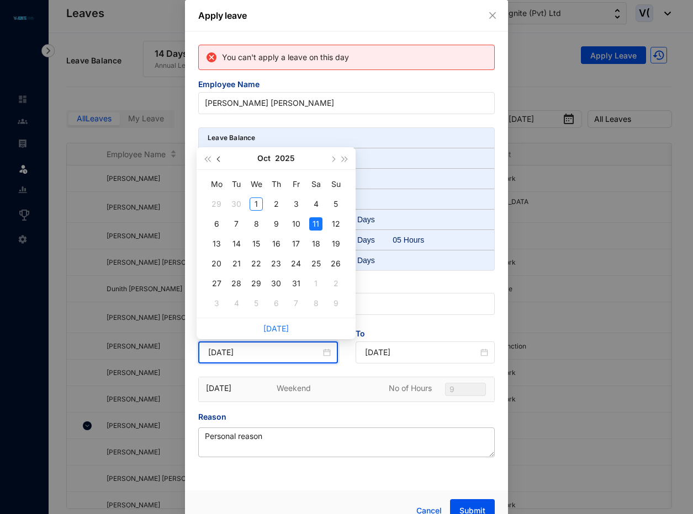
click at [218, 163] on button "button" at bounding box center [219, 158] width 12 height 22
type input "[DATE]"
click at [275, 225] on div "11" at bounding box center [275, 223] width 13 height 13
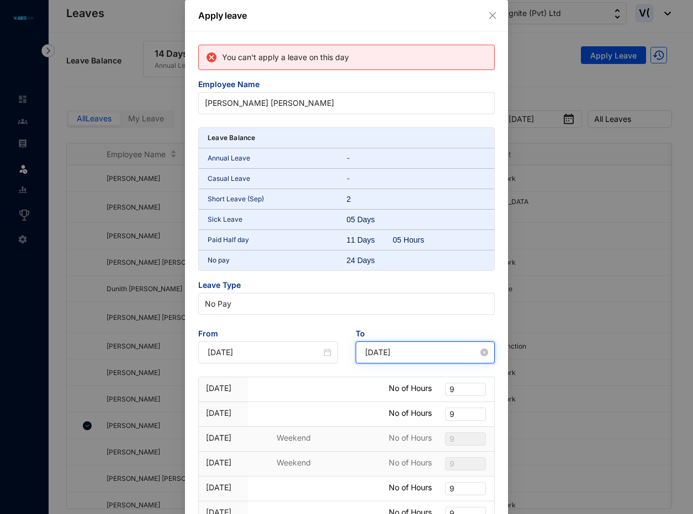
click at [408, 352] on input "[DATE]" at bounding box center [422, 353] width 114 height 12
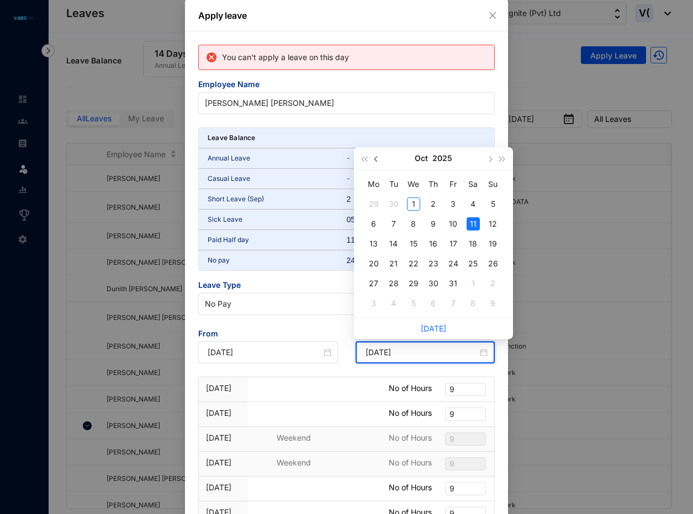
click at [375, 159] on span "button" at bounding box center [377, 160] width 6 height 6
click at [438, 226] on div "11" at bounding box center [433, 223] width 13 height 13
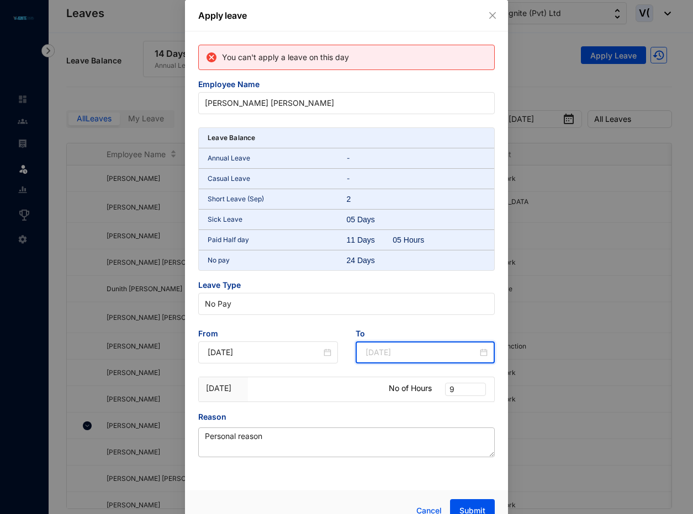
type input "[DATE]"
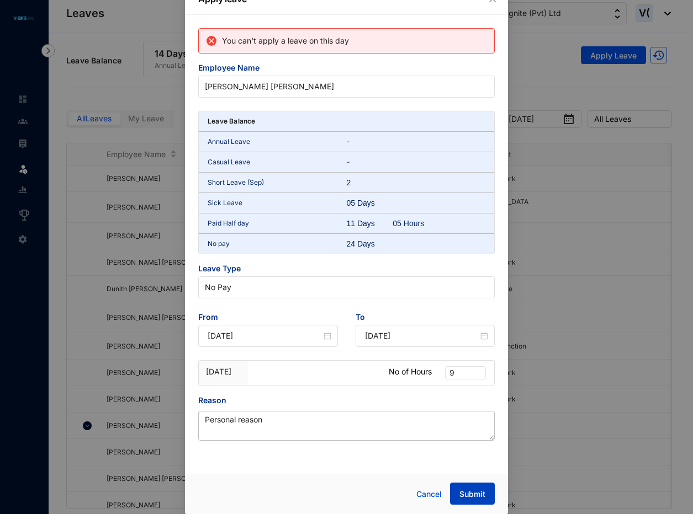
click at [475, 487] on button "Submit" at bounding box center [472, 494] width 45 height 22
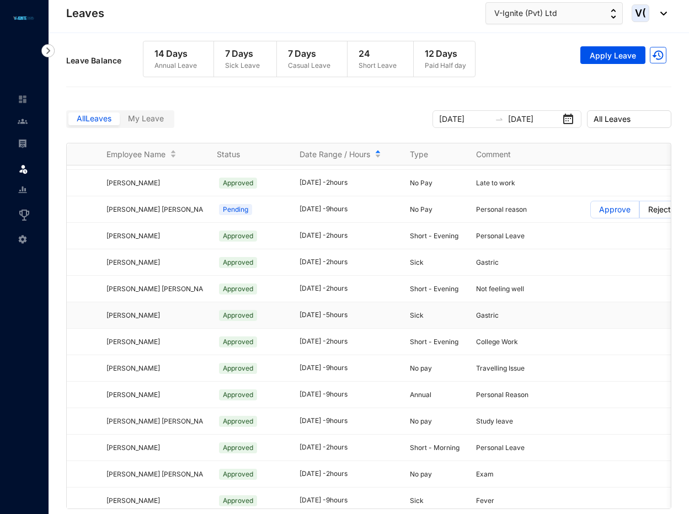
scroll to position [331, 0]
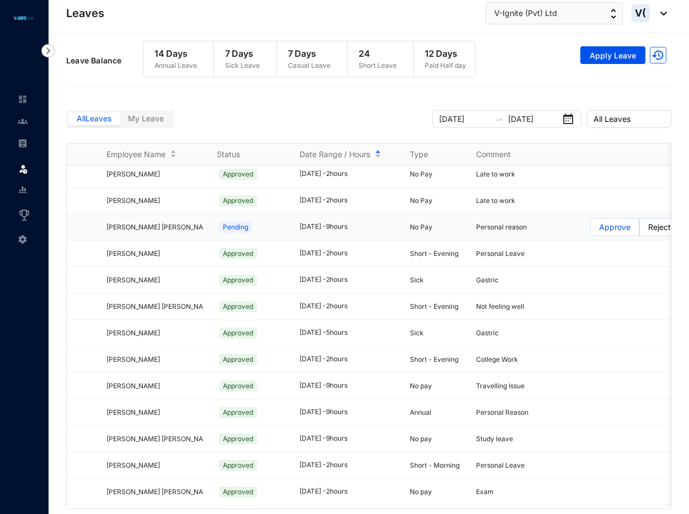
click at [609, 231] on p "Approve" at bounding box center [614, 227] width 31 height 17
click at [591, 230] on input "Approve" at bounding box center [591, 230] width 0 height 0
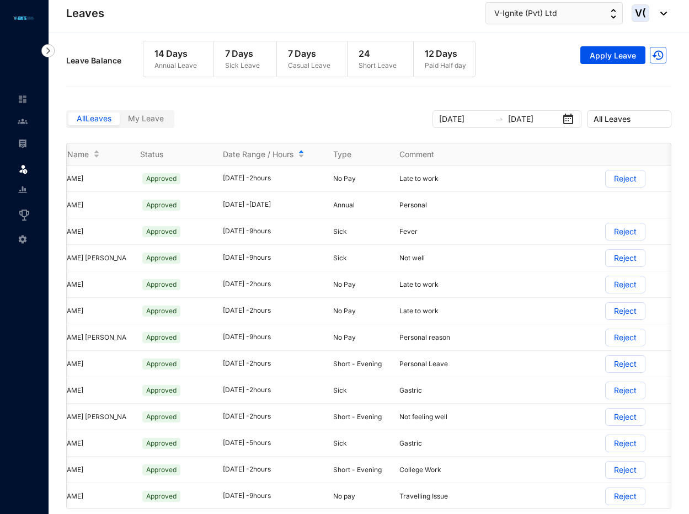
scroll to position [0, 82]
click at [617, 332] on p "Reject" at bounding box center [623, 337] width 23 height 17
click at [604, 340] on input "Reject" at bounding box center [604, 340] width 0 height 0
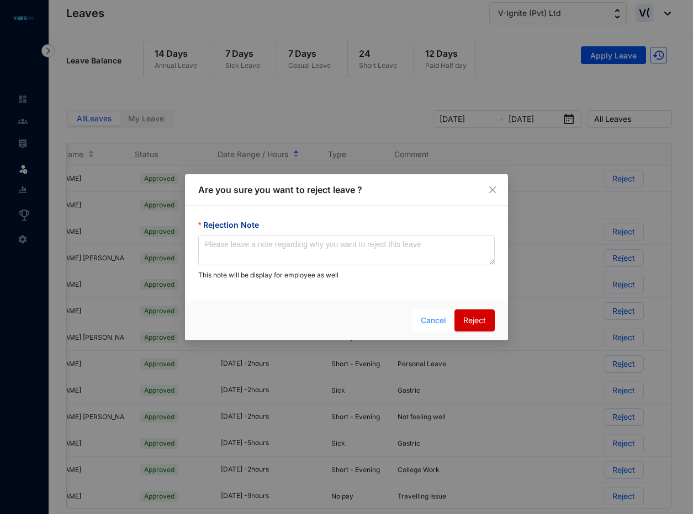
click at [423, 321] on span "Cancel" at bounding box center [432, 321] width 25 height 12
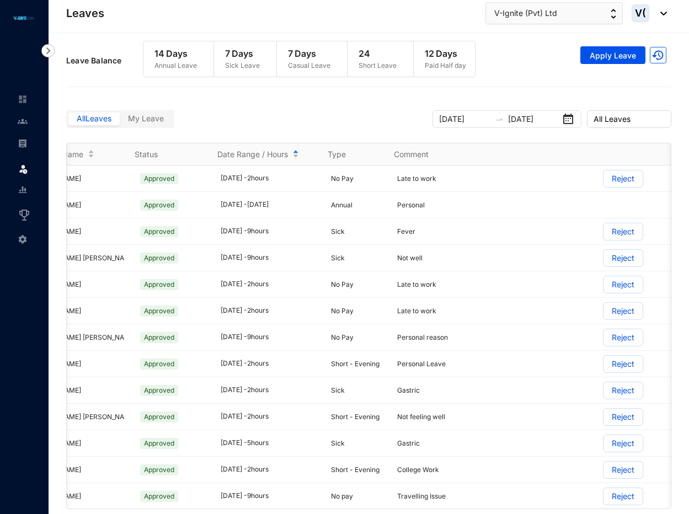
scroll to position [0, 0]
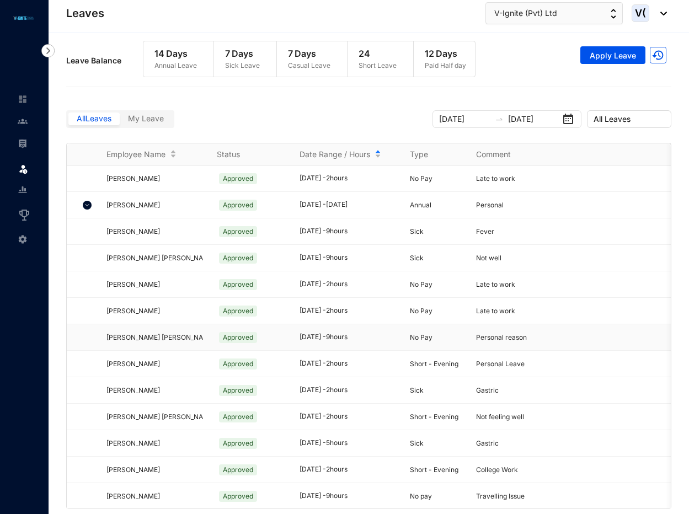
click at [135, 339] on span "[PERSON_NAME] [PERSON_NAME]" at bounding box center [160, 337] width 109 height 8
click at [441, 335] on p "No Pay" at bounding box center [436, 337] width 53 height 11
click at [490, 340] on span "Personal reason" at bounding box center [501, 337] width 51 height 8
click at [231, 337] on span "Approved" at bounding box center [238, 337] width 38 height 11
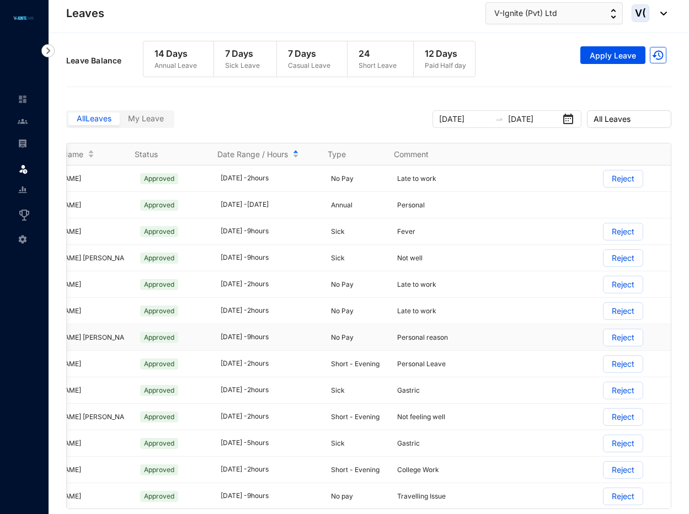
click at [633, 338] on span at bounding box center [623, 337] width 39 height 17
click at [604, 340] on input "Reject" at bounding box center [604, 340] width 0 height 0
click at [616, 337] on p "Reject" at bounding box center [623, 337] width 23 height 17
click at [604, 340] on input "Reject" at bounding box center [604, 340] width 0 height 0
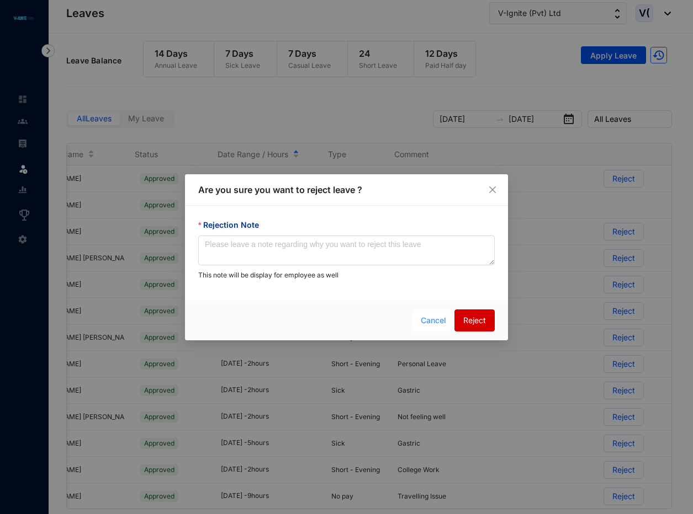
click at [432, 320] on span "Cancel" at bounding box center [432, 321] width 25 height 12
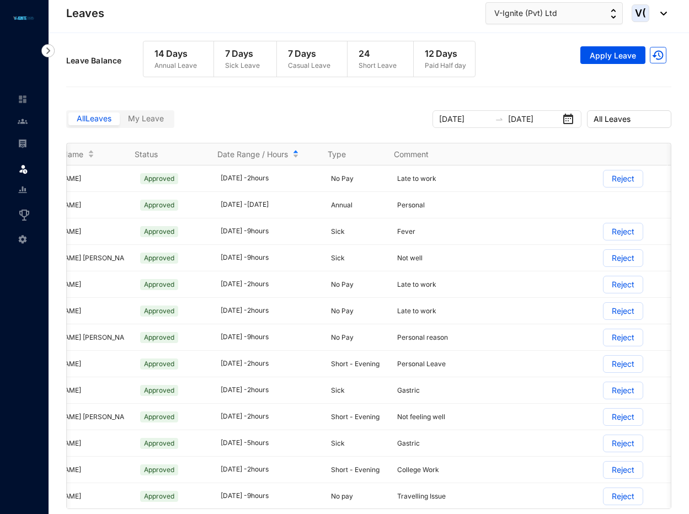
scroll to position [0, 0]
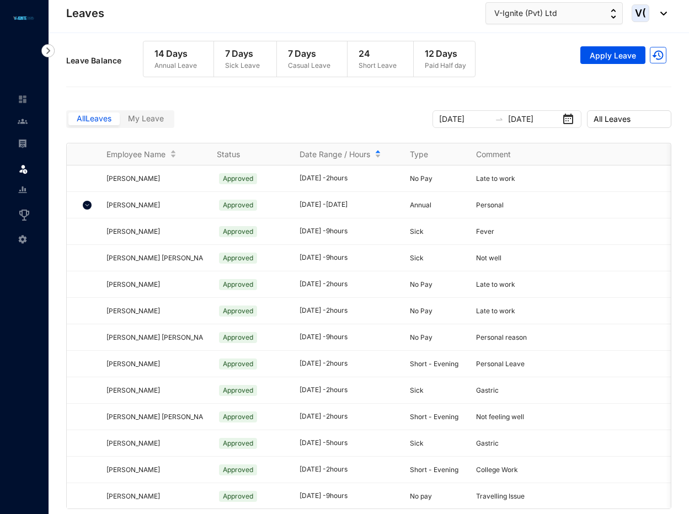
drag, startPoint x: 686, startPoint y: 97, endPoint x: 665, endPoint y: 120, distance: 31.3
click at [686, 97] on div "Leave Request Leave Annual Leave Balance 14 Days Sick Leave Balance 7 Days Casu…" at bounding box center [369, 277] width 641 height 489
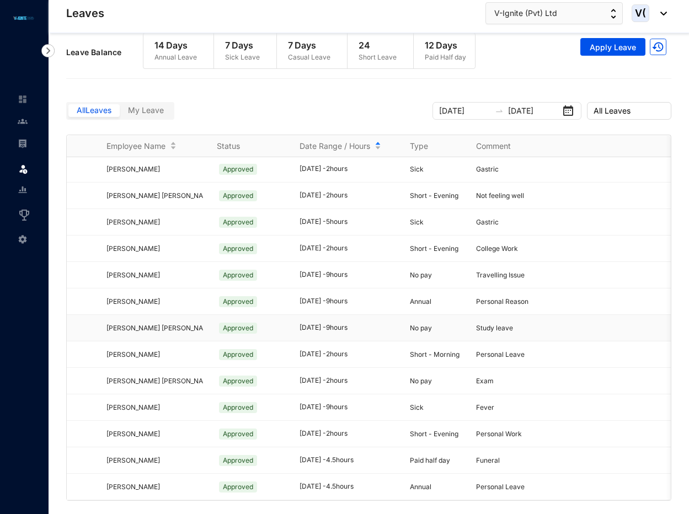
scroll to position [438, 0]
click at [677, 444] on div "Leave Request Leave Annual Leave Balance 14 Days Sick Leave Balance 7 Days Casu…" at bounding box center [369, 269] width 641 height 489
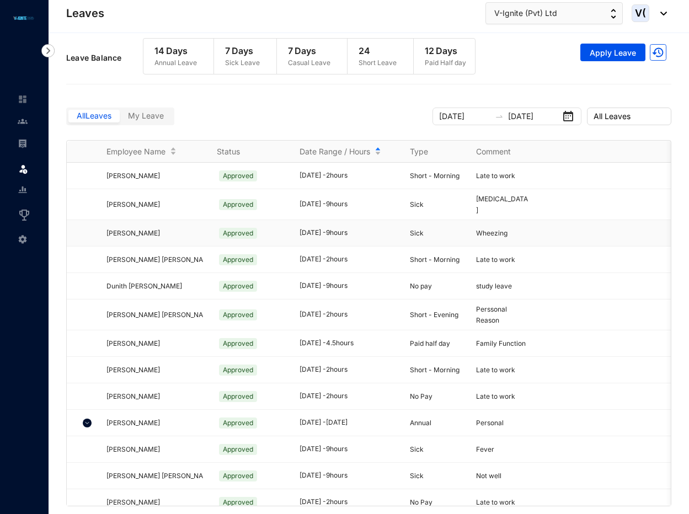
scroll to position [0, 0]
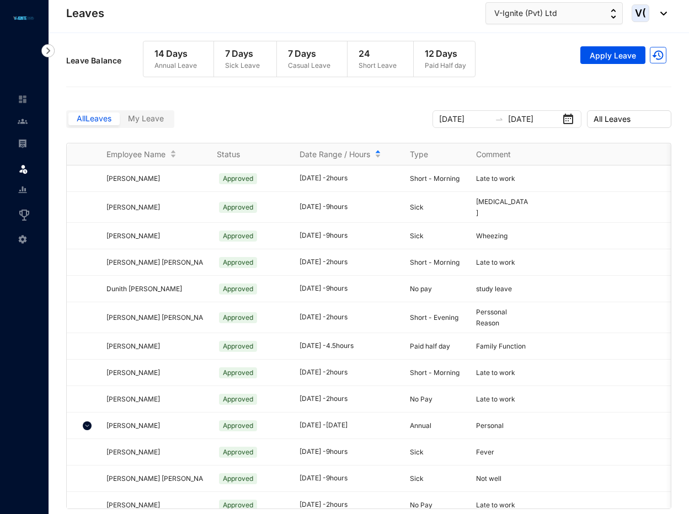
click at [684, 219] on div "Leave Request Leave Annual Leave Balance 14 Days Sick Leave Balance 7 Days Casu…" at bounding box center [369, 277] width 641 height 489
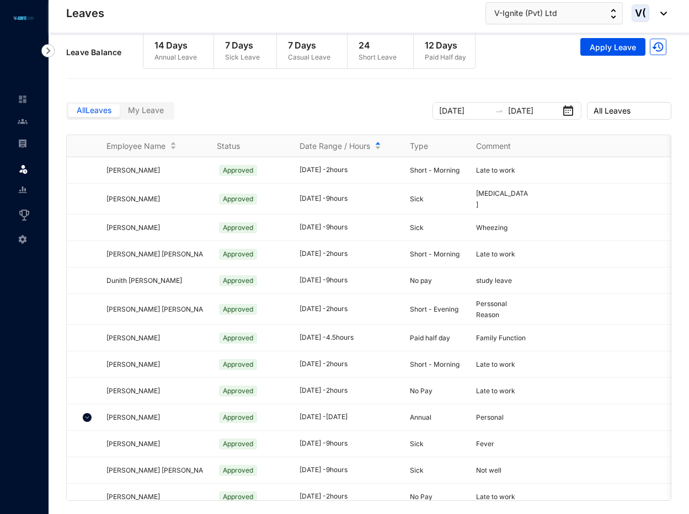
drag, startPoint x: 569, startPoint y: 109, endPoint x: 564, endPoint y: 133, distance: 24.7
click at [569, 109] on icon "close-circle" at bounding box center [571, 111] width 8 height 8
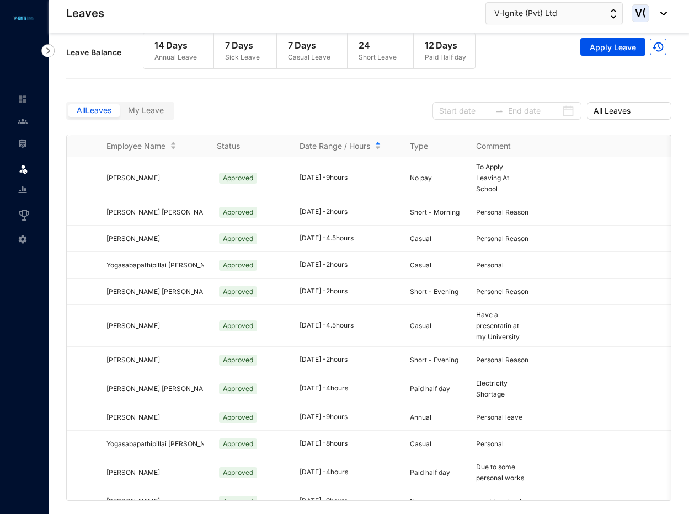
click at [567, 109] on div at bounding box center [507, 111] width 149 height 18
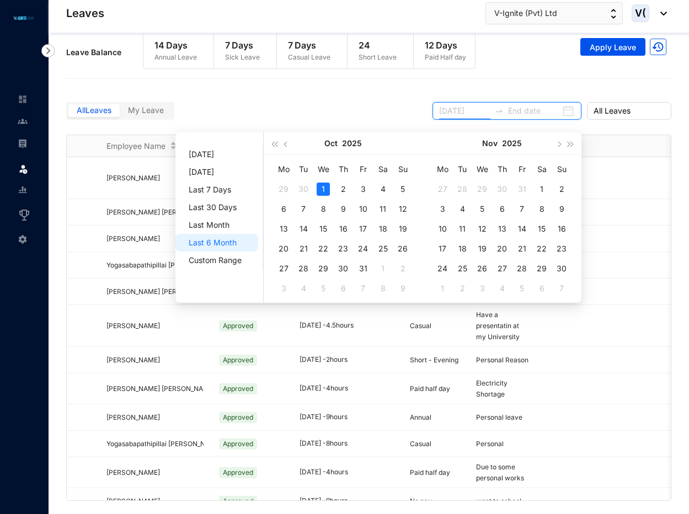
type input "[DATE]"
click at [289, 143] on button "button" at bounding box center [286, 143] width 12 height 22
type input "[DATE]"
click at [283, 185] on div "1" at bounding box center [283, 189] width 13 height 13
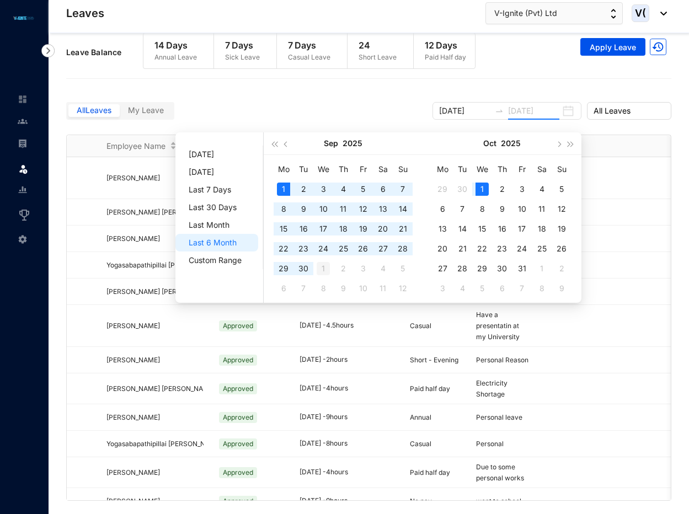
click at [327, 265] on div "1" at bounding box center [323, 268] width 13 height 13
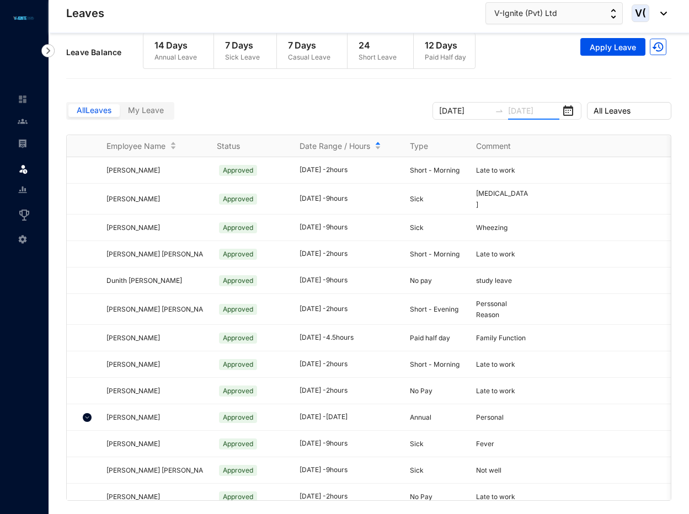
type input "[DATE]"
click at [678, 73] on div "Leave Request Leave Annual Leave Balance 14 Days Sick Leave Balance 7 Days Casu…" at bounding box center [369, 269] width 641 height 489
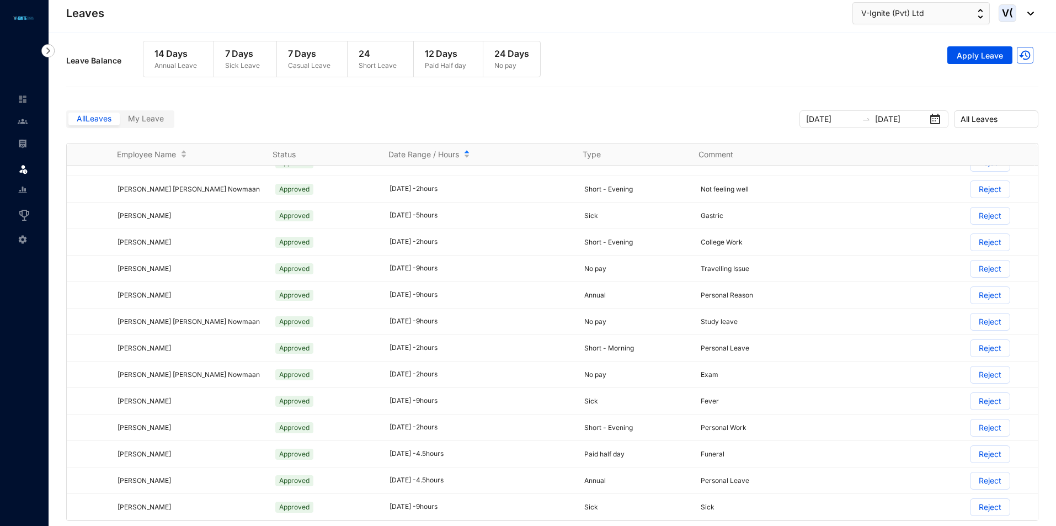
scroll to position [440, 0]
